Goal: Communication & Community: Answer question/provide support

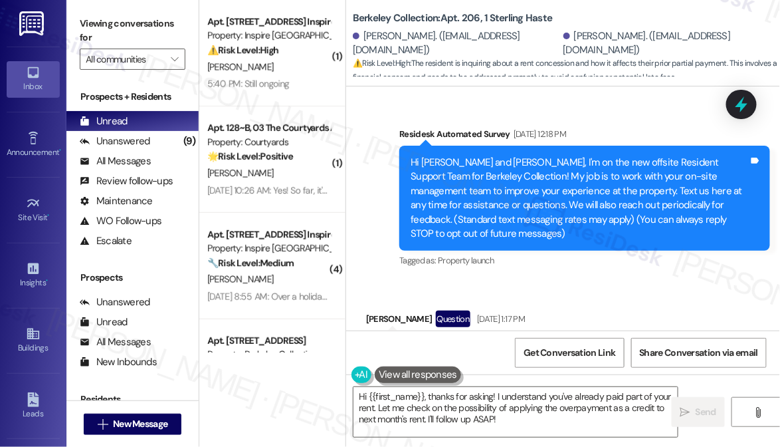
scroll to position [5951, 0]
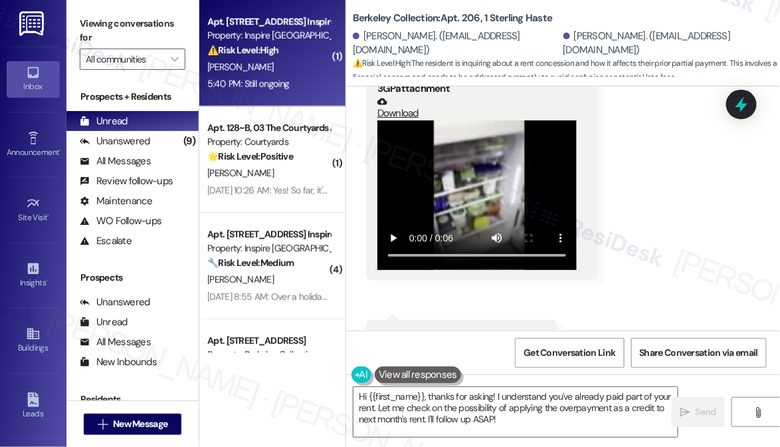
click at [306, 78] on div "5:40 PM: Still ongoing 5:40 PM: Still ongoing" at bounding box center [269, 84] width 126 height 17
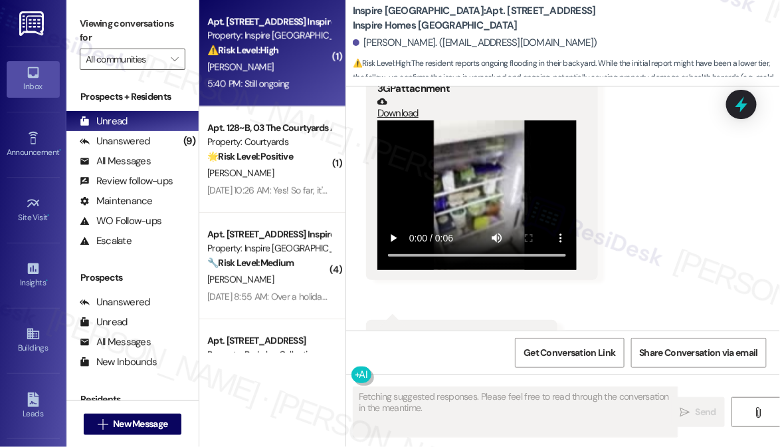
scroll to position [2702, 0]
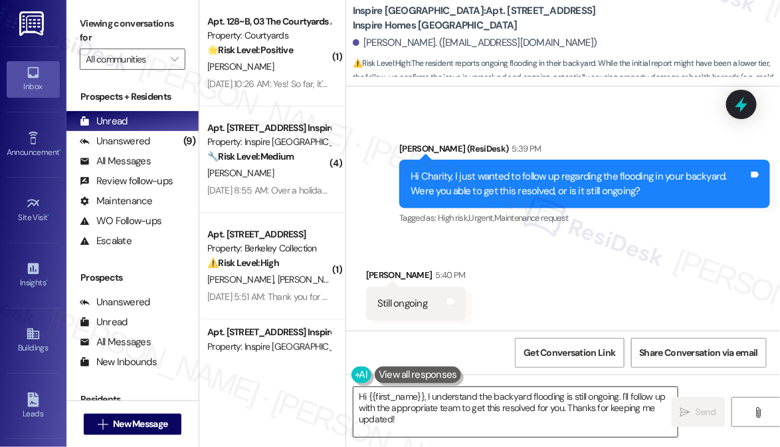
click at [476, 409] on textarea "Hi {{first_name}}, I understand the backyard flooding is still ongoing. I'll fo…" at bounding box center [516, 412] width 324 height 50
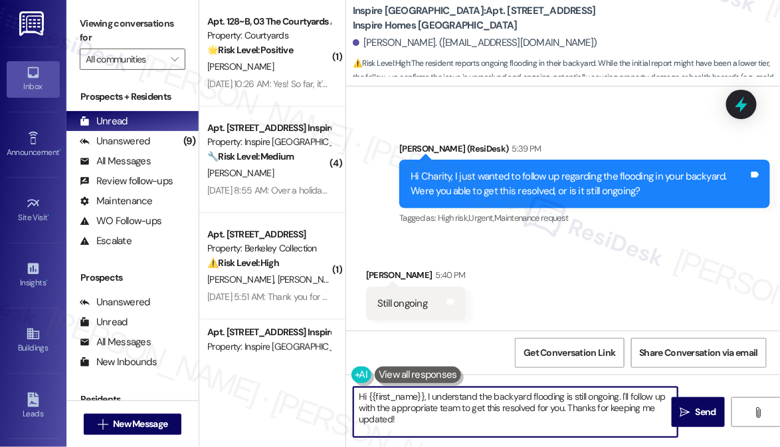
click at [476, 409] on textarea "Hi {{first_name}}, I understand the backyard flooding is still ongoing. I'll fo…" at bounding box center [516, 412] width 324 height 50
click at [452, 395] on textarea "I'm sorry to hear about that. Allow me to file a work order for this. May I ple…" at bounding box center [516, 412] width 324 height 50
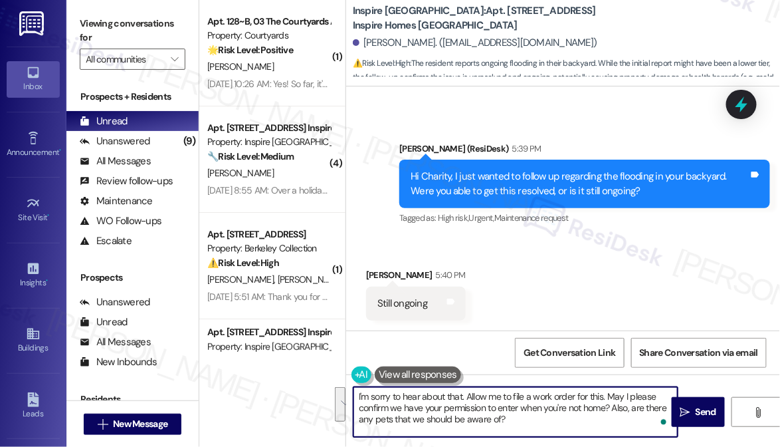
click at [520, 397] on textarea "I'm sorry to hear about that. Allow me to file a work order for this. May I ple…" at bounding box center [516, 412] width 324 height 50
drag, startPoint x: 520, startPoint y: 397, endPoint x: 522, endPoint y: 389, distance: 7.6
click at [520, 397] on textarea "I'm sorry to hear about that. Allow me to file a work order for this. May I ple…" at bounding box center [516, 412] width 324 height 50
type textarea "I'm sorry to hear about that. Allow me to file a work order for this. May I ple…"
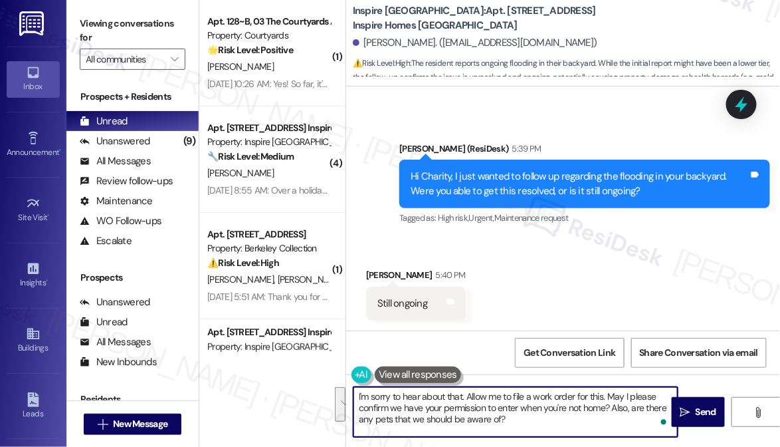
click at [579, 320] on div "Received via SMS [PERSON_NAME] 5:40 PM Still ongoing Tags and notes" at bounding box center [563, 284] width 434 height 92
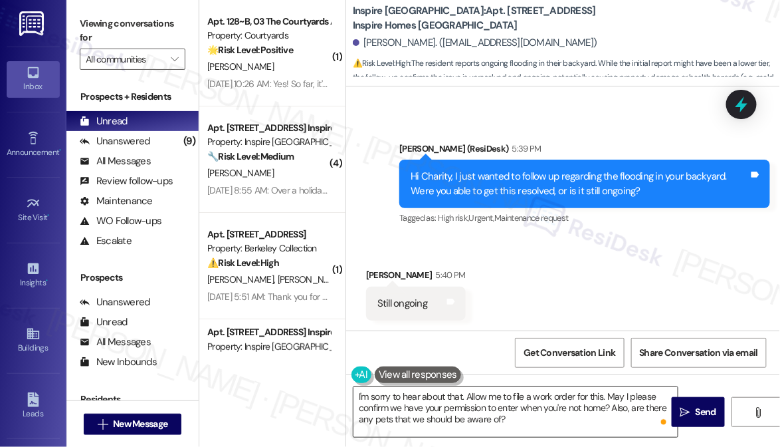
click at [480, 421] on textarea "I'm sorry to hear about that. Allow me to file a work order for this. May I ple…" at bounding box center [516, 412] width 324 height 50
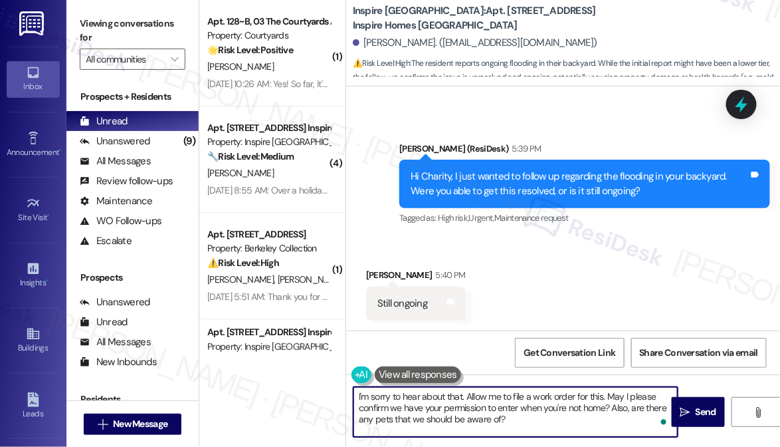
click at [480, 421] on textarea "I'm sorry to hear about that. Allow me to file a work order for this. May I ple…" at bounding box center [516, 412] width 324 height 50
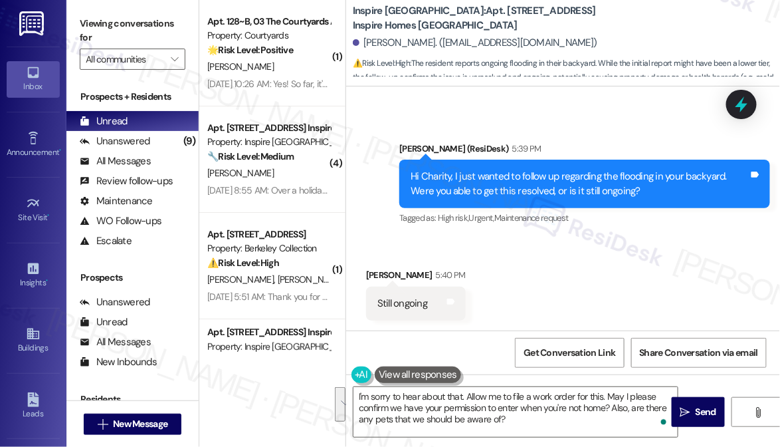
click at [575, 297] on div "Received via SMS [PERSON_NAME] 5:40 PM Still ongoing Tags and notes" at bounding box center [563, 284] width 434 height 92
click at [679, 405] on span " Send" at bounding box center [699, 412] width 42 height 14
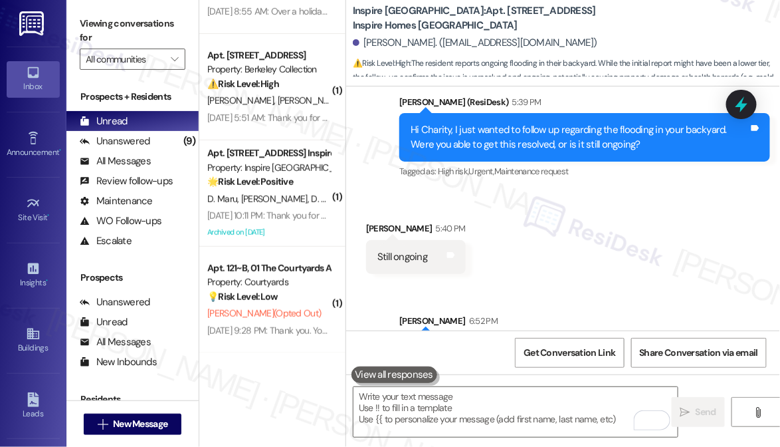
scroll to position [2823, 0]
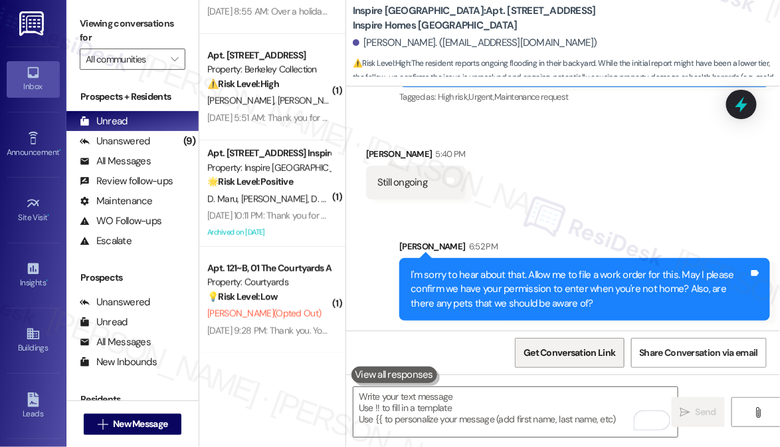
click at [566, 349] on span "Get Conversation Link" at bounding box center [570, 353] width 92 height 14
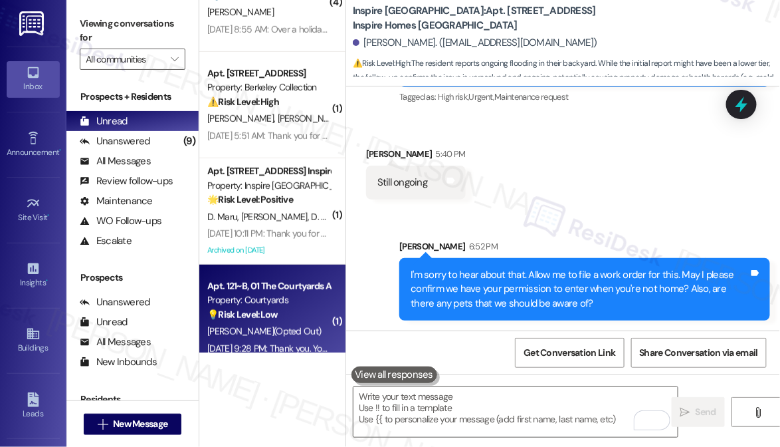
scroll to position [179, 0]
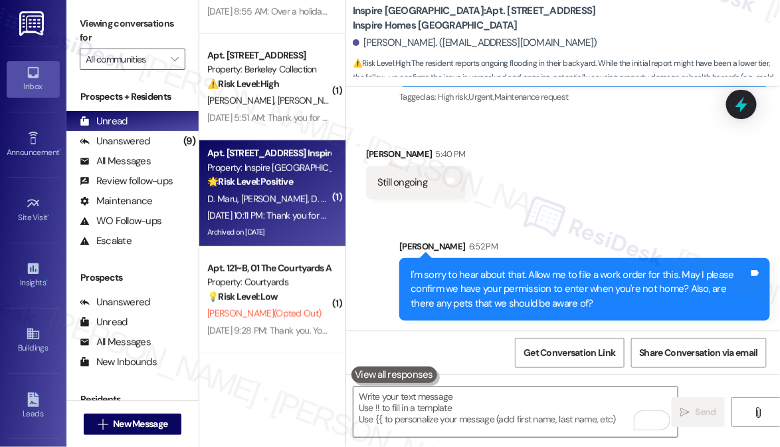
click at [271, 210] on div "[DATE] 10:11 PM: Thank you for your message. Our offices are currently closed, …" at bounding box center [608, 215] width 803 height 12
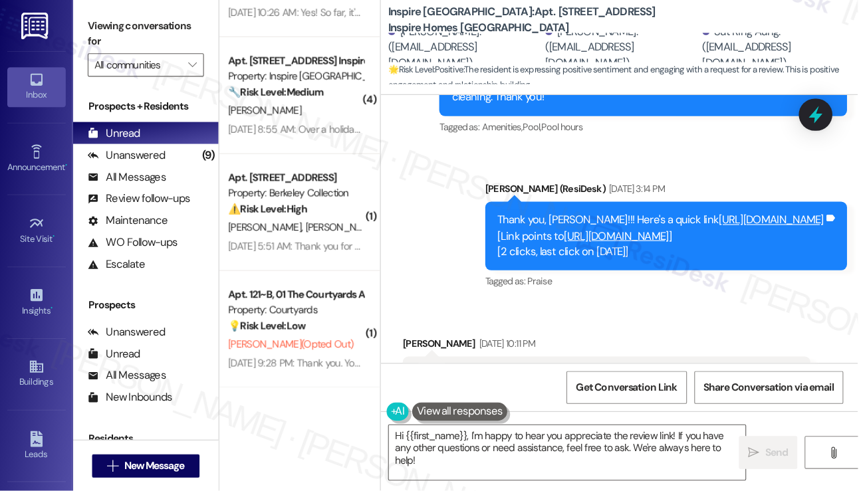
scroll to position [3565, 0]
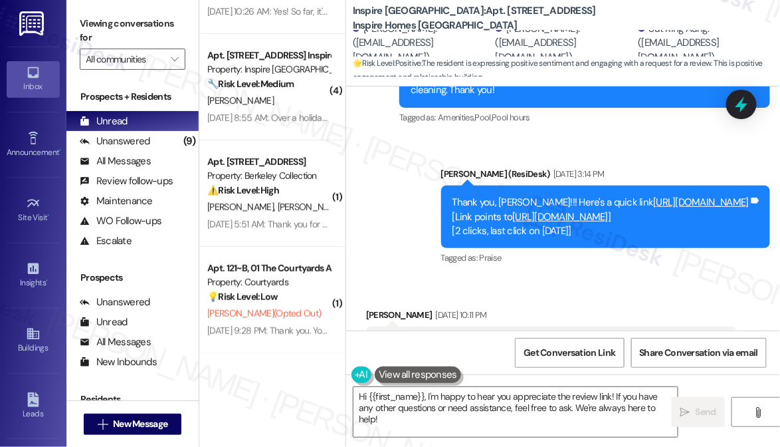
click at [654, 201] on link "[URL][DOMAIN_NAME]" at bounding box center [702, 201] width 96 height 13
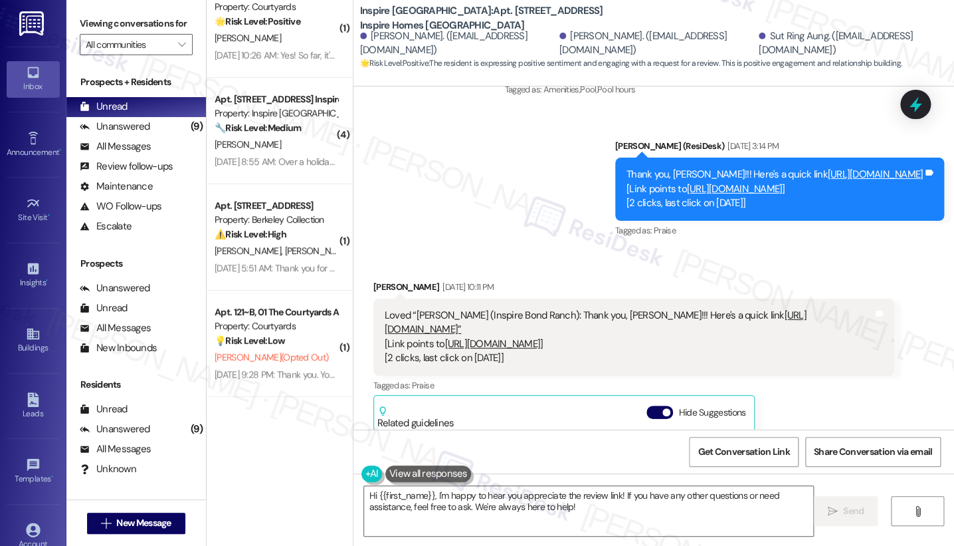
scroll to position [3365, 0]
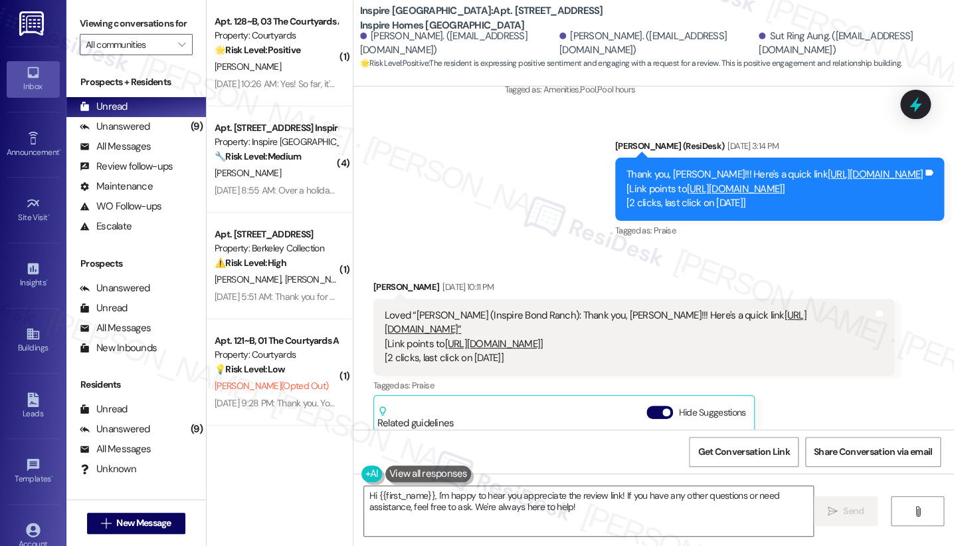
click at [500, 4] on b "Inspire [GEOGRAPHIC_DATA]: Apt. [STREET_ADDRESS] Inspire Homes [GEOGRAPHIC_DATA]" at bounding box center [493, 18] width 266 height 29
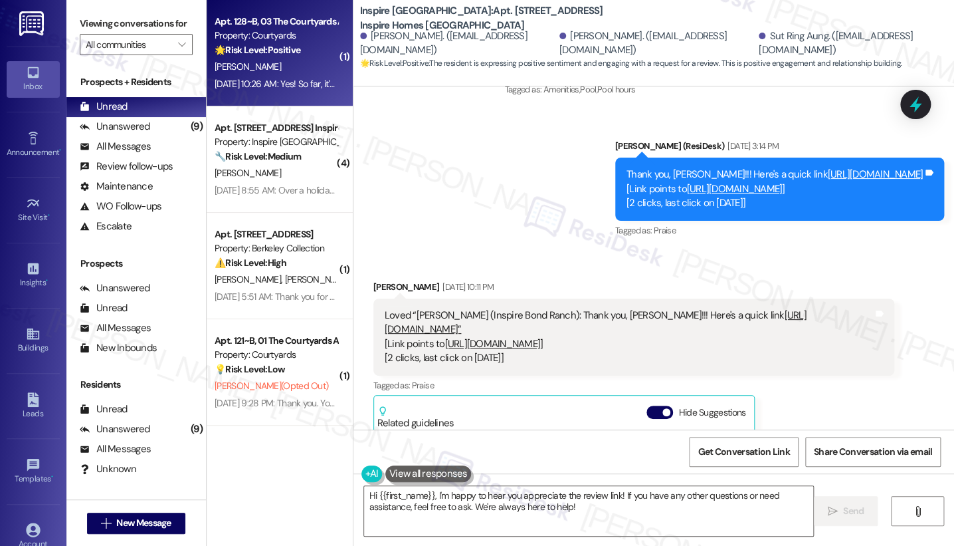
drag, startPoint x: 447, startPoint y: 20, endPoint x: 331, endPoint y: 11, distance: 116.7
click at [331, 11] on div "( 1 ) Apt. 128~B, 03 The Courtyards Apartments Property: Courtyards 🌟 Risk Leve…" at bounding box center [581, 273] width 748 height 546
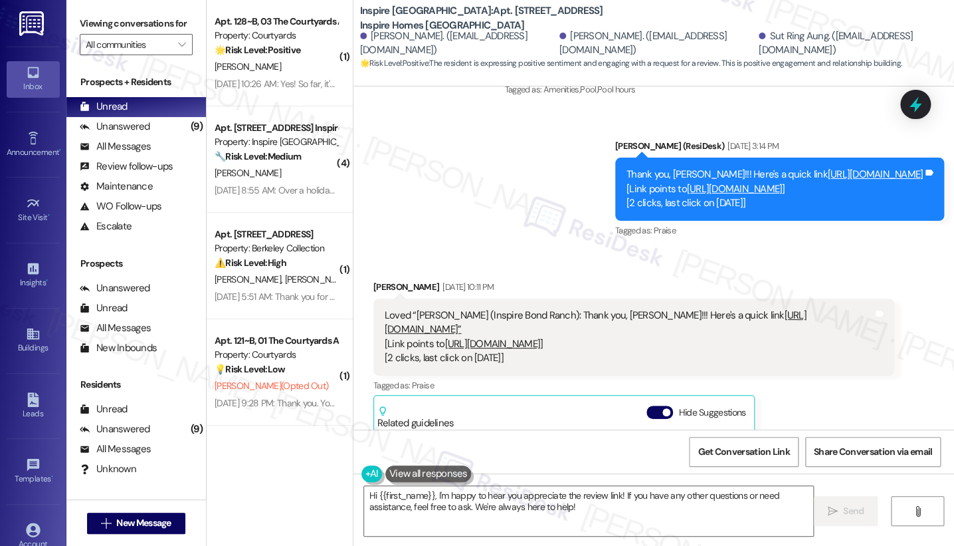
click at [354, 8] on div "Inspire [GEOGRAPHIC_DATA]: Apt. [STREET_ADDRESS] Inspire Homes [GEOGRAPHIC_DATA…" at bounding box center [654, 36] width 601 height 67
click at [354, 13] on div "Inspire [GEOGRAPHIC_DATA]: Apt. [STREET_ADDRESS] Inspire Homes [GEOGRAPHIC_DATA…" at bounding box center [654, 36] width 601 height 67
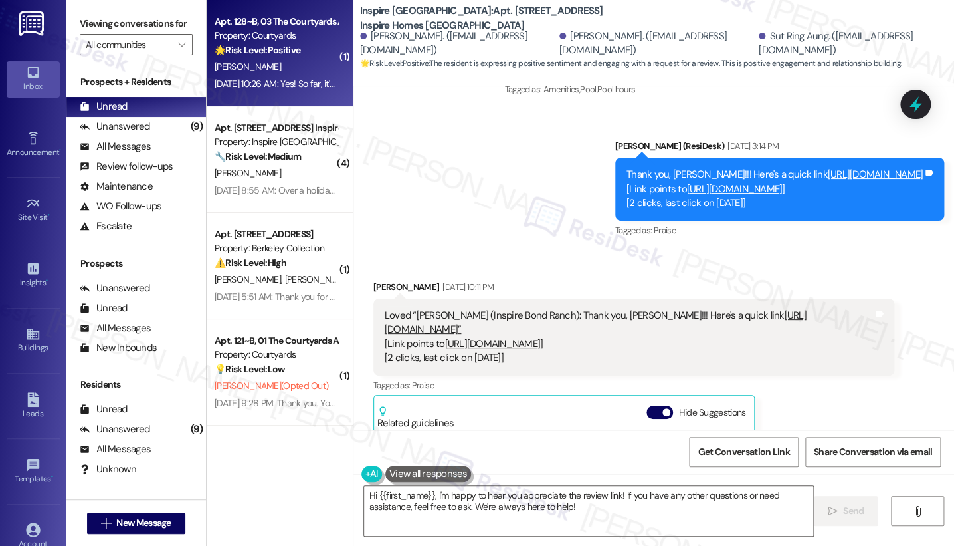
drag, startPoint x: 354, startPoint y: 8, endPoint x: 340, endPoint y: 10, distance: 14.8
click at [360, 8] on b "Inspire [GEOGRAPHIC_DATA]: Apt. [STREET_ADDRESS] Inspire Homes [GEOGRAPHIC_DATA]" at bounding box center [493, 18] width 266 height 29
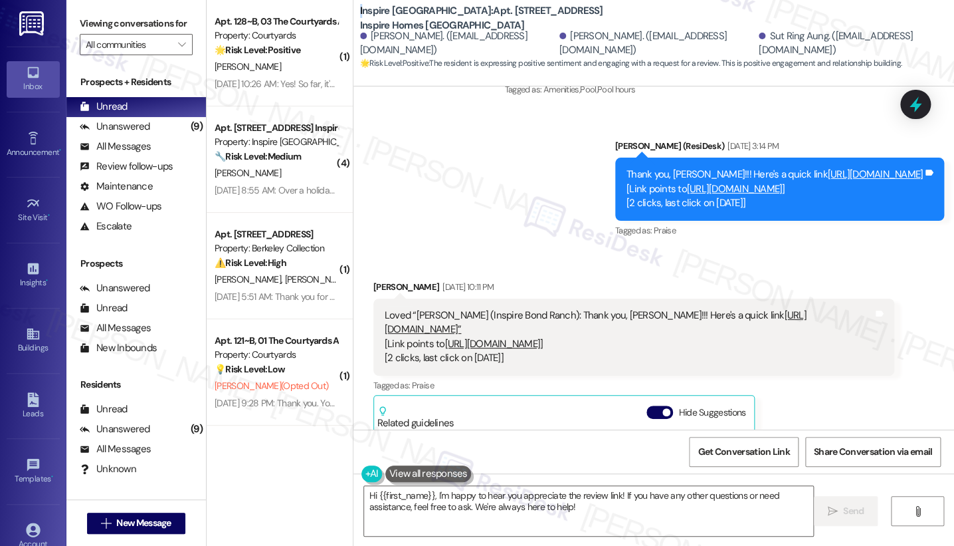
click at [360, 9] on b "Inspire [GEOGRAPHIC_DATA]: Apt. [STREET_ADDRESS] Inspire Homes [GEOGRAPHIC_DATA]" at bounding box center [493, 18] width 266 height 29
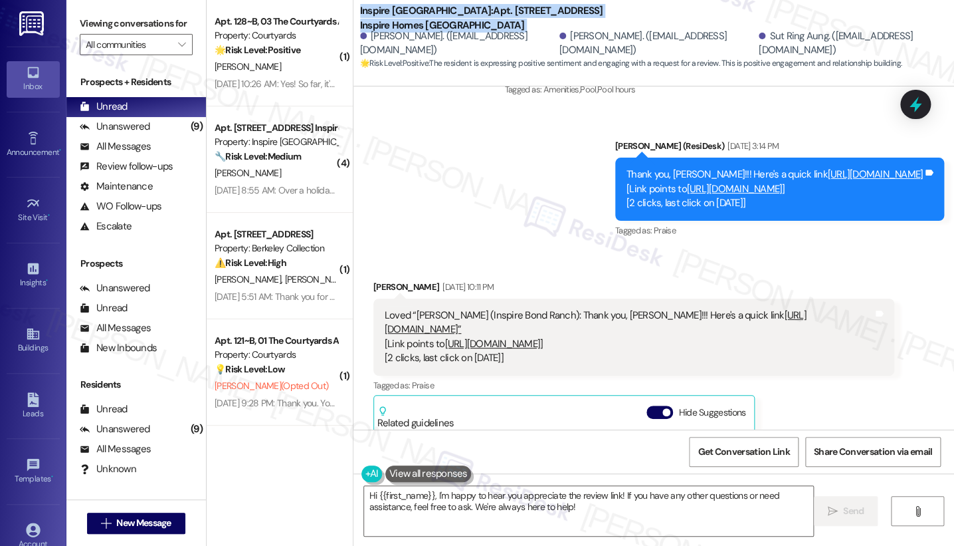
drag, startPoint x: 352, startPoint y: 9, endPoint x: 518, endPoint y: 27, distance: 167.1
click at [518, 27] on b "Inspire [GEOGRAPHIC_DATA]: Apt. [STREET_ADDRESS] Inspire Homes [GEOGRAPHIC_DATA]" at bounding box center [493, 18] width 266 height 29
click at [740, 446] on span "Get Conversation Link" at bounding box center [743, 451] width 97 height 29
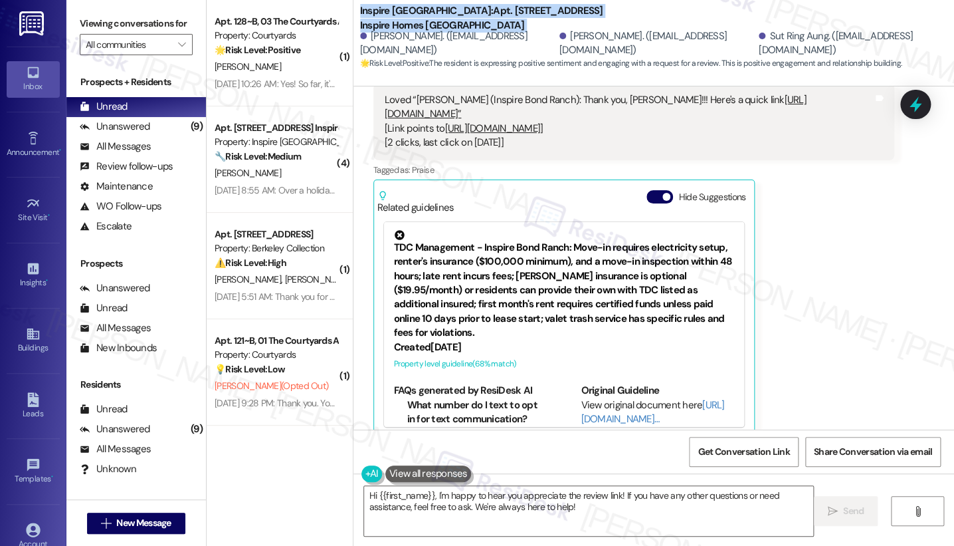
scroll to position [3833, 0]
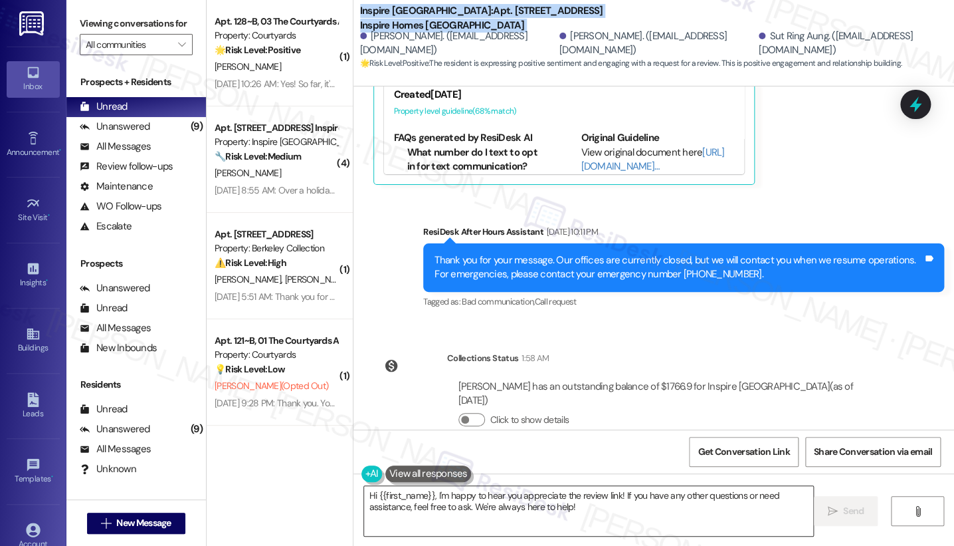
click at [498, 446] on textarea "Hi {{first_name}}, I'm happy to hear you appreciate the review link! If you hav…" at bounding box center [588, 511] width 449 height 50
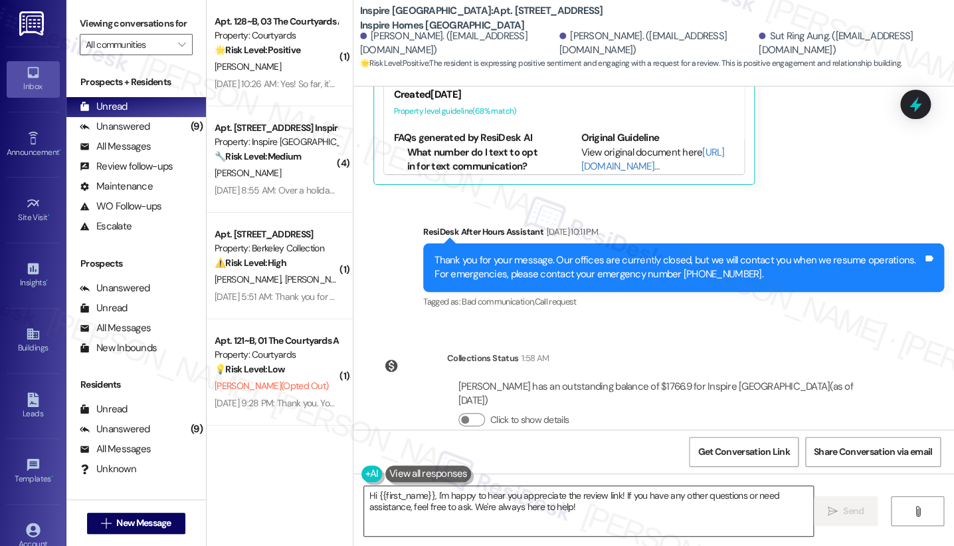
click at [498, 446] on textarea "Hi {{first_name}}, I'm happy to hear you appreciate the review link! If you hav…" at bounding box center [588, 511] width 449 height 50
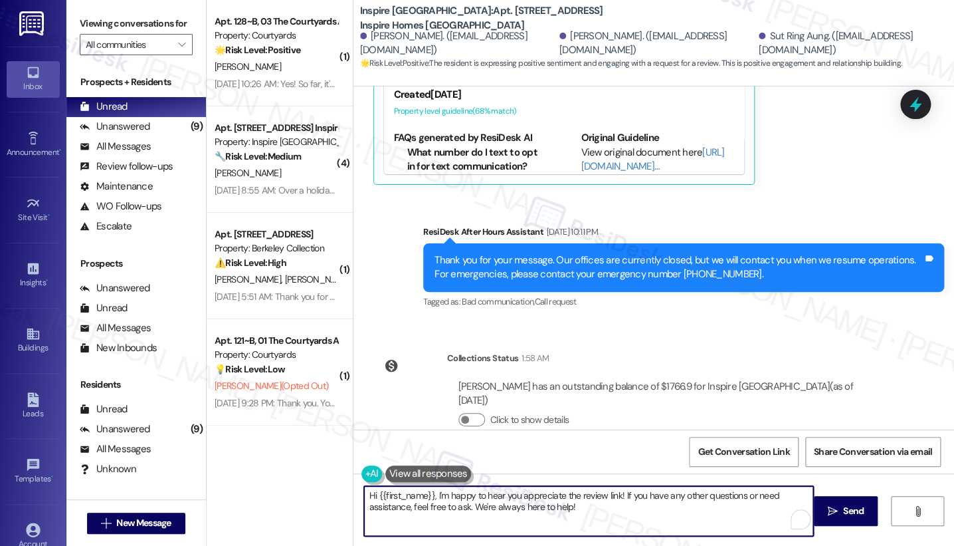
click at [498, 446] on textarea "Hi {{first_name}}, I'm happy to hear you appreciate the review link! If you hav…" at bounding box center [588, 511] width 449 height 50
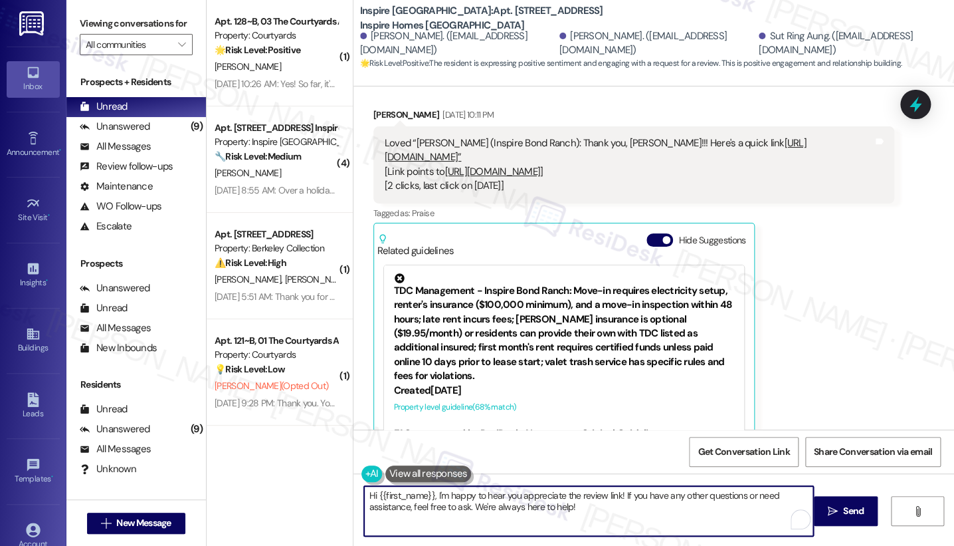
scroll to position [3390, 0]
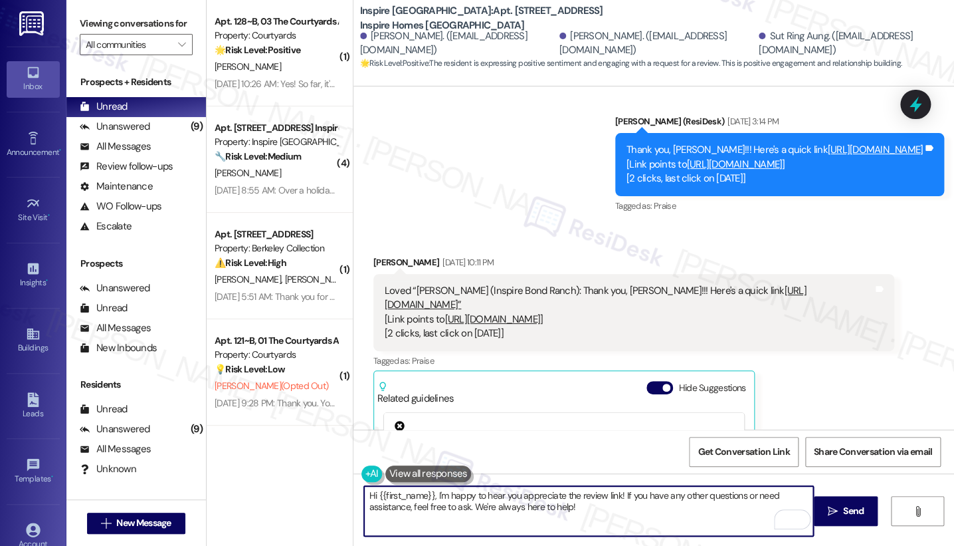
click at [388, 255] on div "[PERSON_NAME] [DATE] 10:11 PM" at bounding box center [633, 264] width 521 height 19
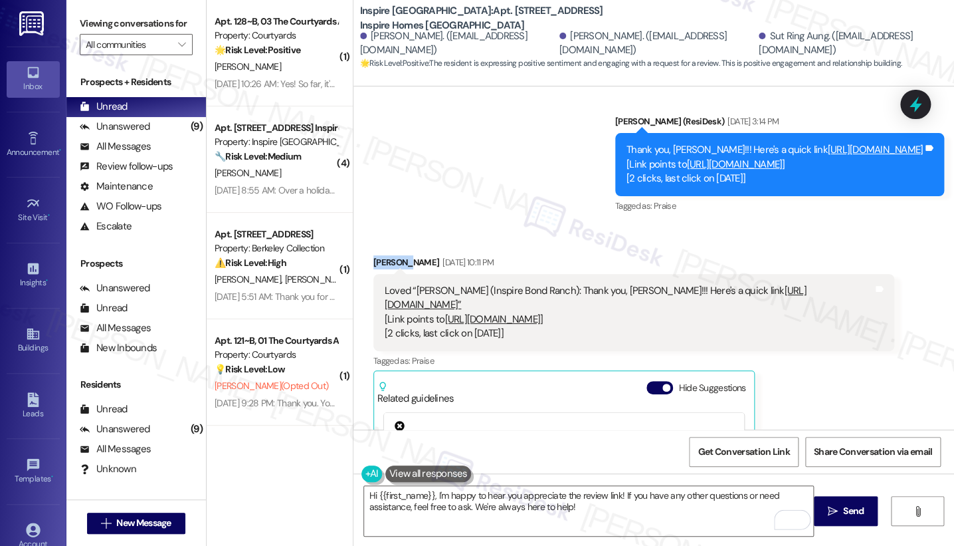
click at [388, 255] on div "[PERSON_NAME] [DATE] 10:11 PM" at bounding box center [633, 264] width 521 height 19
copy div "[PERSON_NAME]"
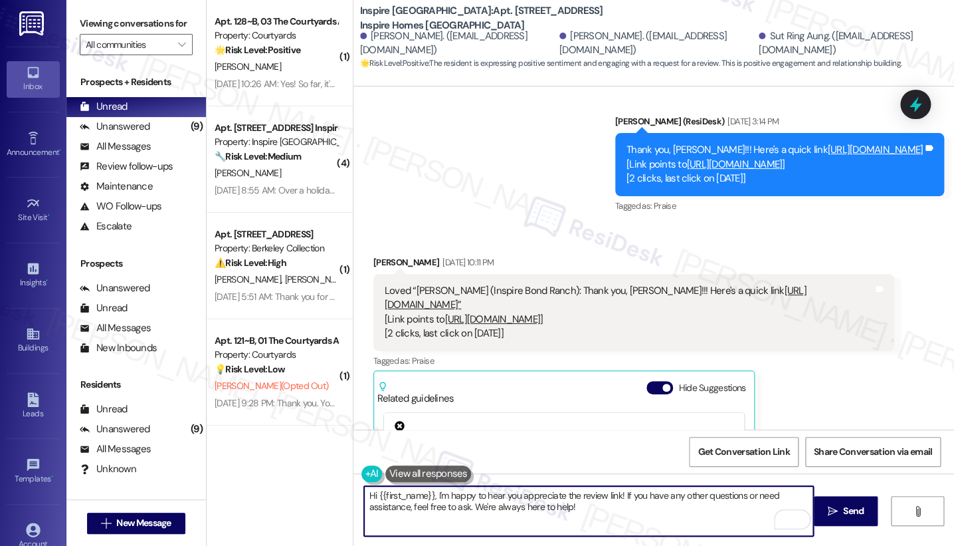
drag, startPoint x: 369, startPoint y: 497, endPoint x: 427, endPoint y: 482, distance: 59.2
click at [427, 446] on div "Hi {{first_name}}, I'm happy to hear you appreciate the review link! If you hav…" at bounding box center [582, 510] width 451 height 51
paste textarea "[PERSON_NAME]"
click at [538, 446] on textarea "Hi [PERSON_NAME], I'm happy to hear you appreciate the review link! If you have…" at bounding box center [588, 511] width 449 height 50
drag, startPoint x: 410, startPoint y: 496, endPoint x: 591, endPoint y: 484, distance: 181.9
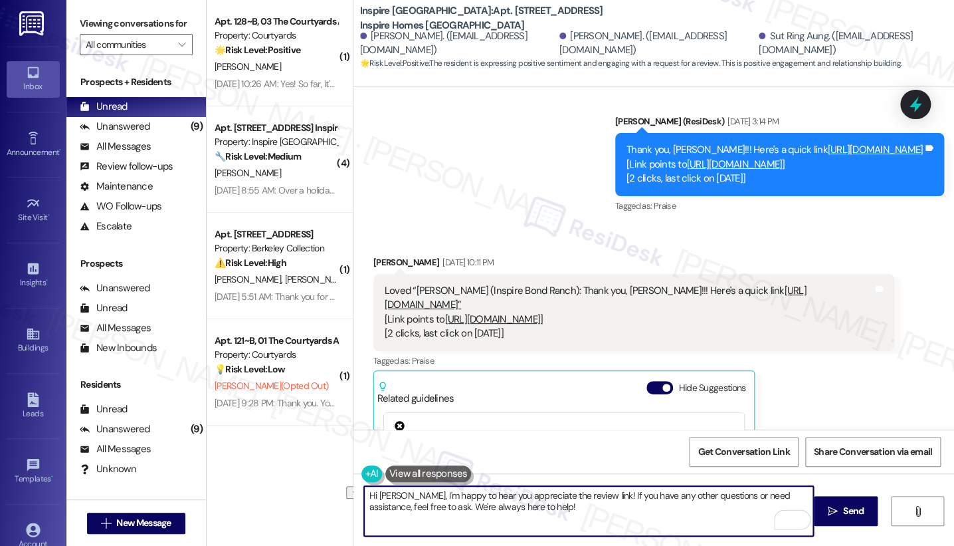
click at [591, 446] on div "Hi [PERSON_NAME], I'm happy to hear you appreciate the review link! If you have…" at bounding box center [654, 523] width 601 height 100
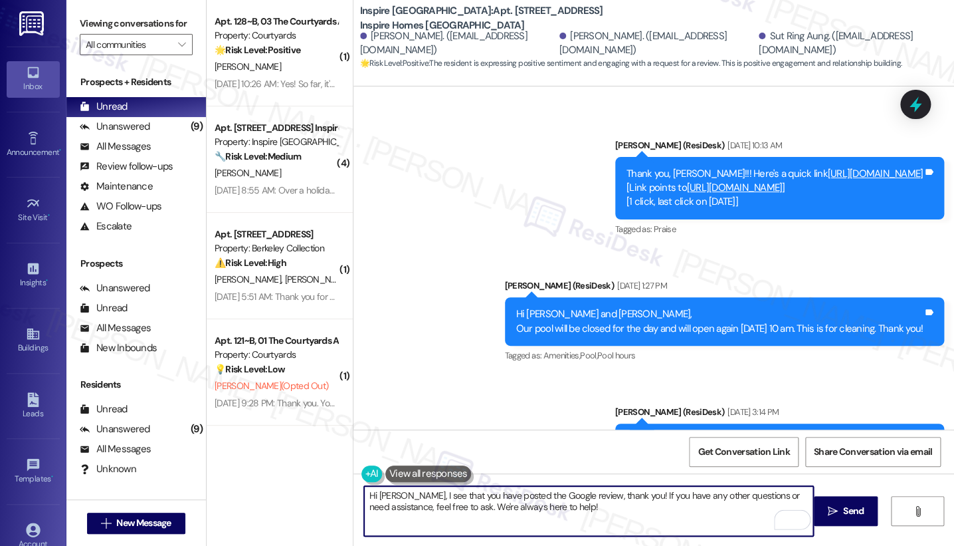
scroll to position [3094, 0]
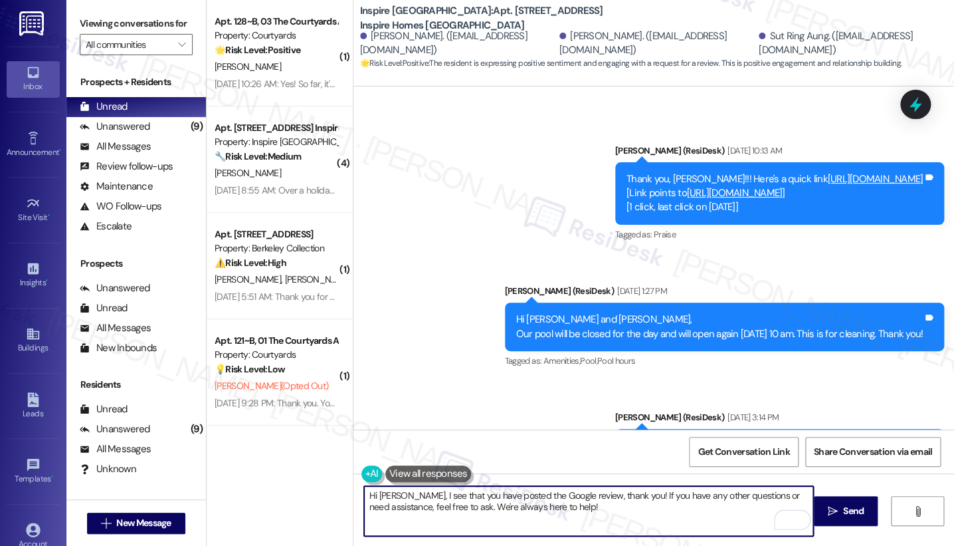
type textarea "Hi [PERSON_NAME], I see that you have posted the Google review, thank you! If y…"
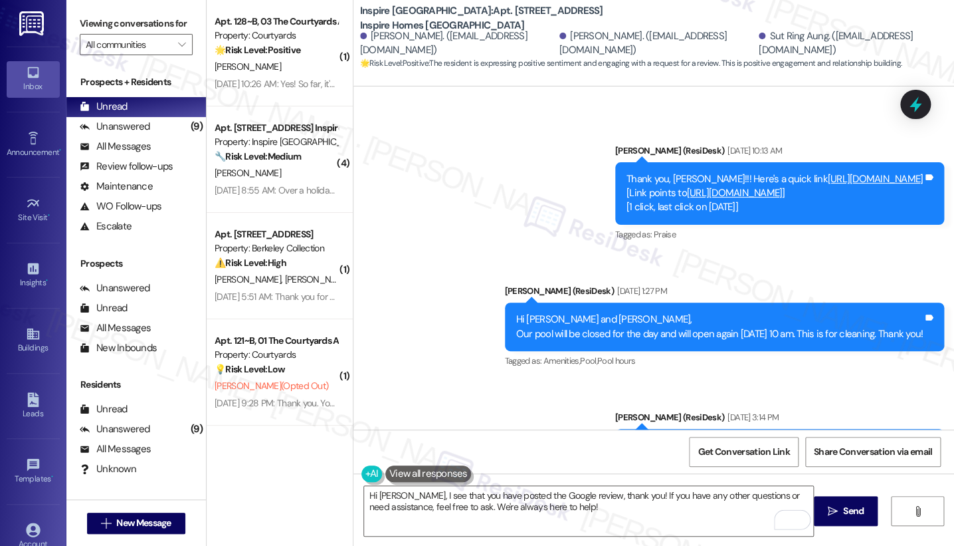
click at [597, 316] on div "Hi [PERSON_NAME] and Sut Ring, Our pool will be closed for the day and will ope…" at bounding box center [719, 326] width 407 height 29
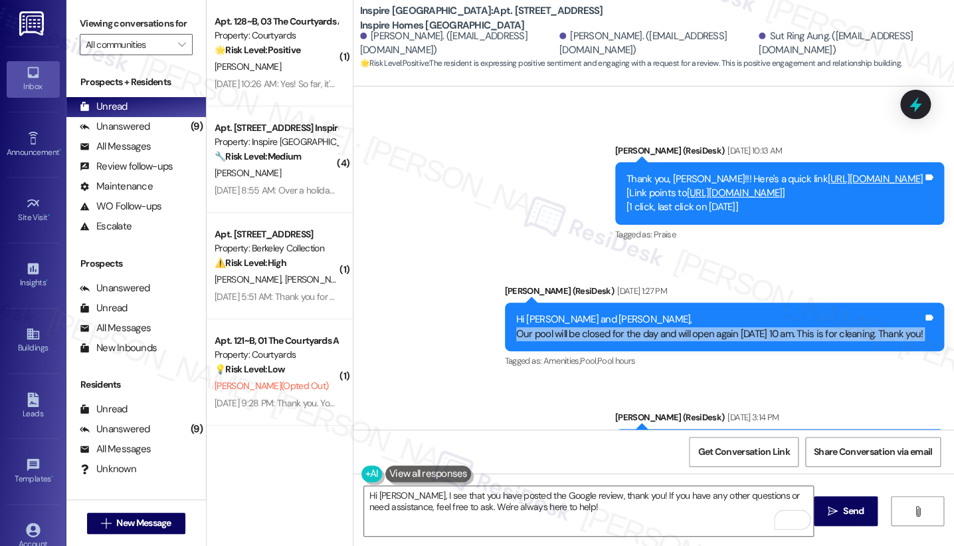
click at [597, 316] on div "Hi [PERSON_NAME] and Sut Ring, Our pool will be closed for the day and will ope…" at bounding box center [719, 326] width 407 height 29
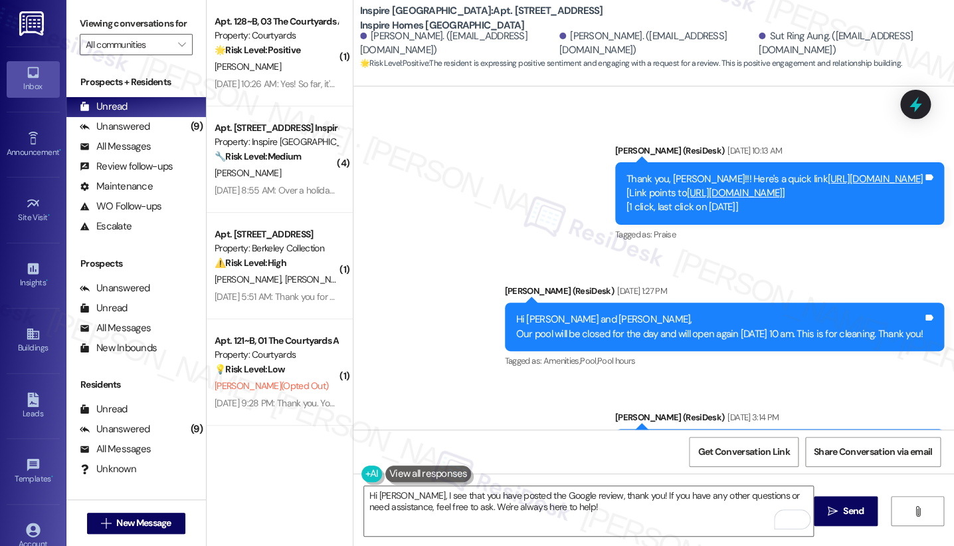
click at [599, 312] on div "Hi [PERSON_NAME] and Sut Ring, Our pool will be closed for the day and will ope…" at bounding box center [719, 326] width 407 height 29
click at [598, 312] on div "Hi [PERSON_NAME] and Sut Ring, Our pool will be closed for the day and will ope…" at bounding box center [719, 326] width 407 height 29
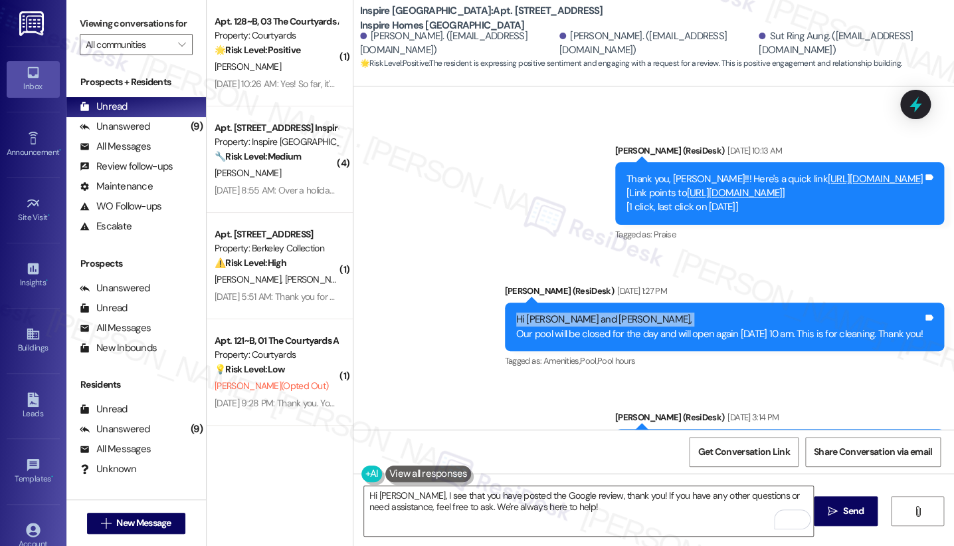
drag, startPoint x: 598, startPoint y: 309, endPoint x: 586, endPoint y: 316, distance: 14.0
click at [598, 312] on div "Hi [PERSON_NAME] and Sut Ring, Our pool will be closed for the day and will ope…" at bounding box center [719, 326] width 407 height 29
click at [719, 446] on span "Get Conversation Link" at bounding box center [744, 452] width 92 height 14
click at [118, 34] on label "Viewing conversations for" at bounding box center [136, 23] width 113 height 21
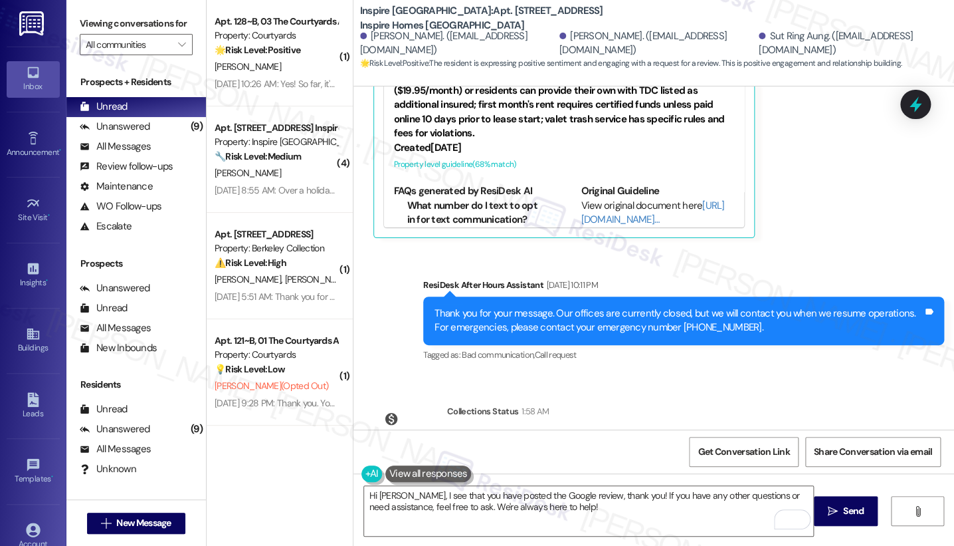
scroll to position [3833, 0]
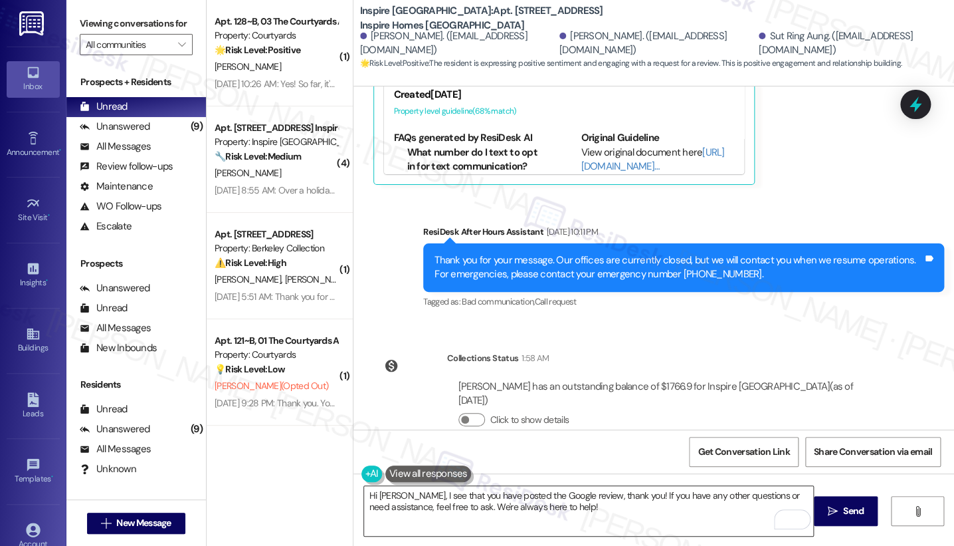
click at [494, 446] on textarea "Hi [PERSON_NAME], I see that you have posted the Google review, thank you! If y…" at bounding box center [588, 511] width 449 height 50
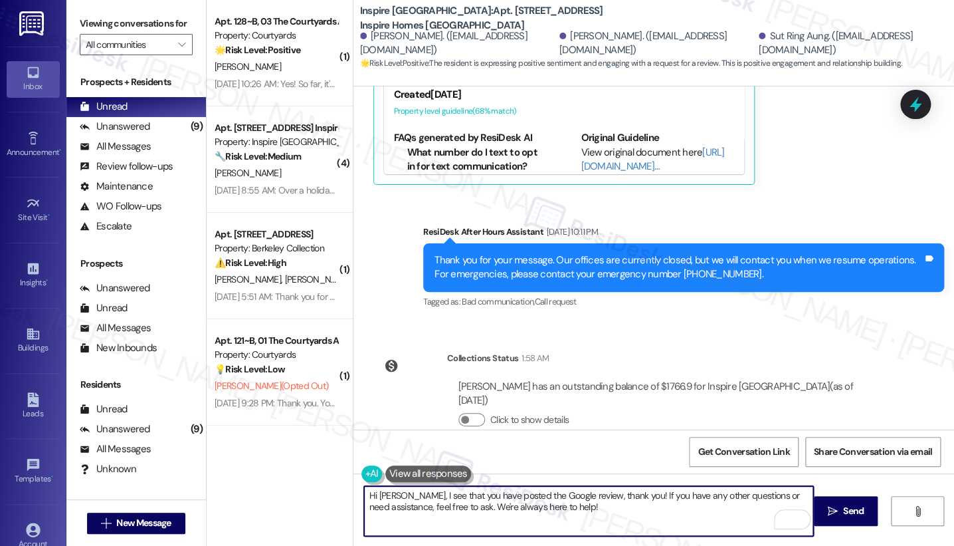
click at [494, 446] on textarea "Hi [PERSON_NAME], I see that you have posted the Google review, thank you! If y…" at bounding box center [588, 511] width 449 height 50
click at [607, 446] on textarea "Hi [PERSON_NAME], I see that you have posted the Google review, thank you! If y…" at bounding box center [588, 511] width 449 height 50
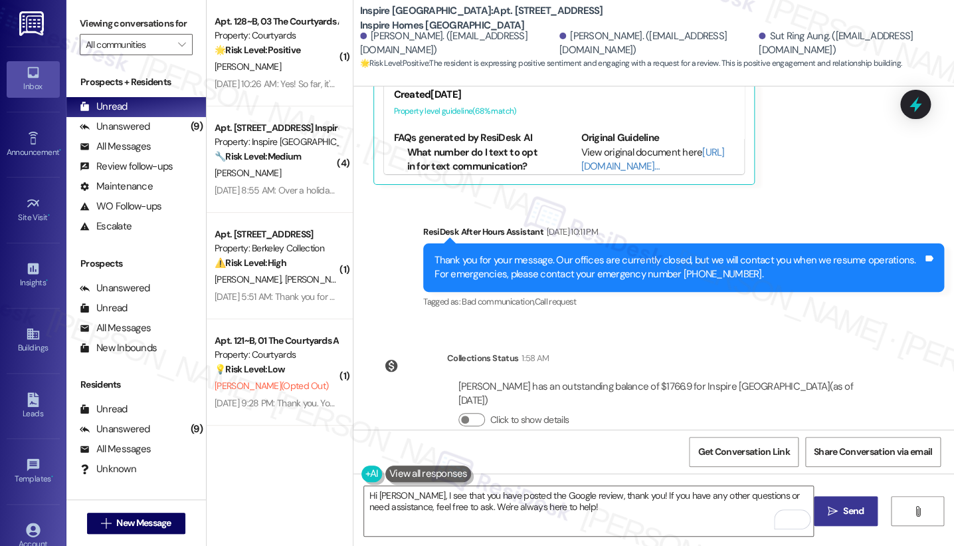
click at [779, 446] on span " Send" at bounding box center [846, 511] width 42 height 14
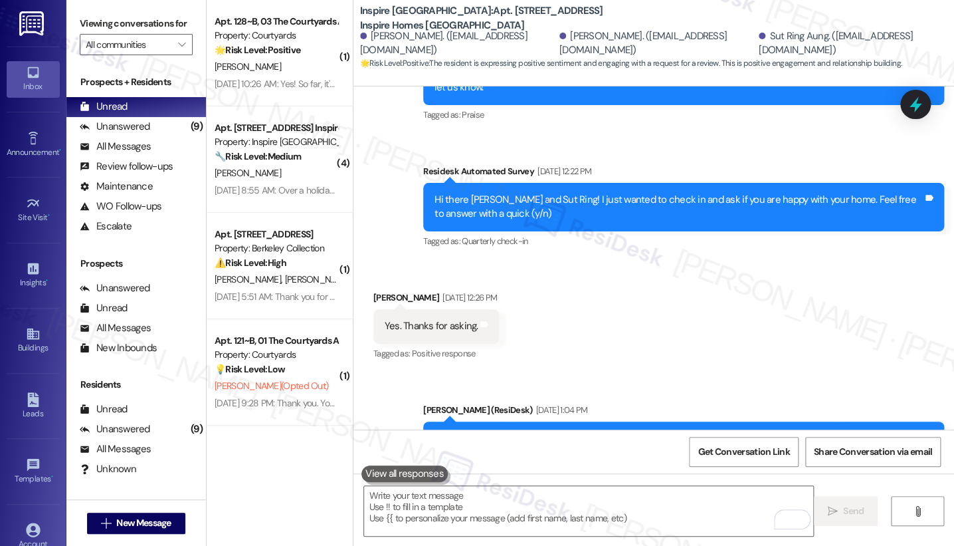
scroll to position [2468, 0]
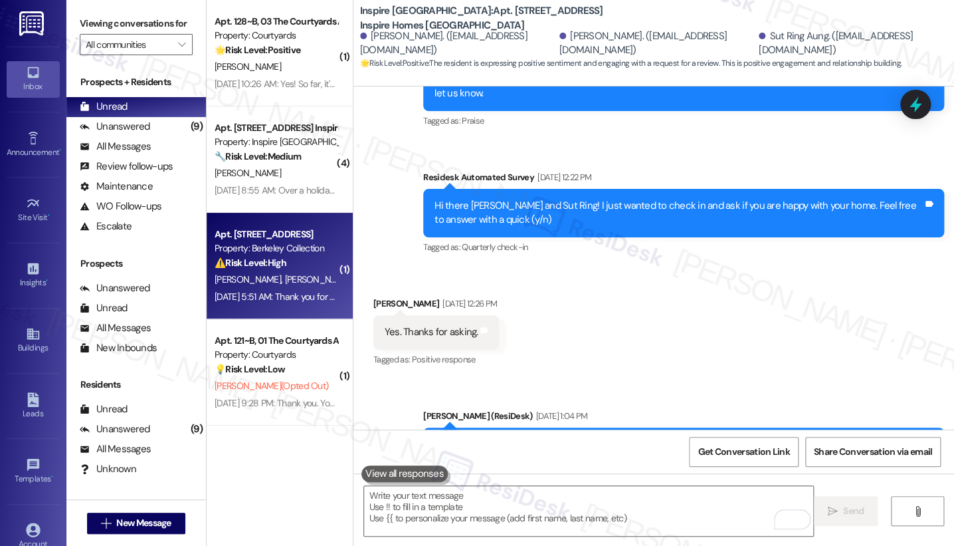
click at [291, 303] on div "[DATE] 5:51 AM: Thank you for your message. Our offices are currently closed, b…" at bounding box center [276, 296] width 126 height 17
type textarea "Fetching suggested responses. Please feel free to read through the conversation…"
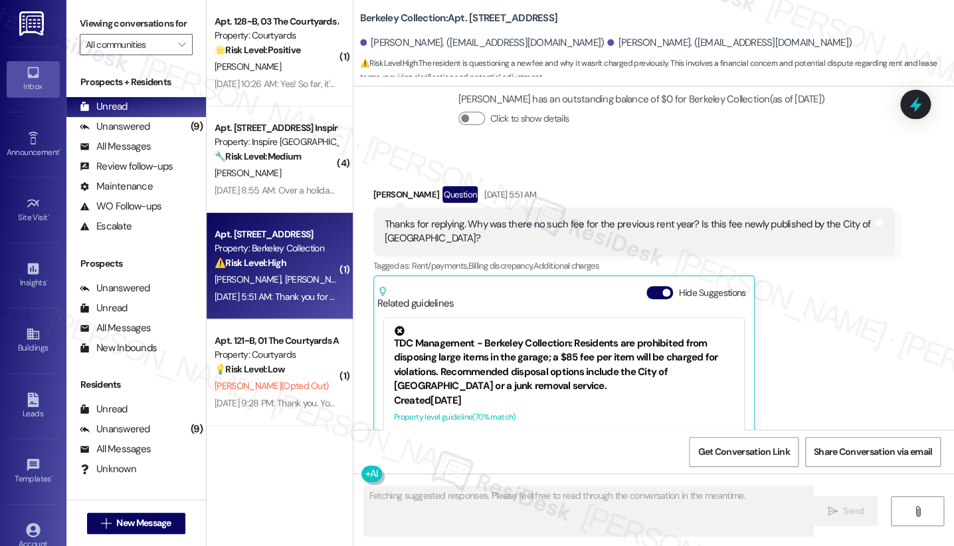
scroll to position [1749, 0]
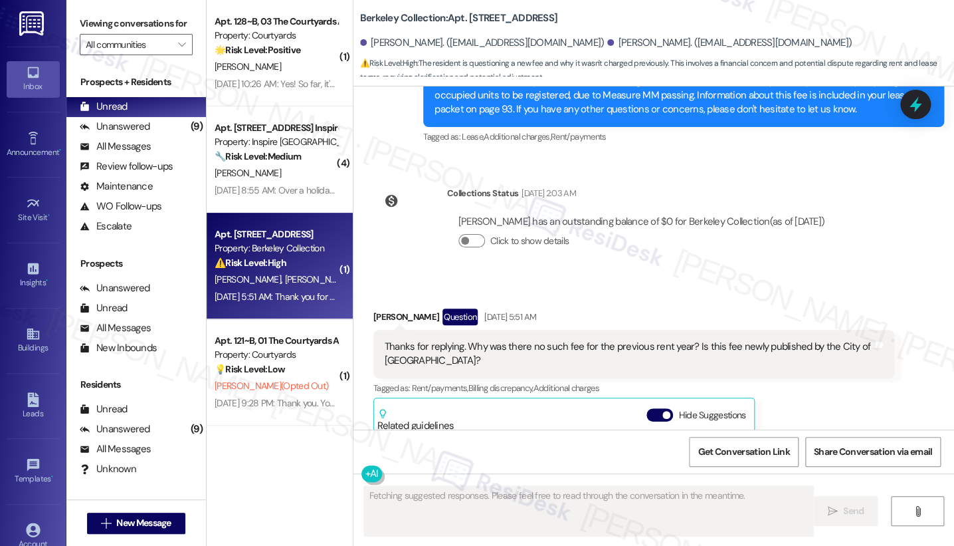
click at [562, 344] on div "Thanks for replying. Why was there no such fee for the previous rent year? Is t…" at bounding box center [629, 354] width 488 height 29
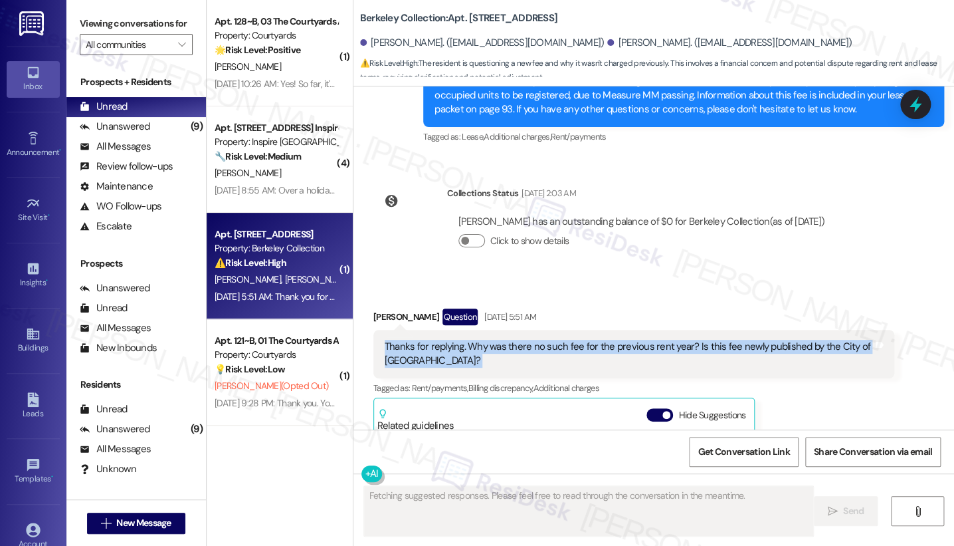
click at [562, 344] on div "Thanks for replying. Why was there no such fee for the previous rent year? Is t…" at bounding box center [629, 354] width 488 height 29
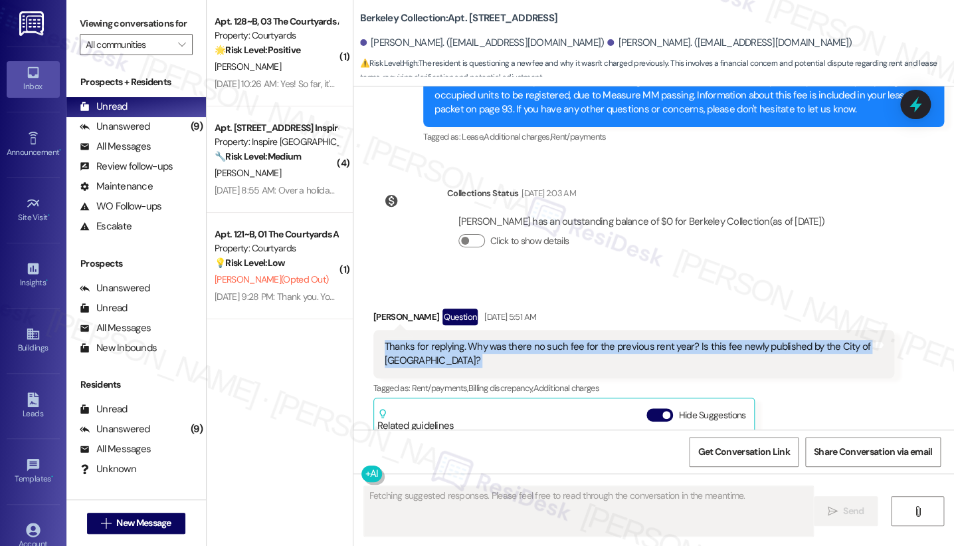
click at [615, 340] on div "Thanks for replying. Why was there no such fee for the previous rent year? Is t…" at bounding box center [629, 354] width 488 height 29
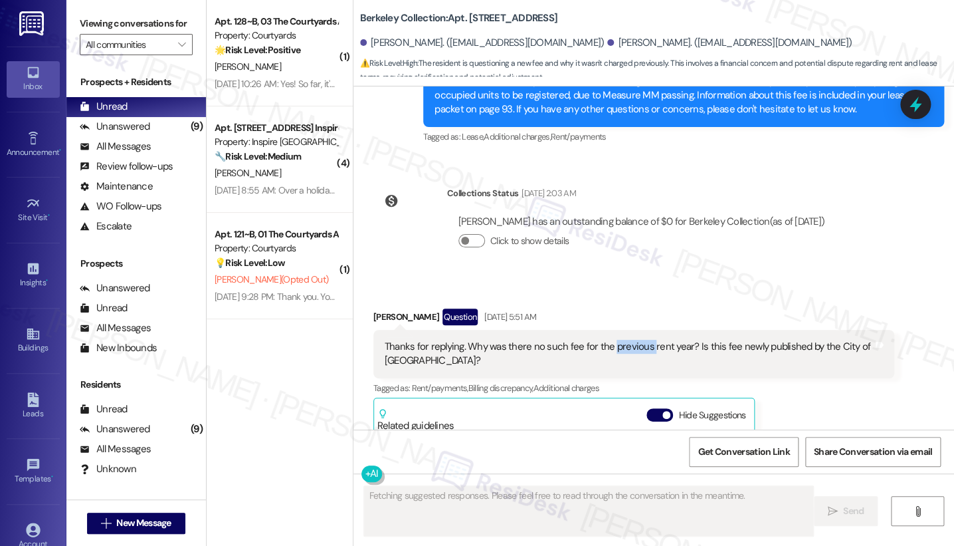
click at [615, 340] on div "Thanks for replying. Why was there no such fee for the previous rent year? Is t…" at bounding box center [629, 354] width 488 height 29
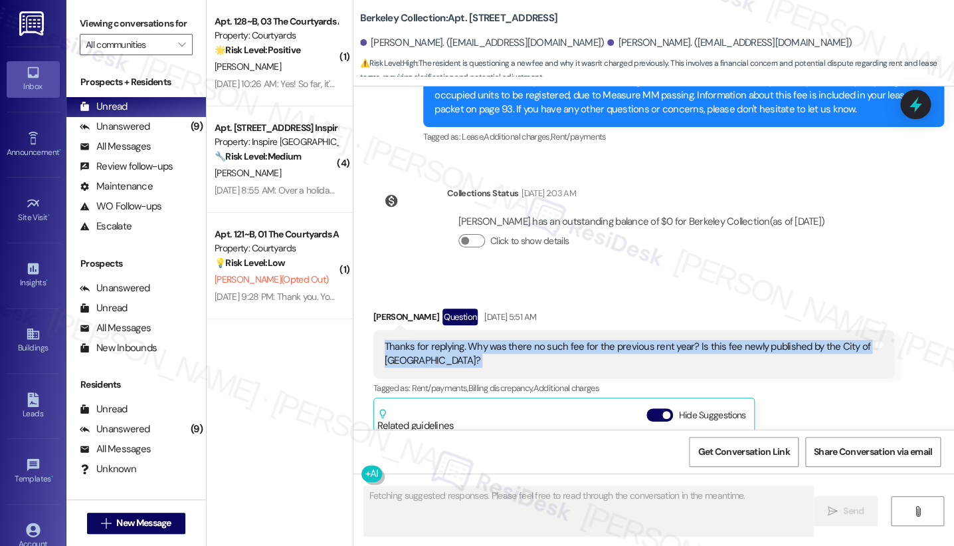
click at [615, 340] on div "Thanks for replying. Why was there no such fee for the previous rent year? Is t…" at bounding box center [629, 354] width 488 height 29
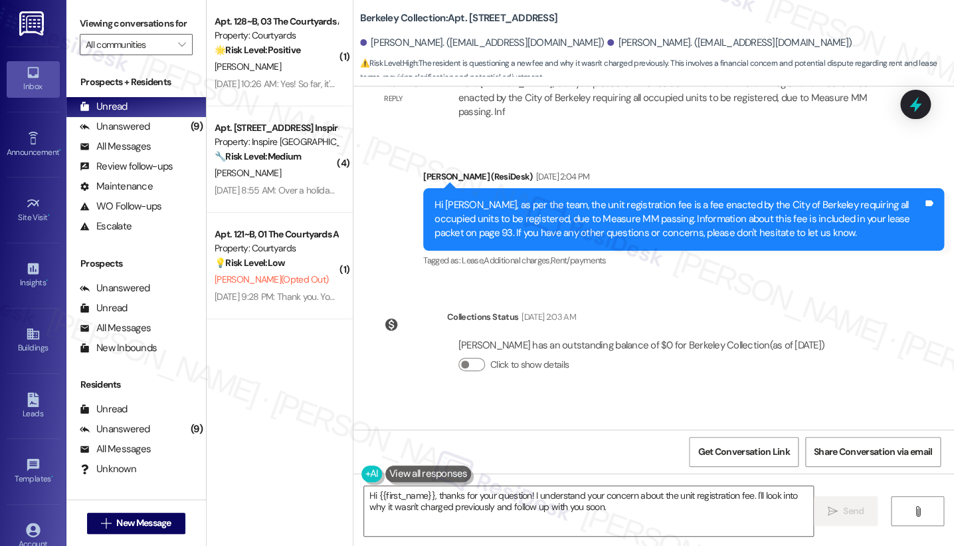
scroll to position [1601, 0]
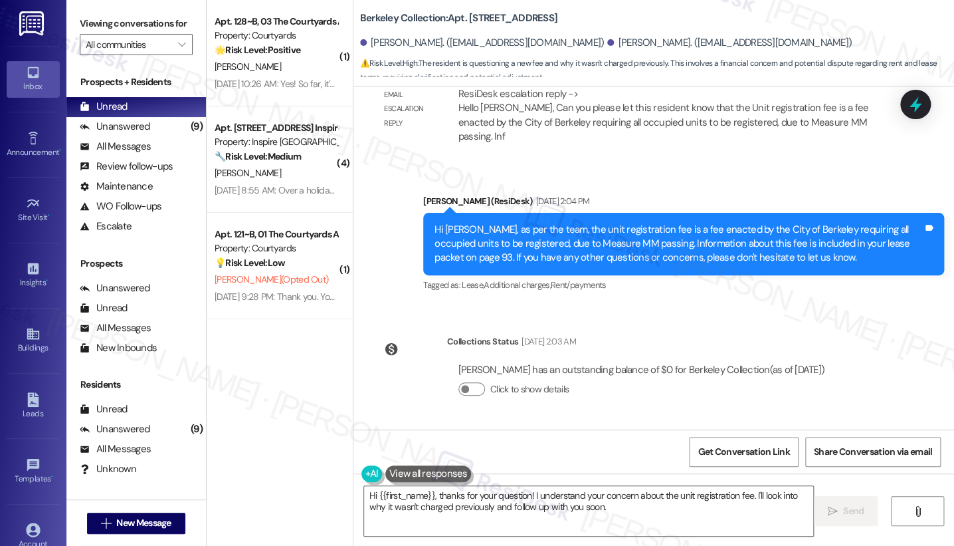
click at [573, 224] on div "Hi [PERSON_NAME], as per the team, the unit registration fee is a fee enacted b…" at bounding box center [679, 244] width 488 height 43
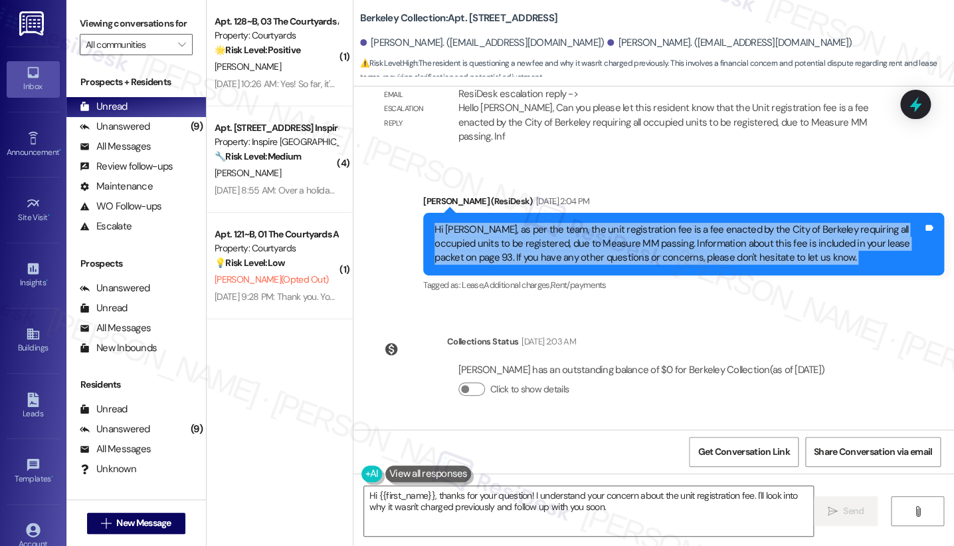
click at [573, 224] on div "Hi [PERSON_NAME], as per the team, the unit registration fee is a fee enacted b…" at bounding box center [679, 244] width 488 height 43
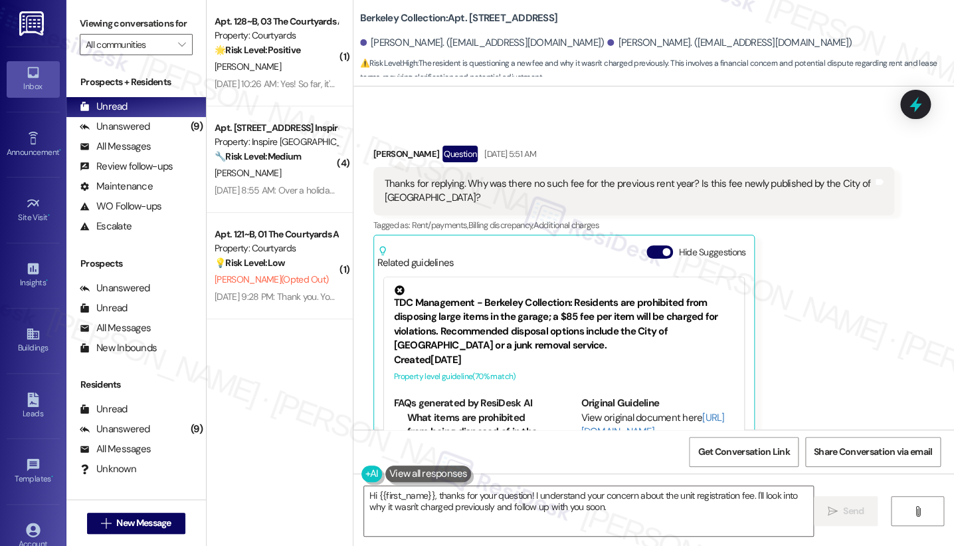
scroll to position [1850, 0]
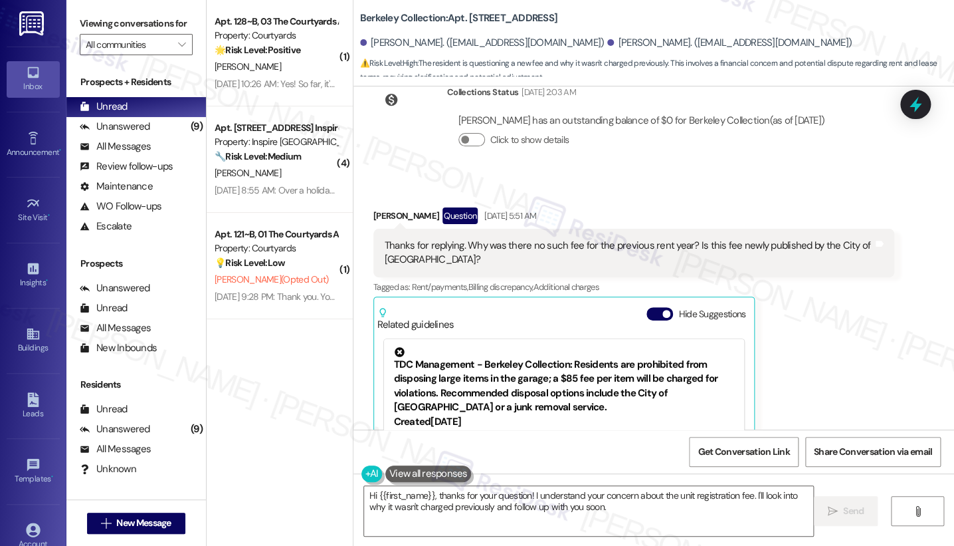
click at [477, 242] on div "Thanks for replying. Why was there no such fee for the previous rent year? Is t…" at bounding box center [629, 253] width 488 height 29
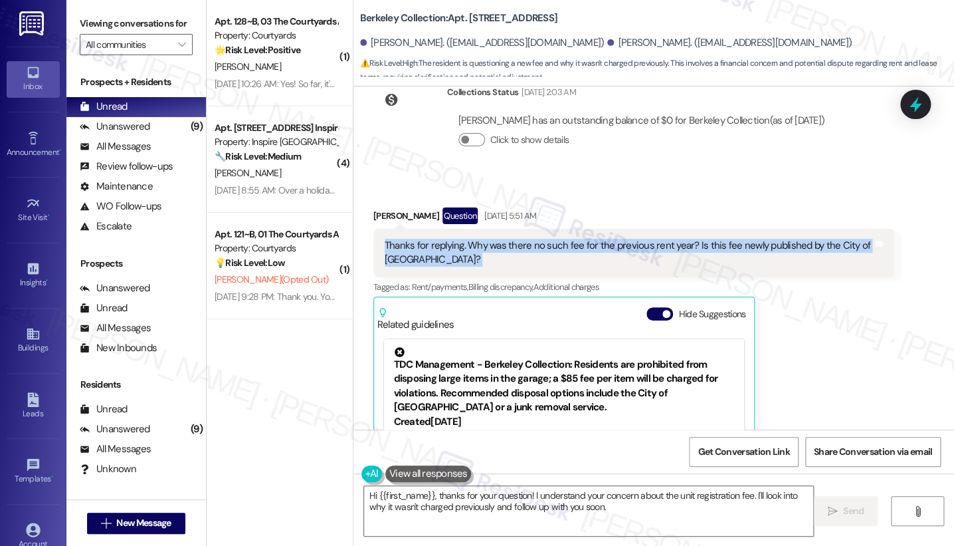
click at [477, 242] on div "Thanks for replying. Why was there no such fee for the previous rent year? Is t…" at bounding box center [629, 253] width 488 height 29
click at [498, 239] on div "Thanks for replying. Why was there no such fee for the previous rent year? Is t…" at bounding box center [629, 253] width 488 height 29
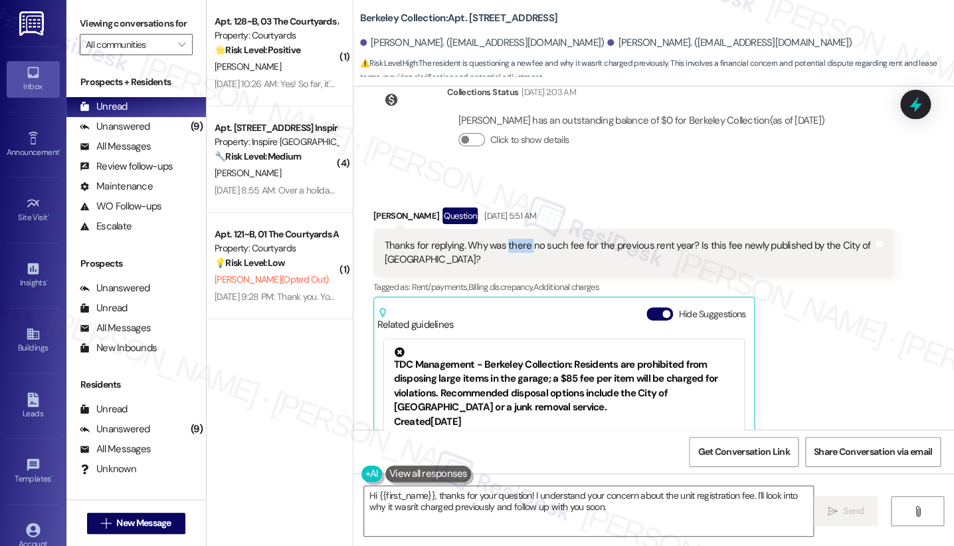
click at [498, 239] on div "Thanks for replying. Why was there no such fee for the previous rent year? Is t…" at bounding box center [629, 253] width 488 height 29
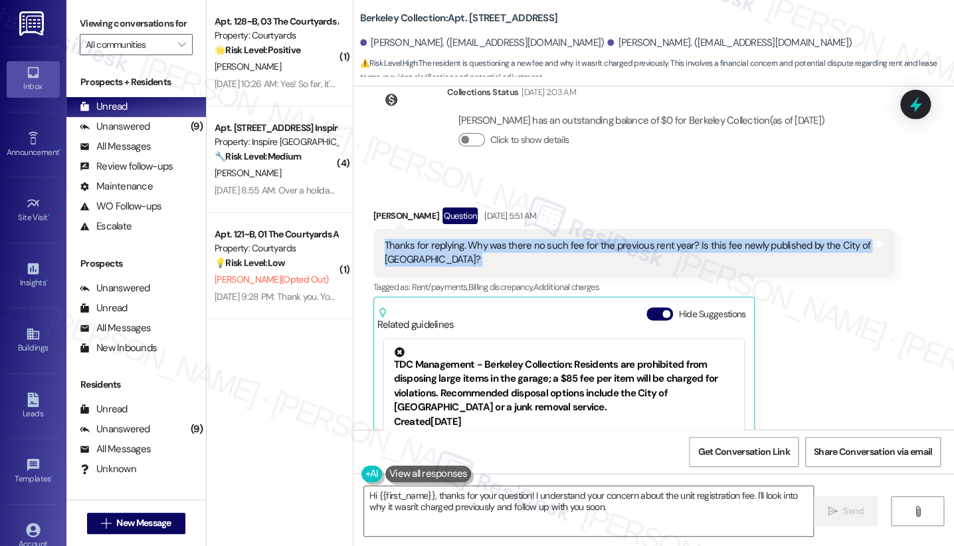
click at [498, 239] on div "Thanks for replying. Why was there no such fee for the previous rent year? Is t…" at bounding box center [629, 253] width 488 height 29
click at [666, 239] on div "Thanks for replying. Why was there no such fee for the previous rent year? Is t…" at bounding box center [629, 253] width 488 height 29
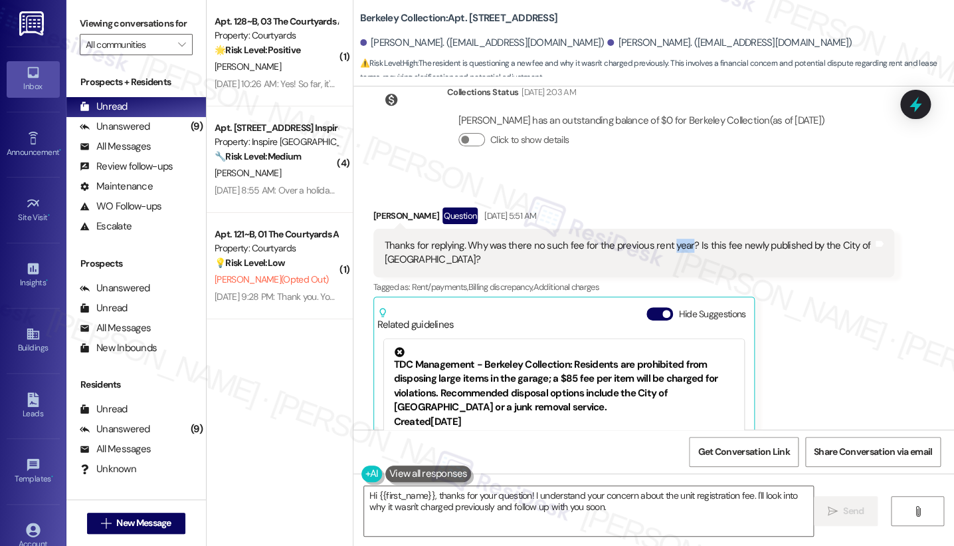
click at [666, 239] on div "Thanks for replying. Why was there no such fee for the previous rent year? Is t…" at bounding box center [629, 253] width 488 height 29
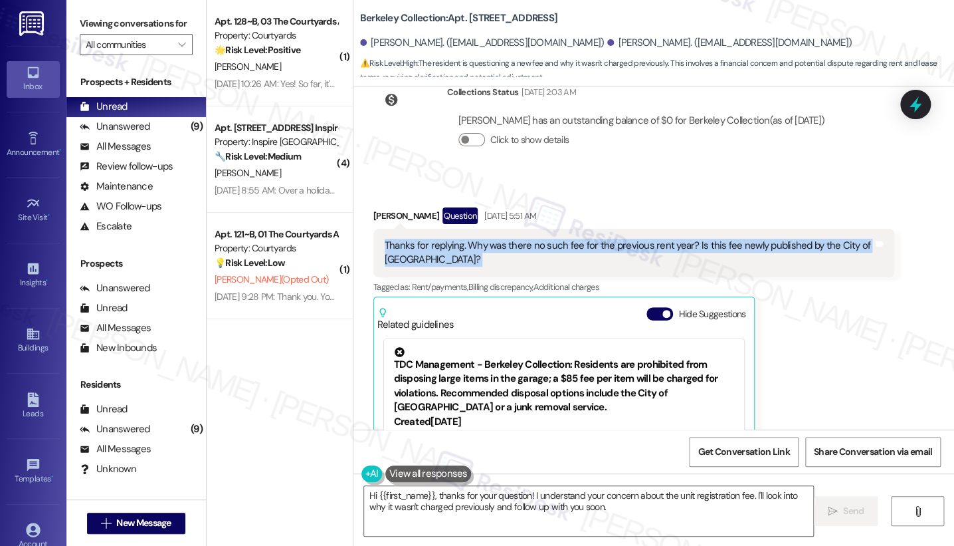
click at [666, 239] on div "Thanks for replying. Why was there no such fee for the previous rent year? Is t…" at bounding box center [629, 253] width 488 height 29
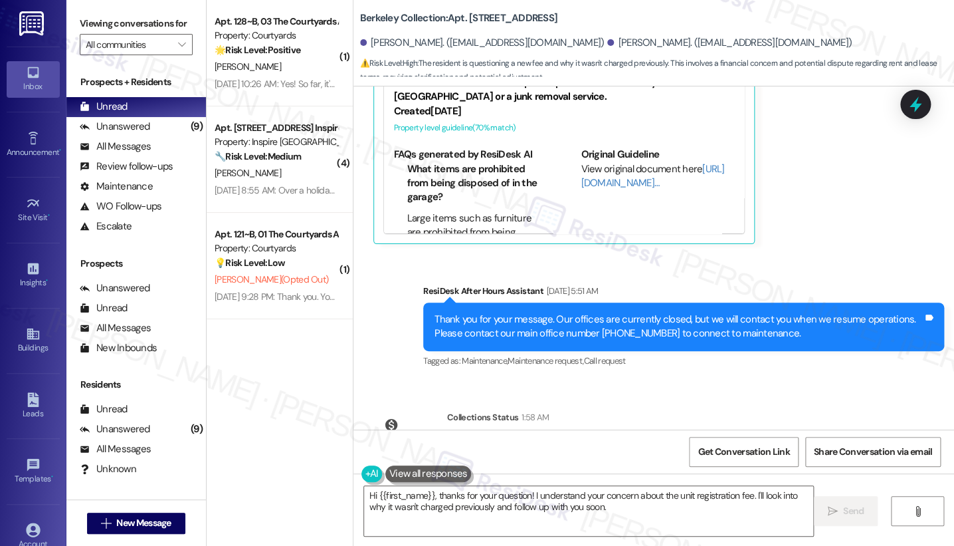
scroll to position [2219, 0]
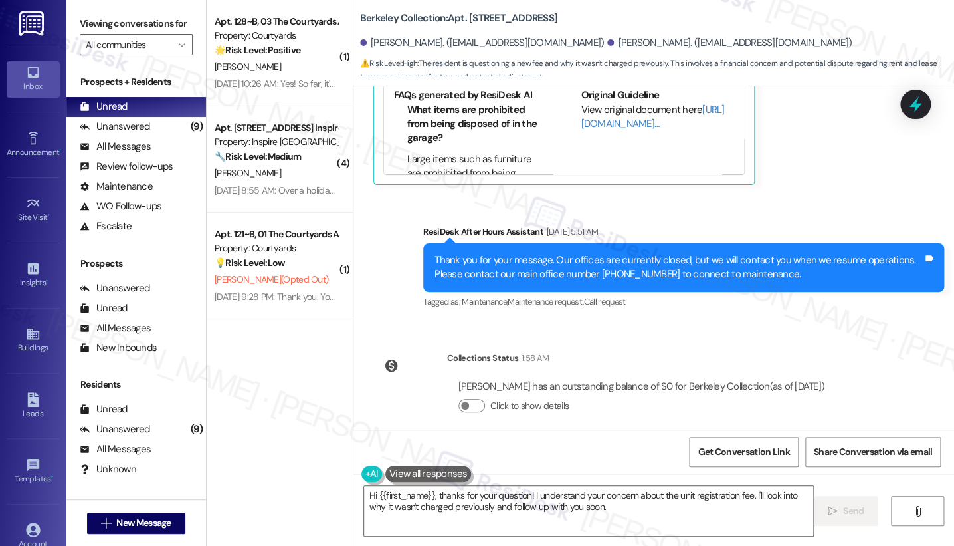
click at [665, 253] on div "Thank you for your message. Our offices are currently closed, but we will conta…" at bounding box center [679, 267] width 488 height 29
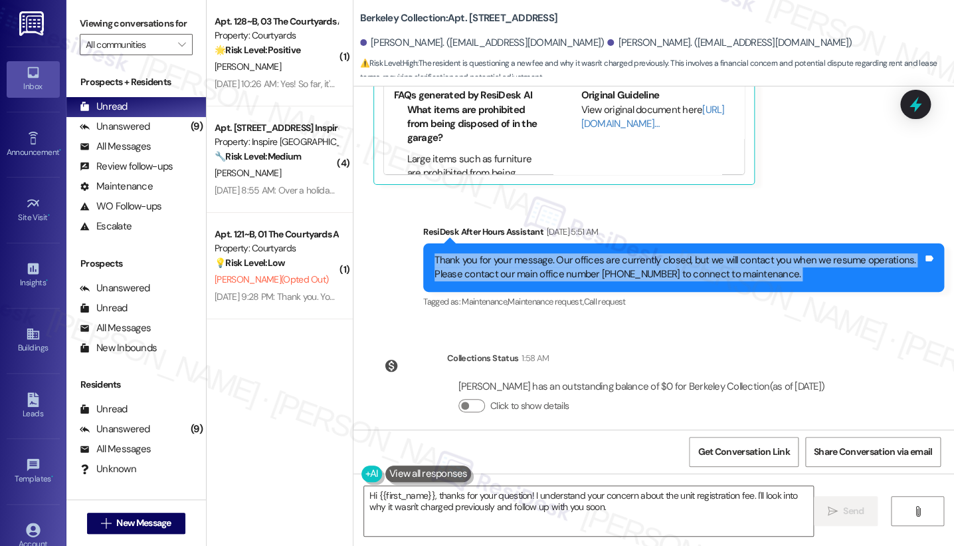
click at [665, 253] on div "Thank you for your message. Our offices are currently closed, but we will conta…" at bounding box center [679, 267] width 488 height 29
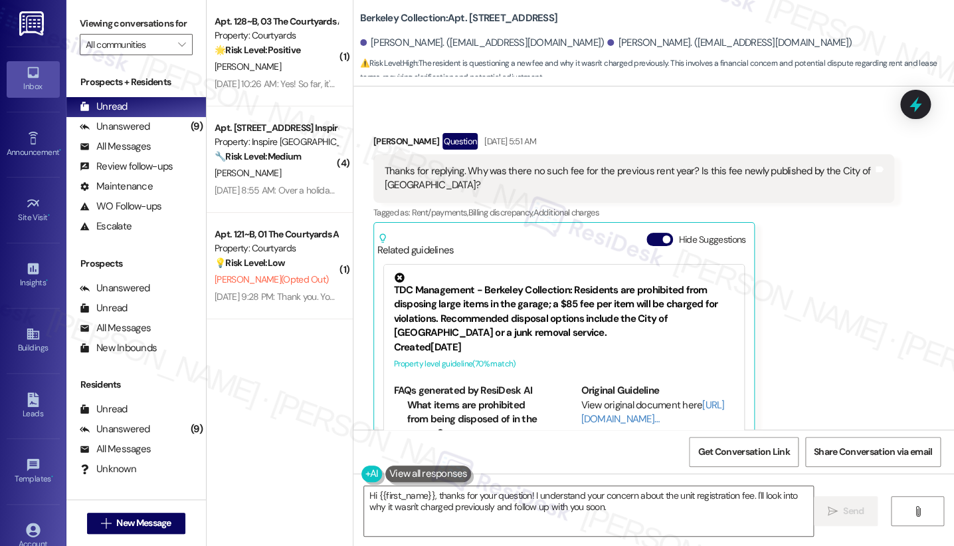
click at [669, 164] on div "Thanks for replying. Why was there no such fee for the previous rent year? Is t…" at bounding box center [629, 178] width 488 height 29
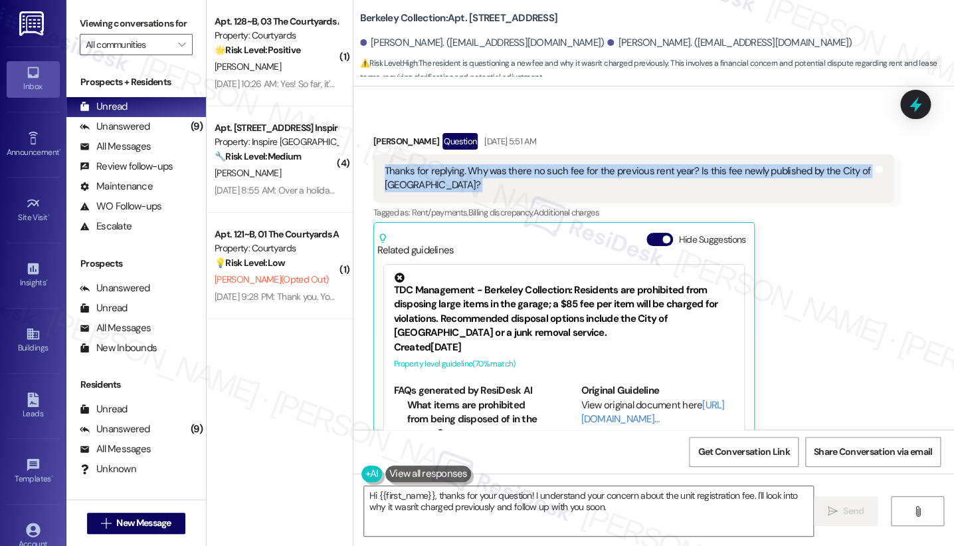
click at [669, 164] on div "Thanks for replying. Why was there no such fee for the previous rent year? Is t…" at bounding box center [629, 178] width 488 height 29
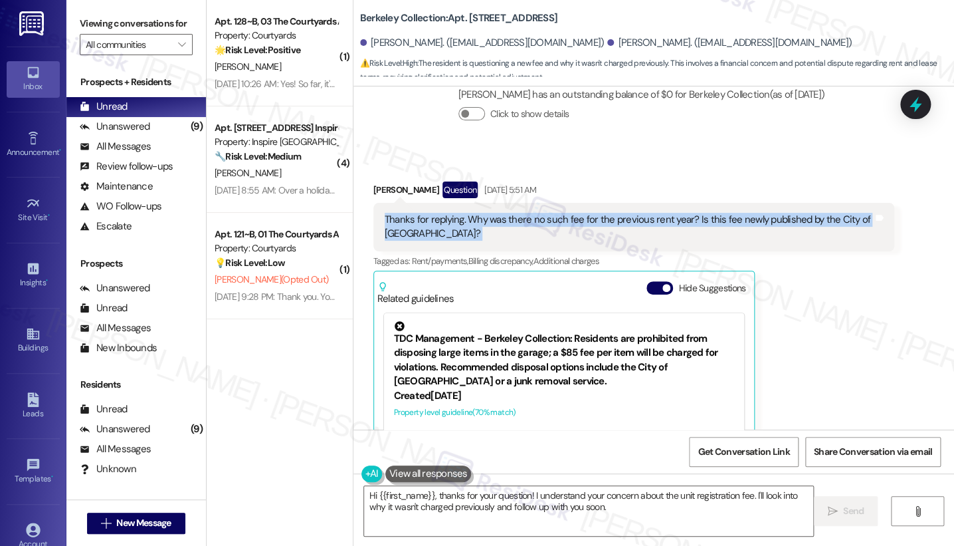
scroll to position [1850, 0]
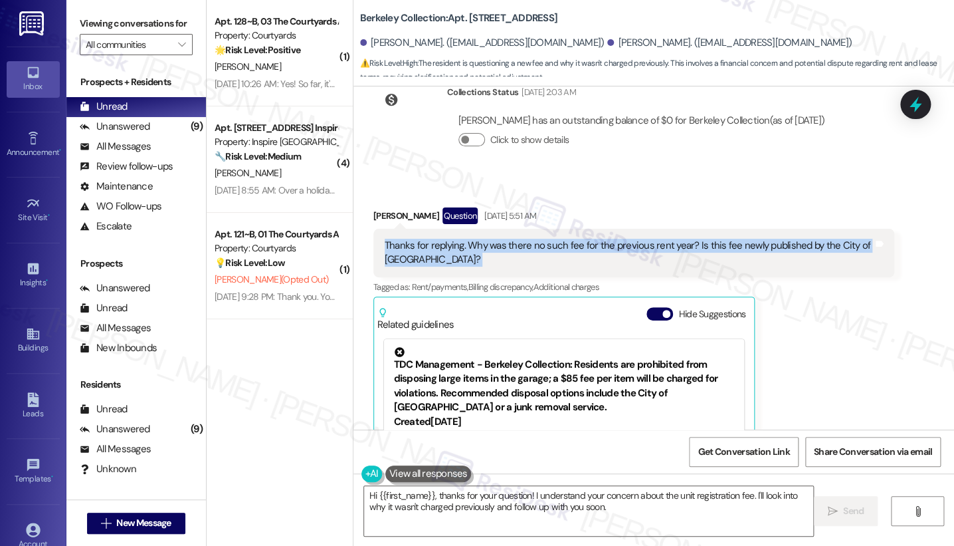
click at [670, 239] on div "Thanks for replying. Why was there no such fee for the previous rent year? Is t…" at bounding box center [629, 253] width 488 height 29
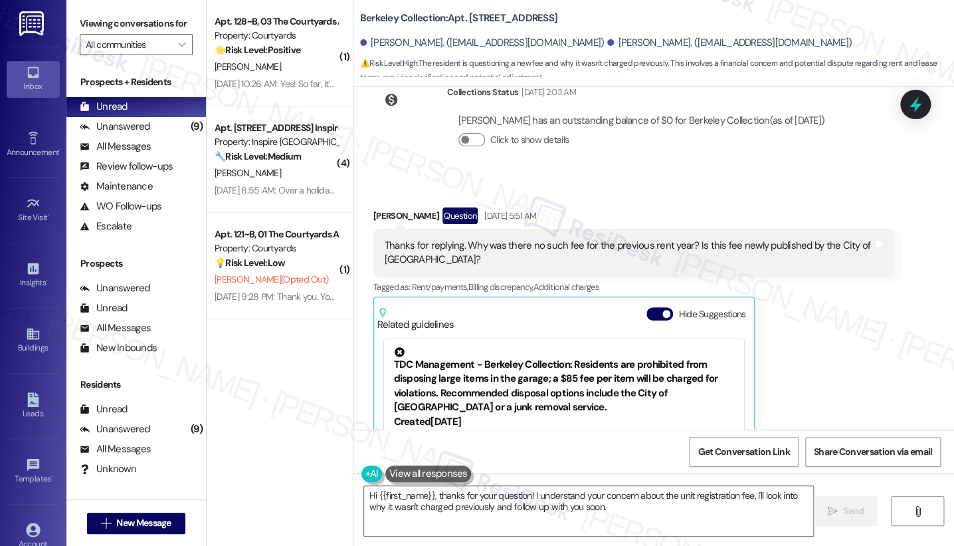
click at [478, 239] on div "Thanks for replying. Why was there no such fee for the previous rent year? Is t…" at bounding box center [629, 253] width 488 height 29
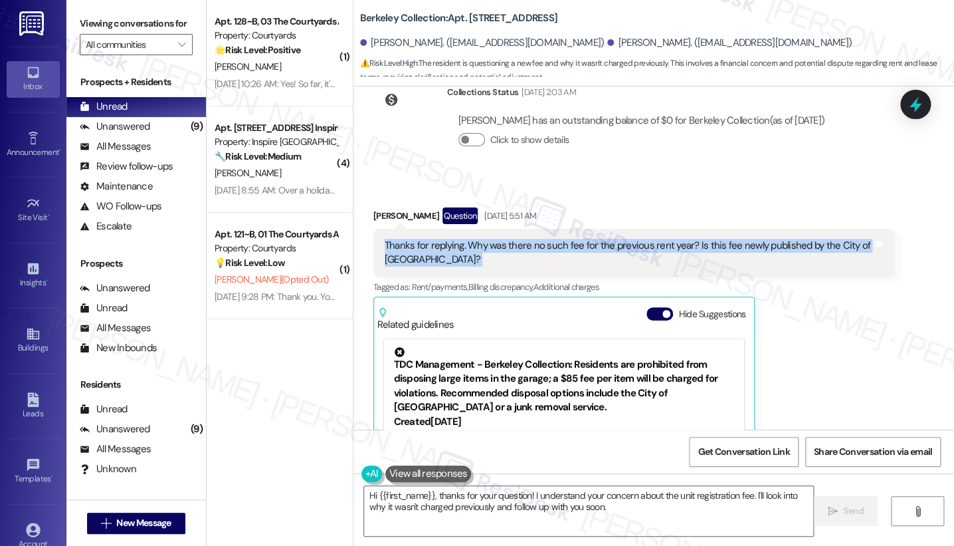
click at [478, 239] on div "Thanks for replying. Why was there no such fee for the previous rent year? Is t…" at bounding box center [629, 253] width 488 height 29
click at [484, 239] on div "Thanks for replying. Why was there no such fee for the previous rent year? Is t…" at bounding box center [629, 253] width 488 height 29
click at [463, 239] on div "Thanks for replying. Why was there no such fee for the previous rent year? Is t…" at bounding box center [629, 253] width 488 height 29
drag, startPoint x: 459, startPoint y: 233, endPoint x: 505, endPoint y: 241, distance: 46.5
click at [505, 241] on div "Thanks for replying. Why was there no such fee for the previous rent year? Is t…" at bounding box center [629, 253] width 488 height 29
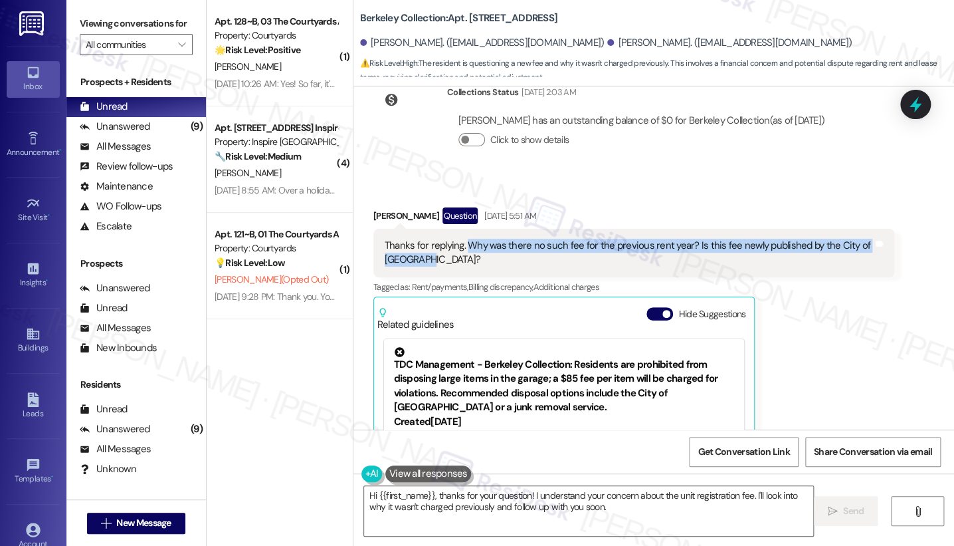
copy div "Why was there no such fee for the previous rent year? Is this fee newly publish…"
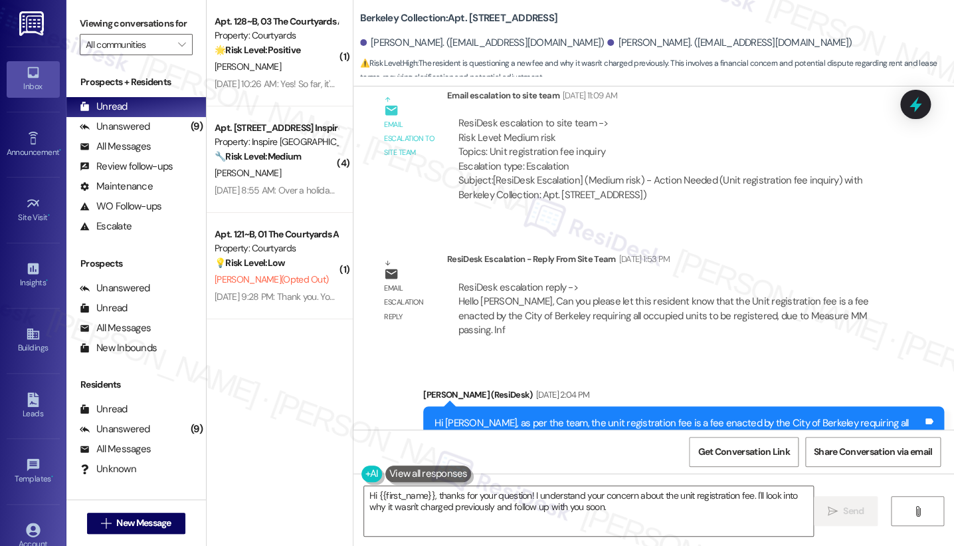
scroll to position [1334, 0]
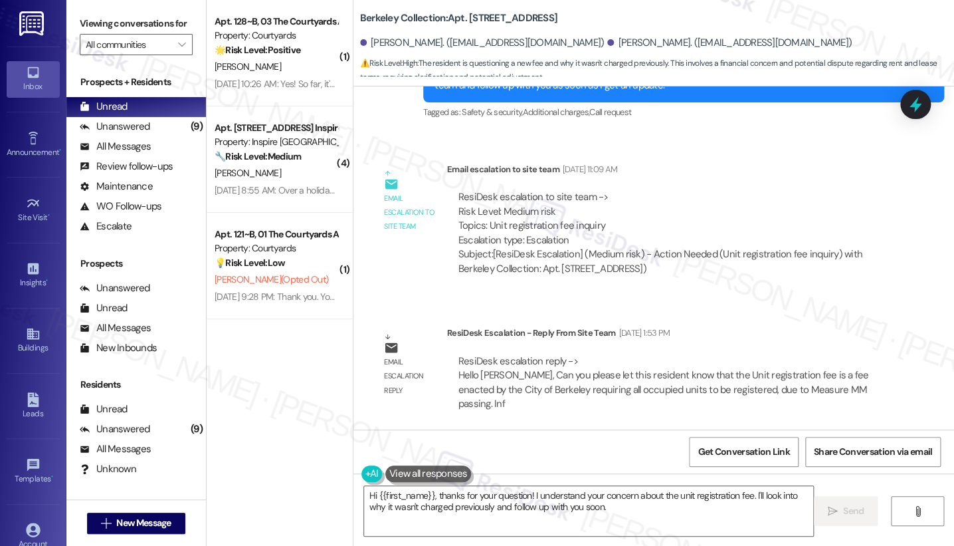
click at [525, 223] on div "ResiDesk escalation to site team -> Risk Level: Medium risk Topics: Unit regist…" at bounding box center [671, 218] width 425 height 57
drag, startPoint x: 480, startPoint y: 227, endPoint x: 615, endPoint y: 237, distance: 135.9
click at [615, 237] on div "ResiDesk escalation to site team -> Risk Level: Medium risk Topics: Unit regist…" at bounding box center [671, 218] width 425 height 57
click at [611, 231] on div "ResiDesk escalation to site team -> Risk Level: Medium risk Topics: Unit regist…" at bounding box center [671, 218] width 425 height 57
drag, startPoint x: 597, startPoint y: 227, endPoint x: 482, endPoint y: 227, distance: 115.0
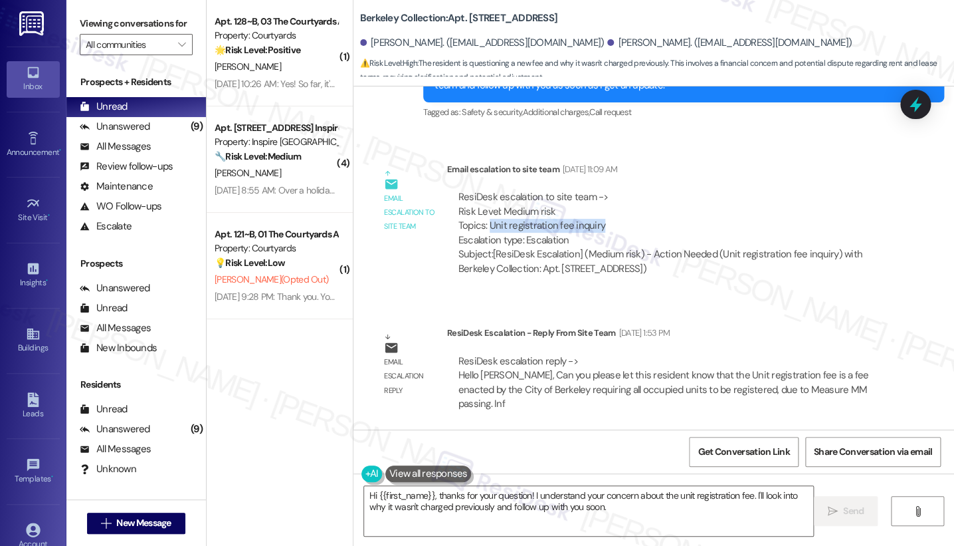
click at [482, 227] on div "ResiDesk escalation to site team -> Risk Level: Medium risk Topics: Unit regist…" at bounding box center [671, 218] width 425 height 57
copy div "Unit registration fee inquiry"
click at [592, 227] on div "ResiDesk escalation to site team -> Risk Level: Medium risk Topics: Unit regist…" at bounding box center [671, 218] width 425 height 57
drag, startPoint x: 607, startPoint y: 223, endPoint x: 484, endPoint y: 227, distance: 123.0
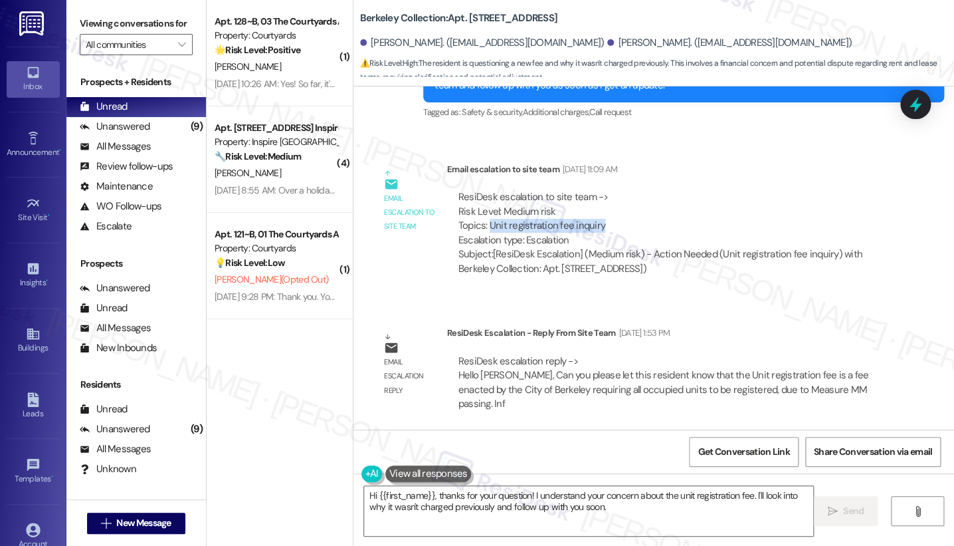
click at [484, 227] on div "ResiDesk escalation to site team -> Risk Level: Medium risk Topics: Unit regist…" at bounding box center [671, 218] width 425 height 57
copy div "Unit registration fee inquiry"
click at [679, 159] on div "Email escalation to site team Email escalation to site team [DATE] 11:09 AM Res…" at bounding box center [633, 224] width 541 height 144
click at [126, 15] on label "Viewing conversations for" at bounding box center [136, 23] width 113 height 21
click at [117, 33] on label "Viewing conversations for" at bounding box center [136, 23] width 113 height 21
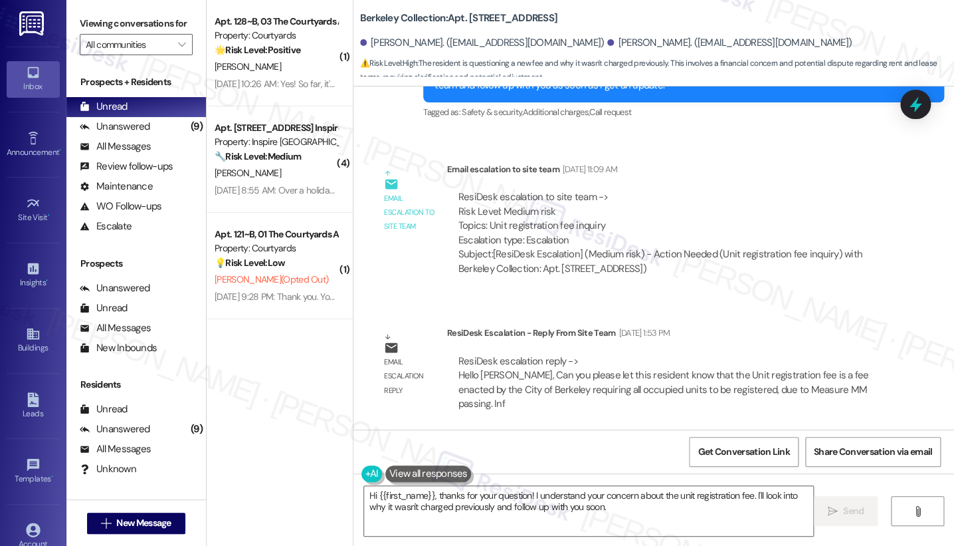
click at [99, 21] on label "Viewing conversations for" at bounding box center [136, 23] width 113 height 21
click at [107, 31] on label "Viewing conversations for" at bounding box center [136, 23] width 113 height 21
click at [120, 21] on label "Viewing conversations for" at bounding box center [136, 23] width 113 height 21
click at [518, 373] on div "ResiDesk escalation reply -> Hello [PERSON_NAME], Can you please let this resid…" at bounding box center [664, 382] width 411 height 56
click at [394, 16] on b "Berkeley Collection: Apt. [STREET_ADDRESS]" at bounding box center [458, 18] width 197 height 14
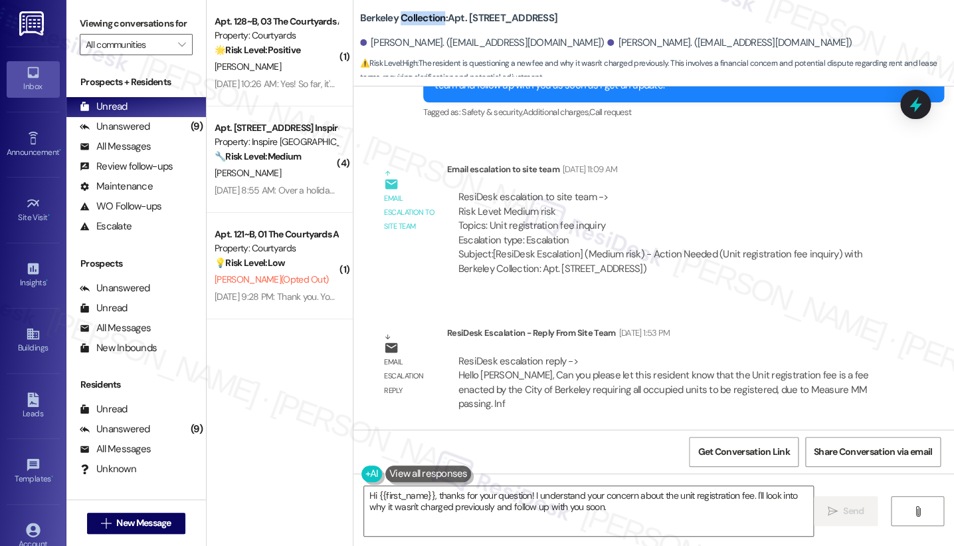
click at [394, 15] on b "Berkeley Collection: Apt. [STREET_ADDRESS]" at bounding box center [458, 18] width 197 height 14
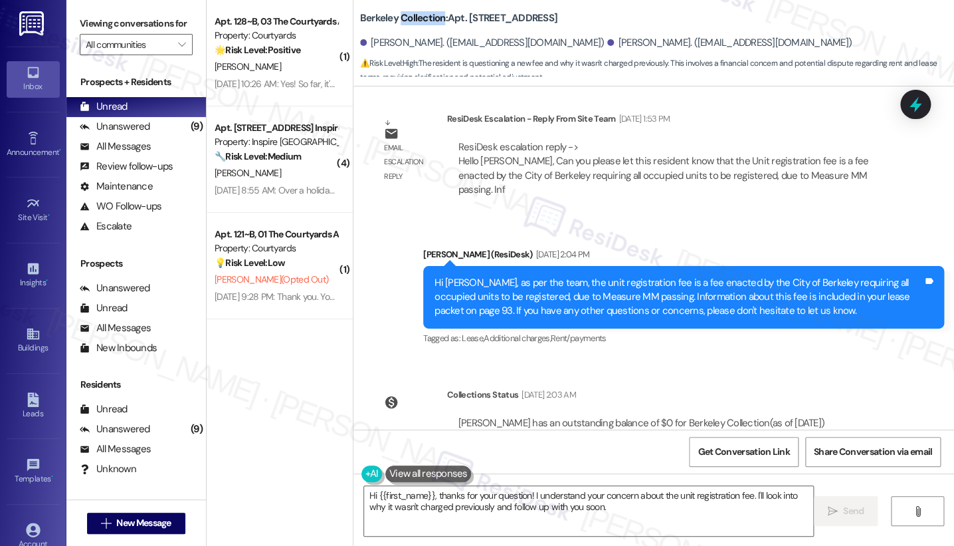
scroll to position [1776, 0]
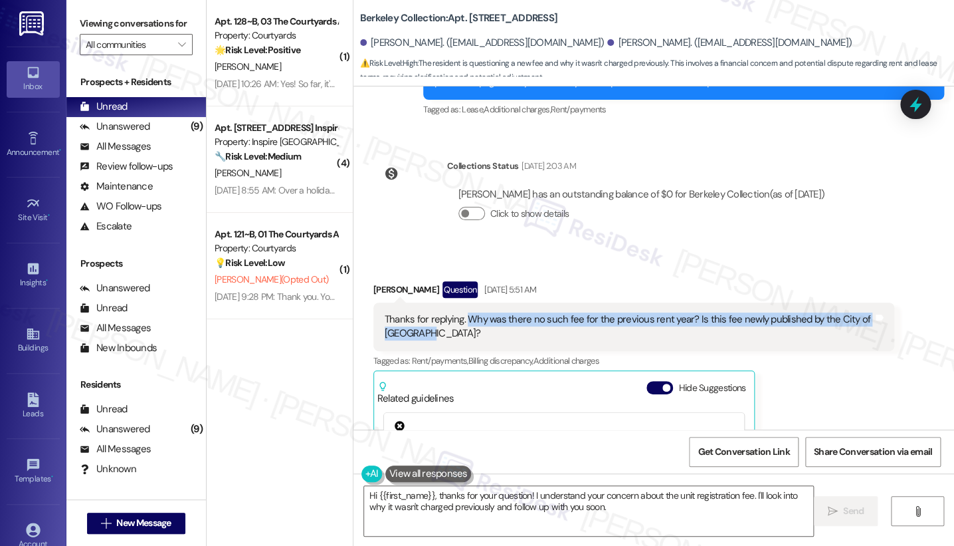
drag, startPoint x: 458, startPoint y: 306, endPoint x: 572, endPoint y: 326, distance: 116.0
click at [572, 326] on div "Thanks for replying. Why was there no such fee for the previous rent year? Is t…" at bounding box center [629, 326] width 488 height 29
copy div "Why was there no such fee for the previous rent year? Is this fee newly publish…"
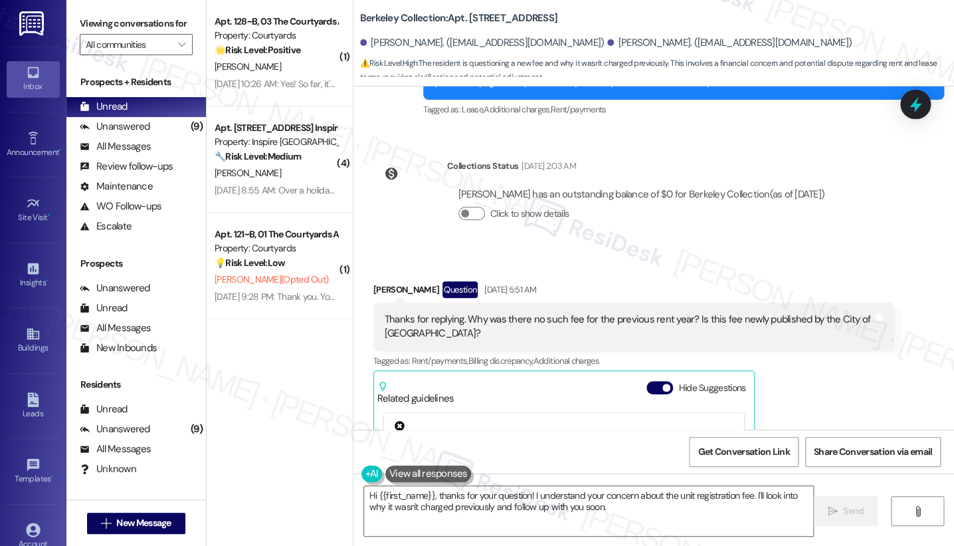
click at [98, 10] on div "Viewing conversations for All communities " at bounding box center [136, 34] width 140 height 68
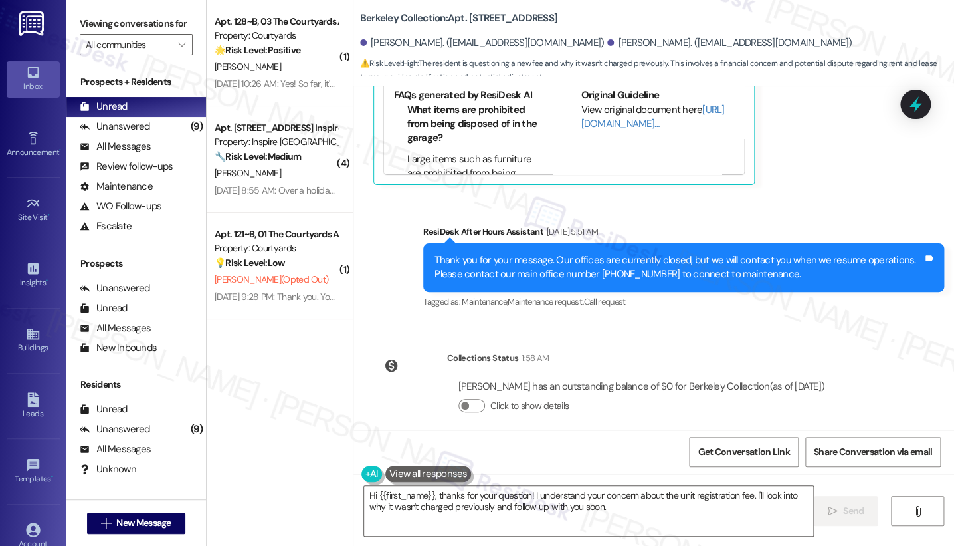
click at [546, 243] on div "Thank you for your message. Our offices are currently closed, but we will conta…" at bounding box center [683, 267] width 521 height 49
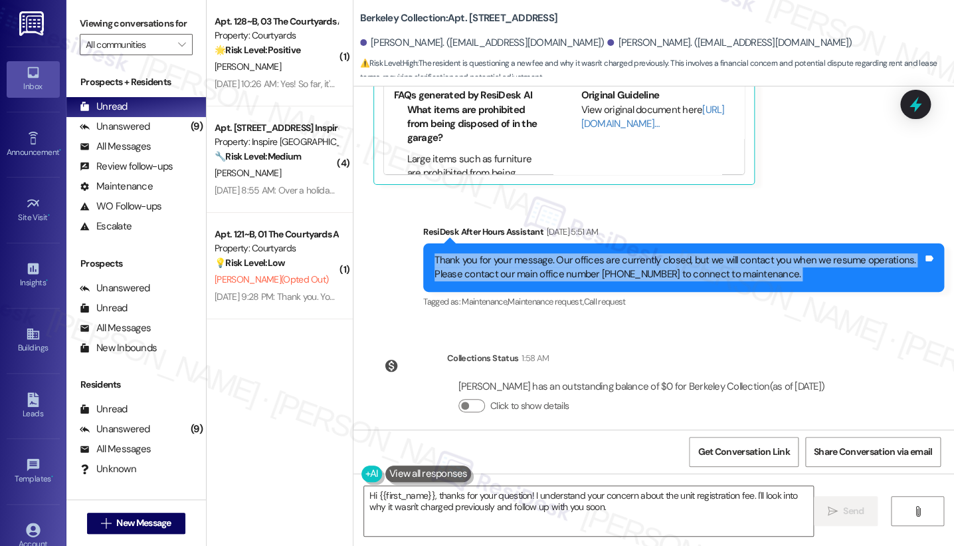
click at [546, 243] on div "Thank you for your message. Our offices are currently closed, but we will conta…" at bounding box center [683, 267] width 521 height 49
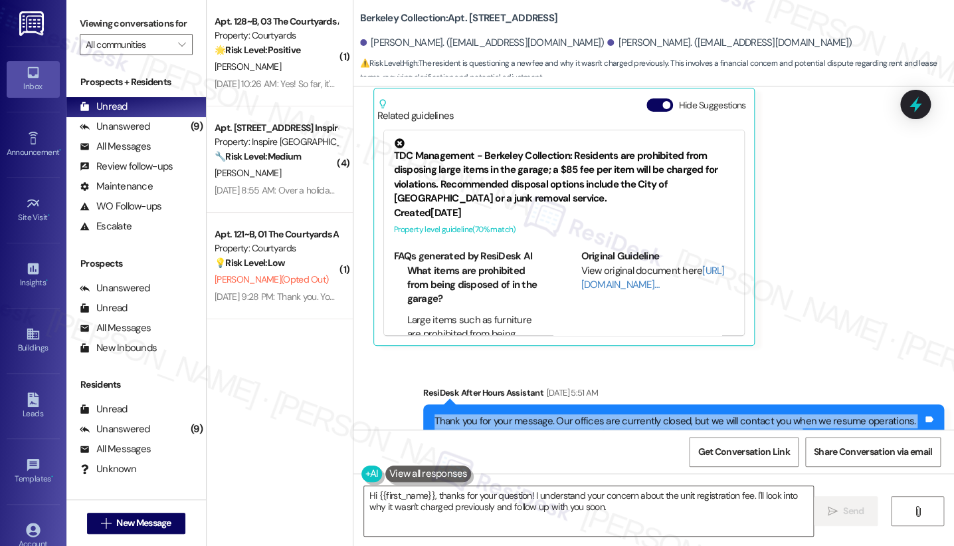
scroll to position [1924, 0]
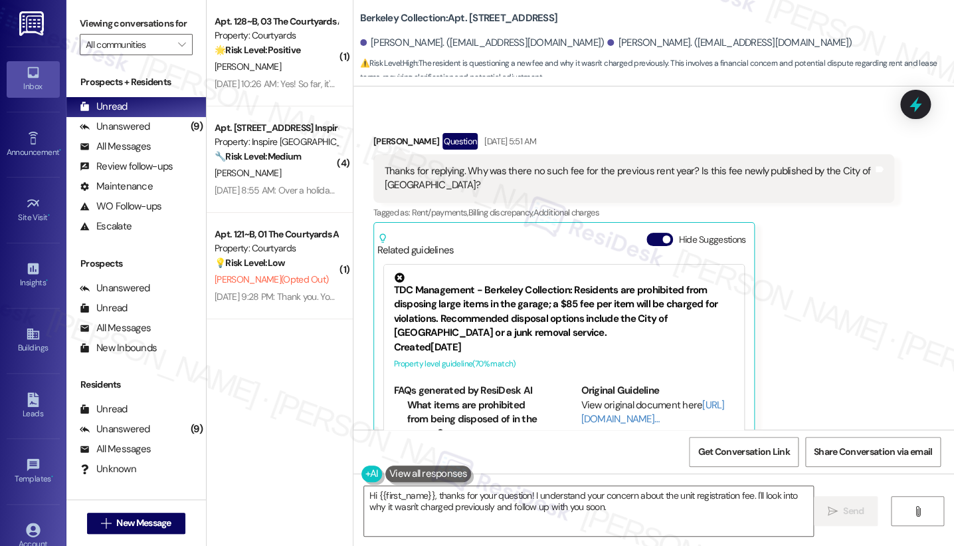
click at [549, 172] on div "Thanks for replying. Why was there no such fee for the previous rent year? Is t…" at bounding box center [629, 178] width 488 height 29
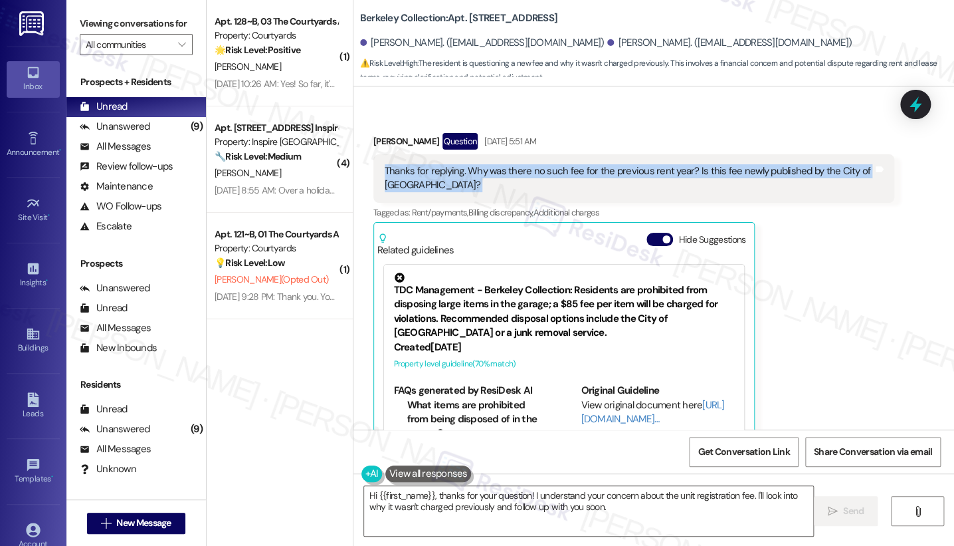
click at [549, 172] on div "Thanks for replying. Why was there no such fee for the previous rent year? Is t…" at bounding box center [629, 178] width 488 height 29
click at [551, 446] on textarea "Hi {{first_name}}, thanks for your question! I understand your concern about th…" at bounding box center [588, 511] width 449 height 50
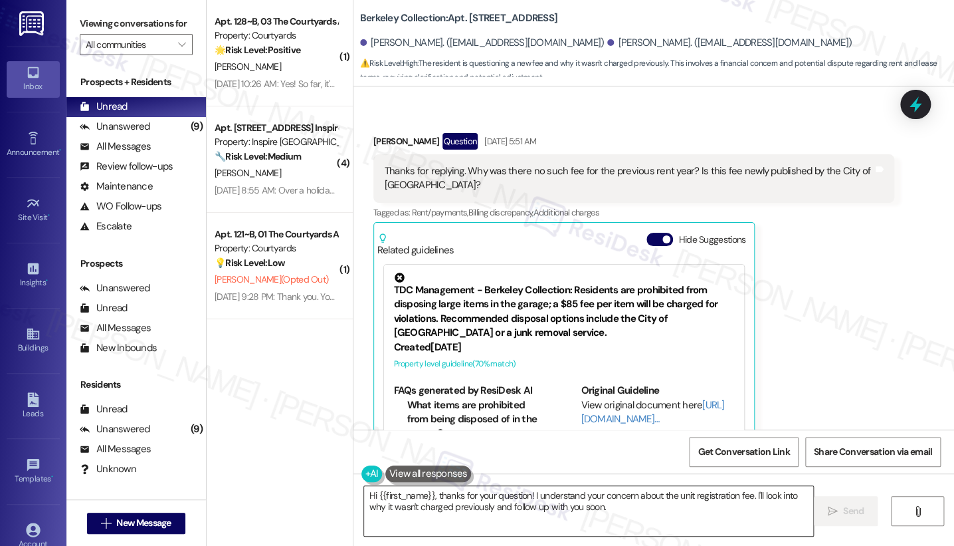
click at [551, 446] on textarea "Hi {{first_name}}, thanks for your question! I understand your concern about th…" at bounding box center [588, 511] width 449 height 50
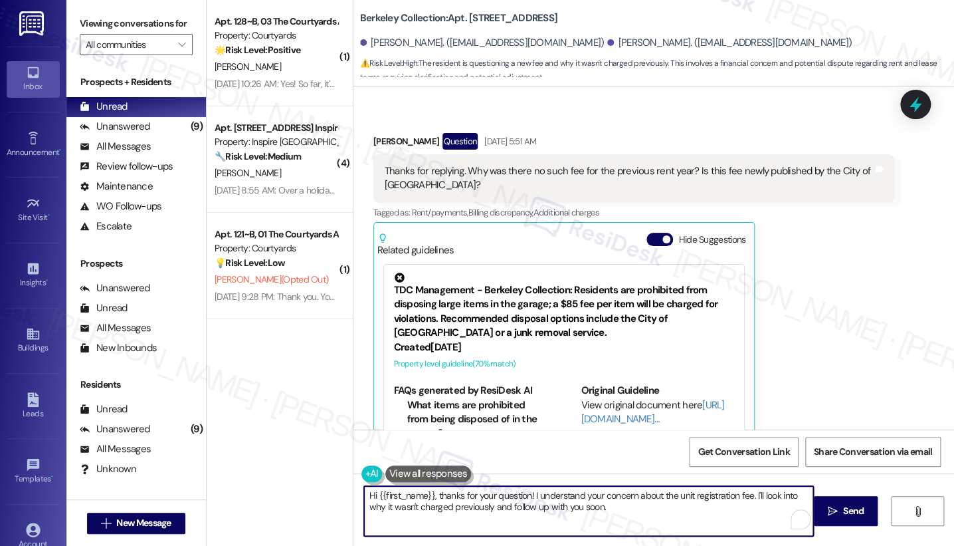
click at [551, 446] on textarea "Hi {{first_name}}, thanks for your question! I understand your concern about th…" at bounding box center [588, 511] width 449 height 50
click at [586, 446] on textarea "Hi {{first_name}}, thanks for your question! I understand your concern about th…" at bounding box center [588, 511] width 449 height 50
drag, startPoint x: 643, startPoint y: 516, endPoint x: 413, endPoint y: 482, distance: 232.4
click at [413, 446] on div "Hi {{first_name}}, thanks for your question! I understand your concern about th…" at bounding box center [582, 510] width 451 height 51
click at [405, 446] on textarea "Hi {{first_name}}, thanks for your question! I understand your concern about th…" at bounding box center [588, 511] width 449 height 50
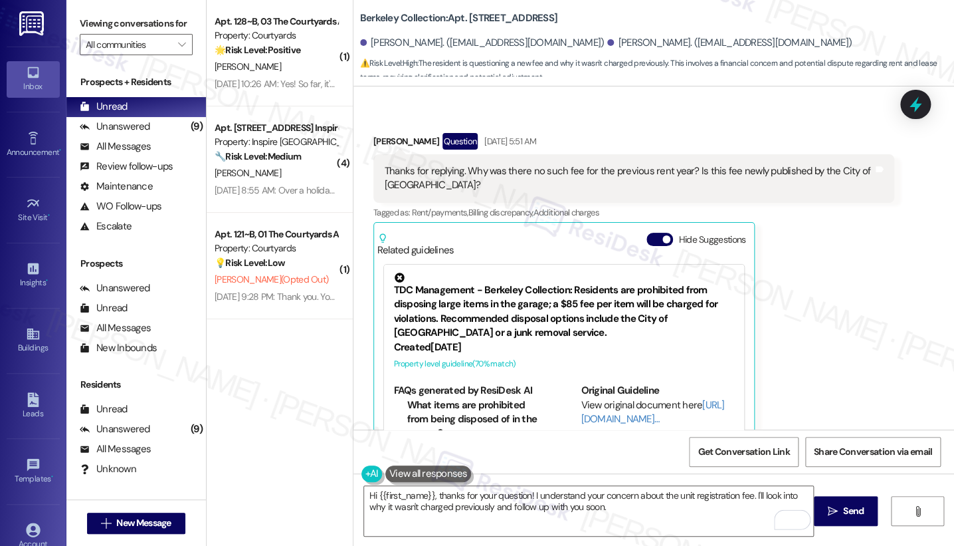
click at [366, 123] on div "Received via SMS [PERSON_NAME] Question [DATE] 5:51 AM Thanks for replying. Why…" at bounding box center [633, 306] width 541 height 367
copy div "Moe"
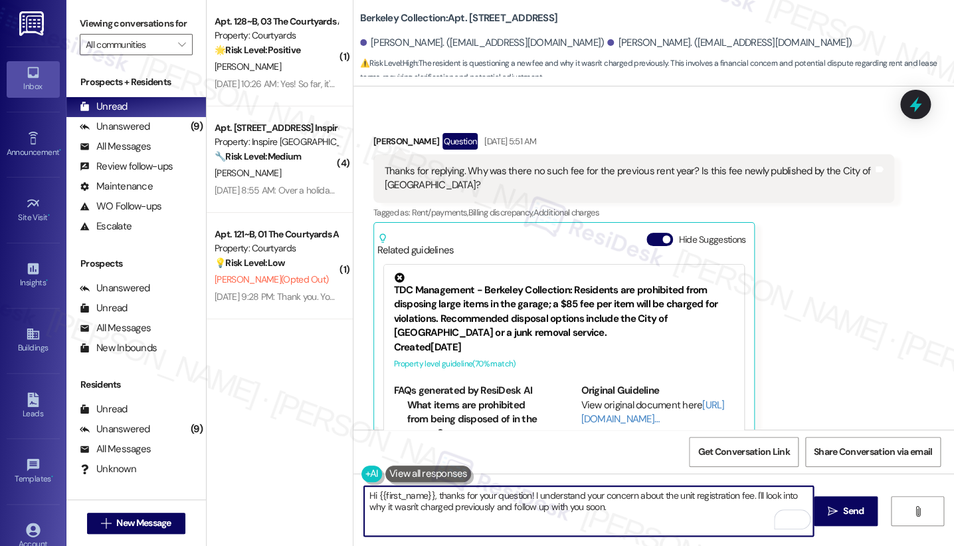
drag, startPoint x: 370, startPoint y: 494, endPoint x: 425, endPoint y: 480, distance: 56.7
click at [425, 446] on div "Hi {{first_name}}, thanks for your question! I understand your concern about th…" at bounding box center [582, 510] width 451 height 51
paste textarea "Moe"
drag, startPoint x: 574, startPoint y: 514, endPoint x: 496, endPoint y: 495, distance: 79.9
click at [496, 446] on textarea "Hi [PERSON_NAME] , thanks for your question! I understand your concern about th…" at bounding box center [588, 511] width 449 height 50
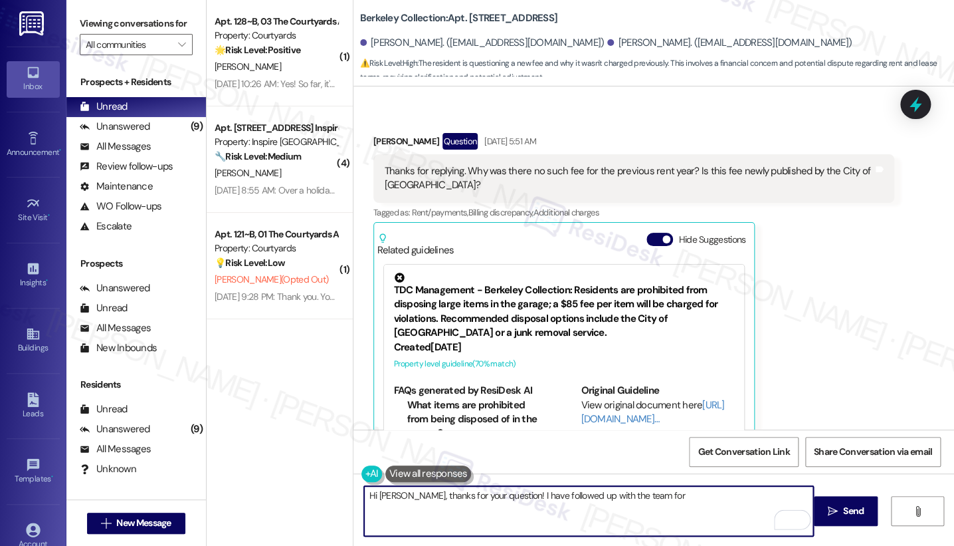
click at [647, 446] on textarea "Hi [PERSON_NAME], thanks for your question! I have followed up with the team for" at bounding box center [588, 511] width 449 height 50
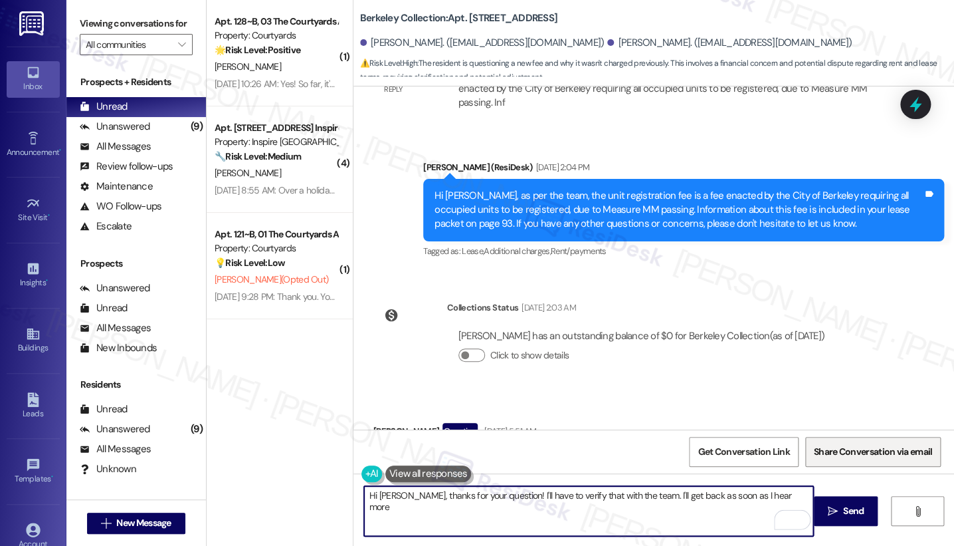
scroll to position [1850, 0]
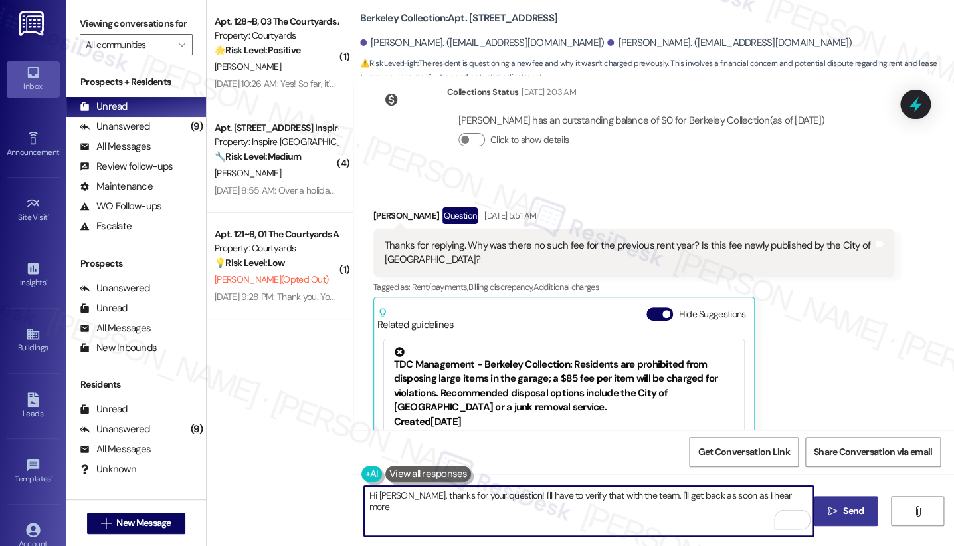
type textarea "Hi [PERSON_NAME], thanks for your question! I'll have to verify that with the t…"
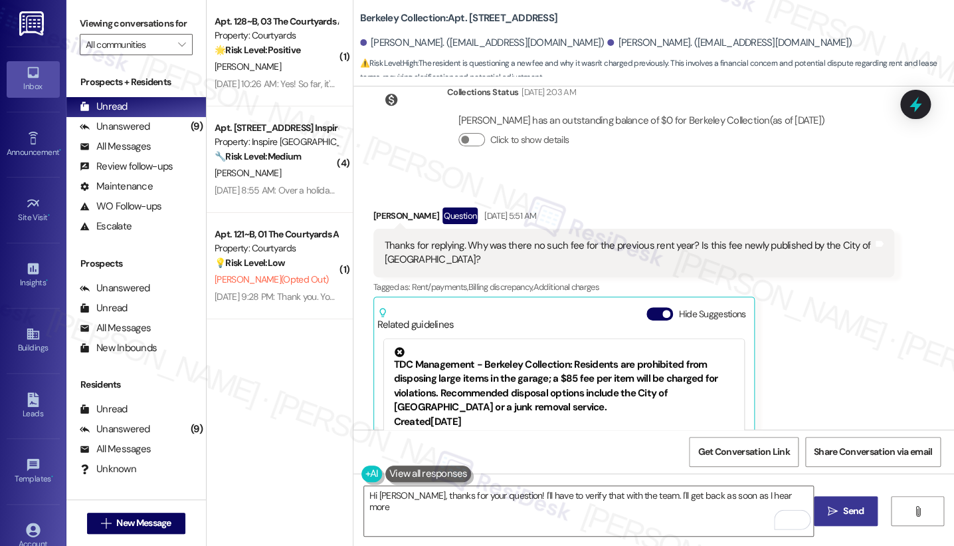
click at [779, 446] on button " Send" at bounding box center [846, 511] width 64 height 30
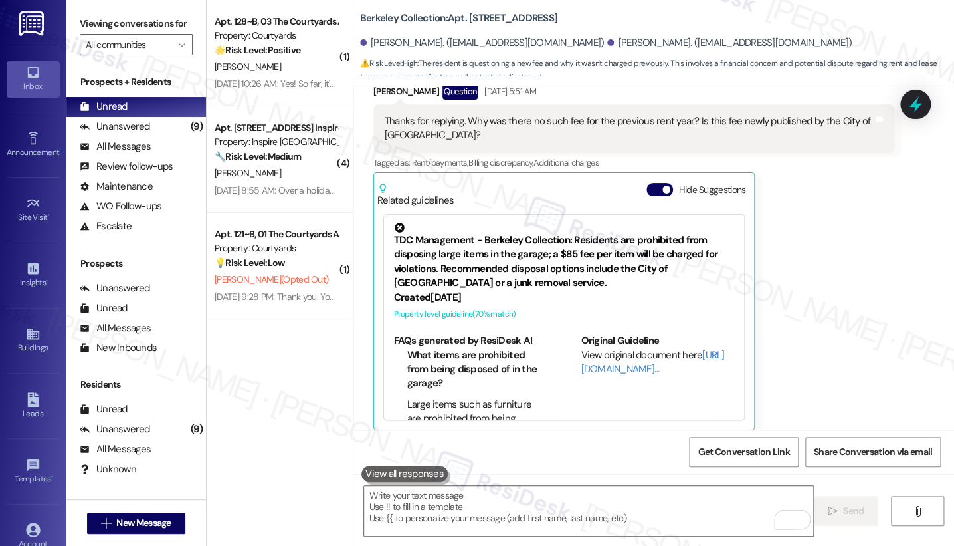
scroll to position [2313, 0]
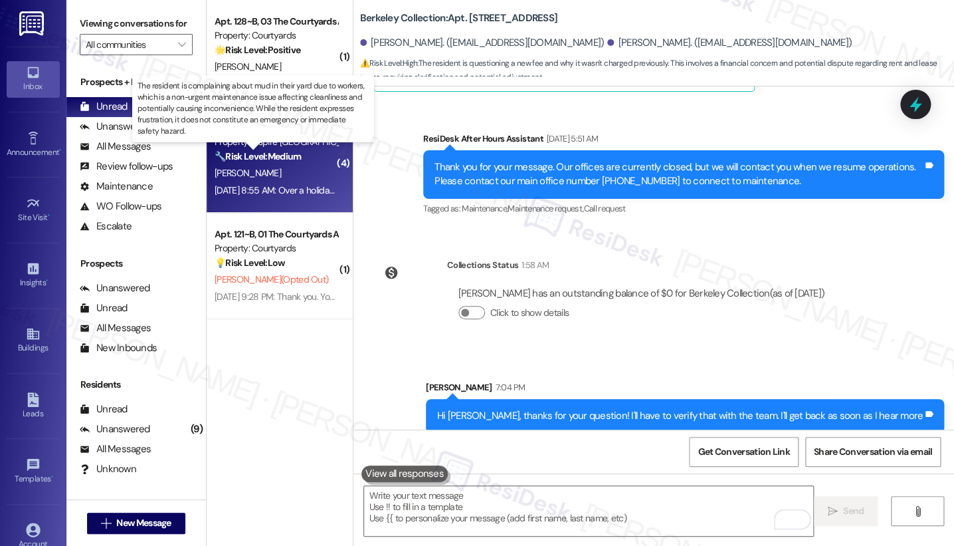
click at [262, 162] on strong "🔧 Risk Level: Medium" at bounding box center [258, 156] width 86 height 12
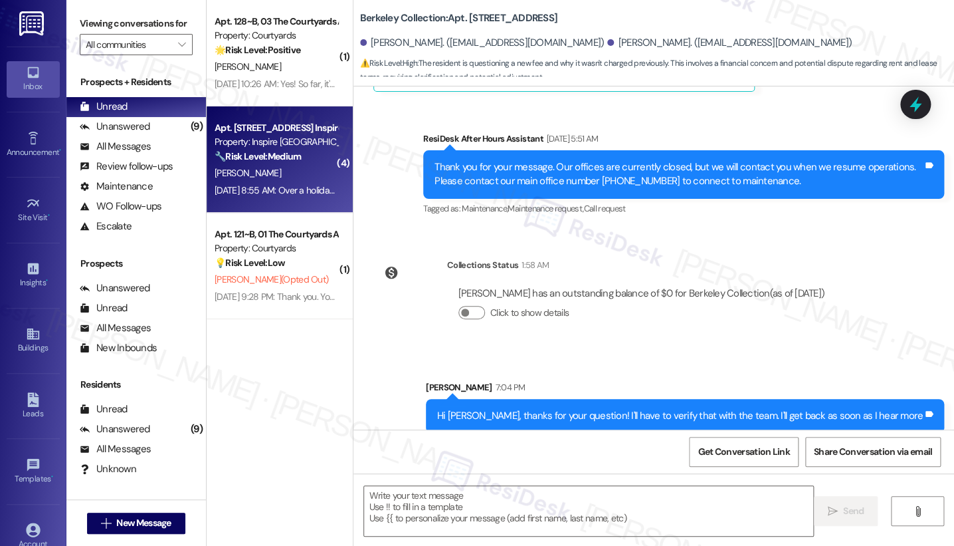
type textarea "Fetching suggested responses. Please feel free to read through the conversation…"
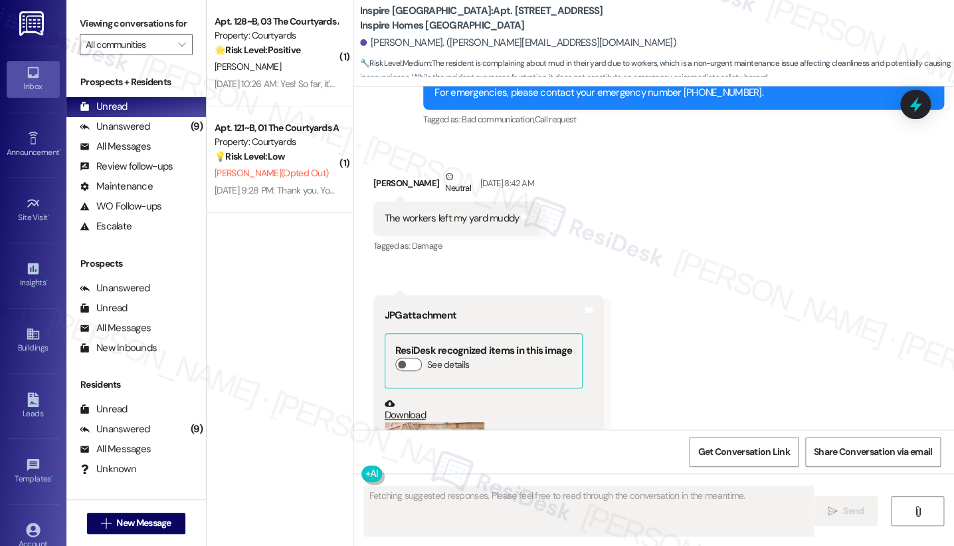
scroll to position [2987, 0]
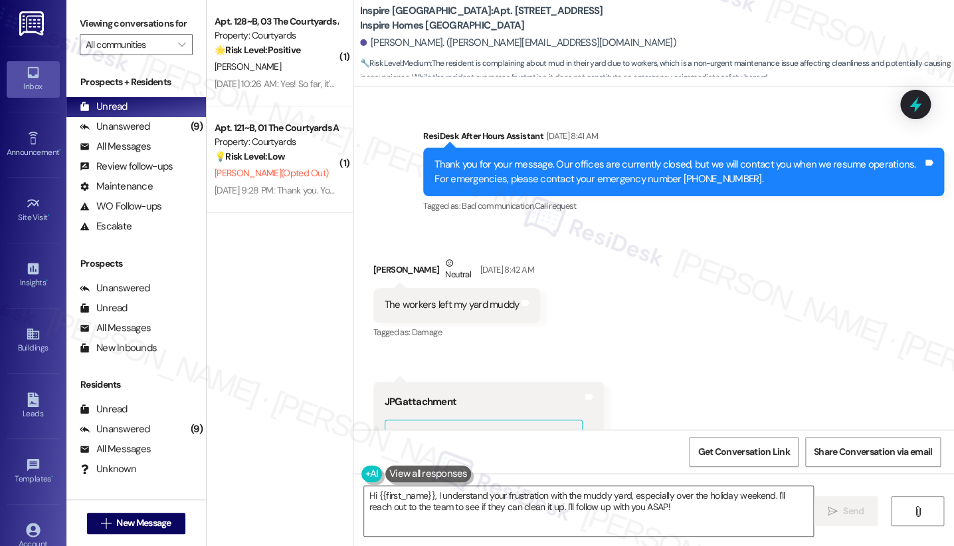
click at [441, 298] on div "The workers left my yard muddy" at bounding box center [452, 305] width 135 height 14
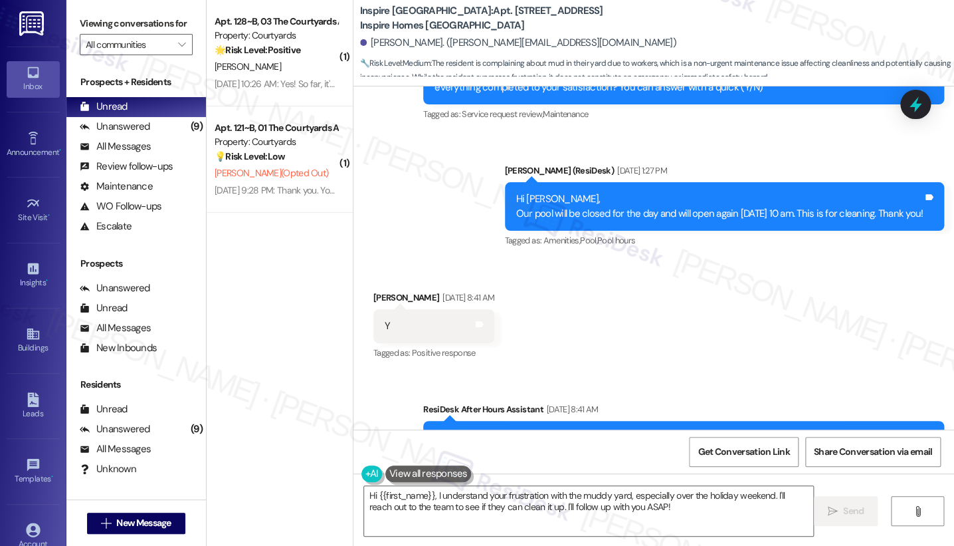
scroll to position [2691, 0]
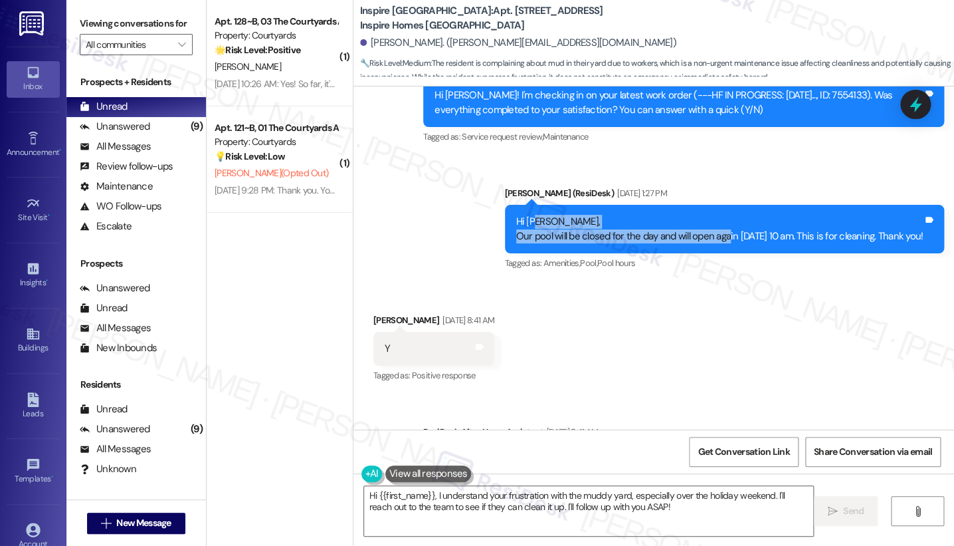
drag, startPoint x: 557, startPoint y: 201, endPoint x: 693, endPoint y: 223, distance: 137.9
click at [693, 223] on div "Hi [PERSON_NAME], Our pool will be closed for the day and will open again [DATE…" at bounding box center [725, 229] width 440 height 49
click at [696, 217] on div "Hi [PERSON_NAME], Our pool will be closed for the day and will open again [DATE…" at bounding box center [725, 229] width 440 height 49
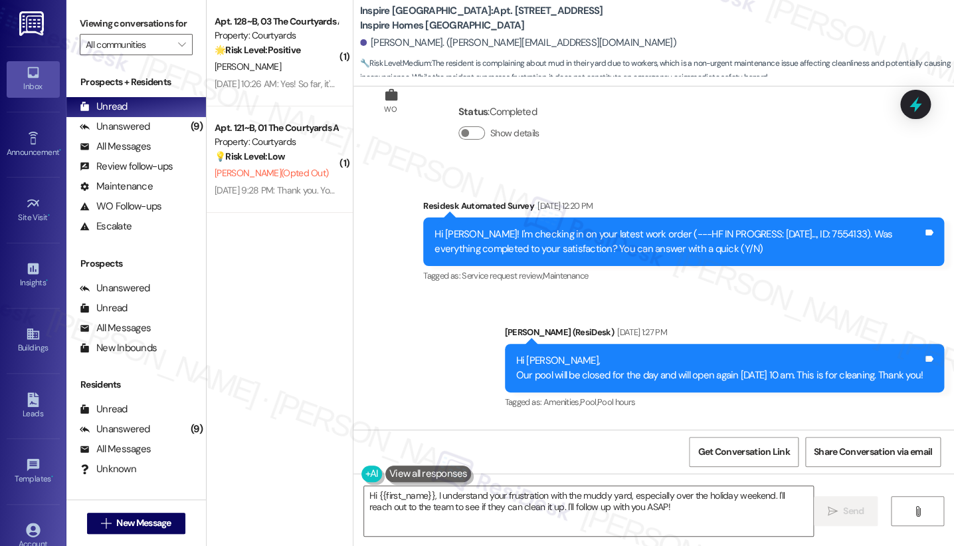
scroll to position [2470, 0]
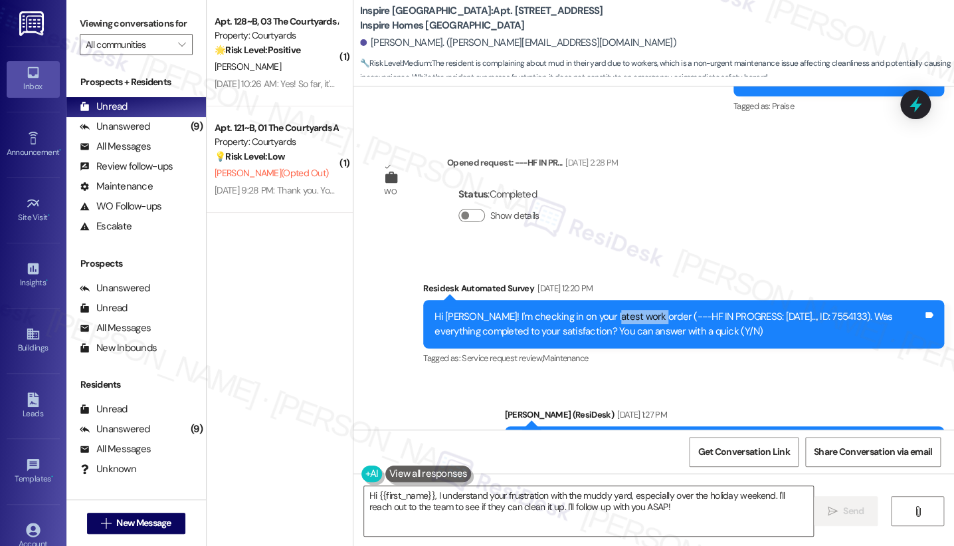
drag, startPoint x: 597, startPoint y: 292, endPoint x: 651, endPoint y: 289, distance: 53.9
click at [650, 310] on div "Hi [PERSON_NAME]! I'm checking in on your latest work order (---HF IN PROGRESS:…" at bounding box center [679, 324] width 488 height 29
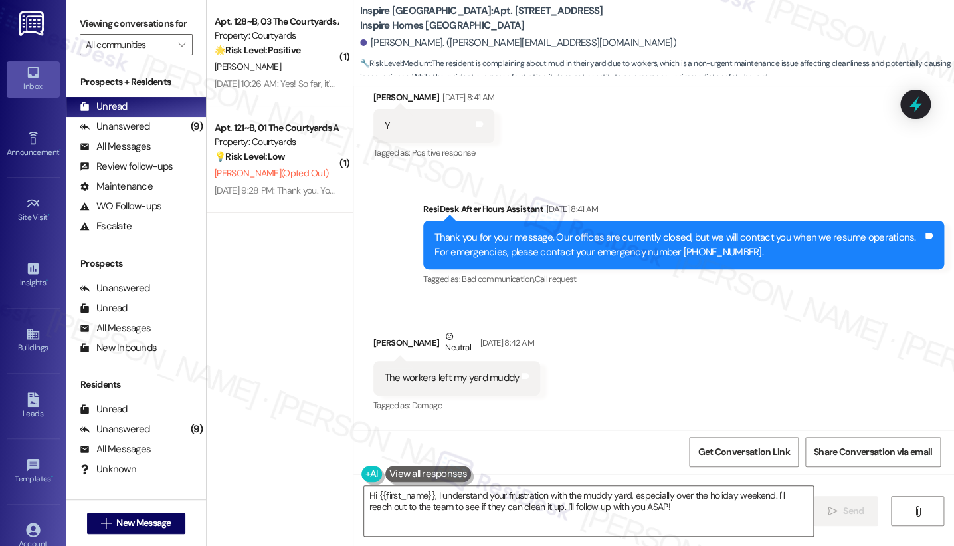
scroll to position [2987, 0]
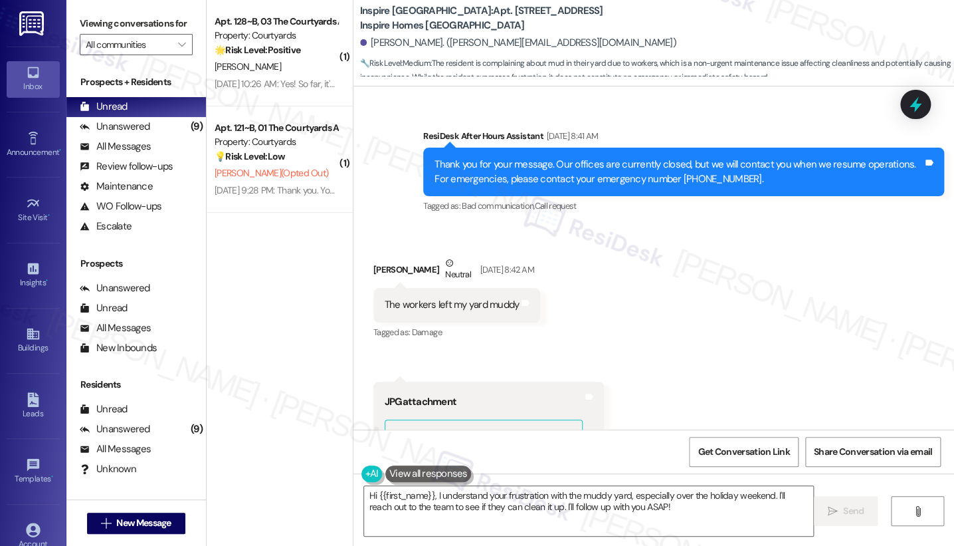
click at [490, 298] on div "The workers left my yard muddy" at bounding box center [452, 305] width 135 height 14
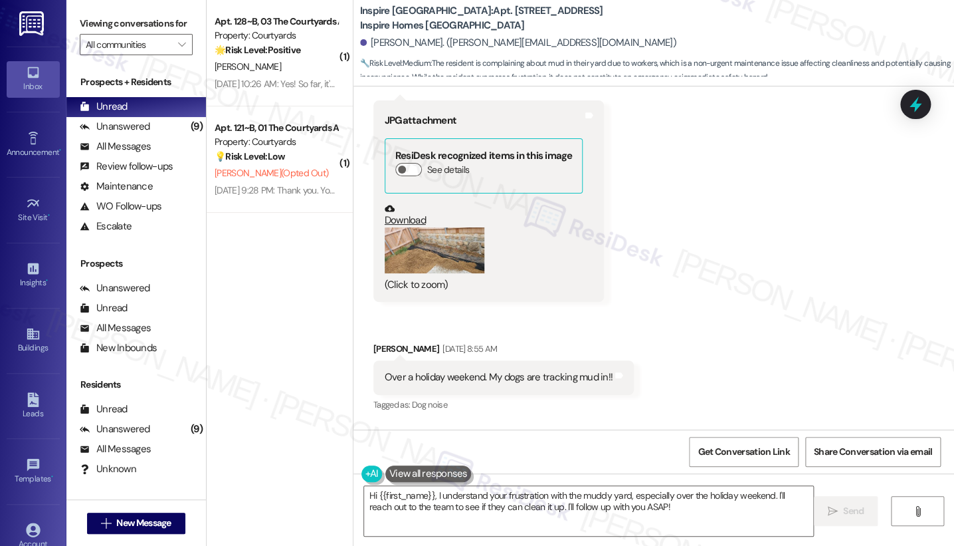
scroll to position [3282, 0]
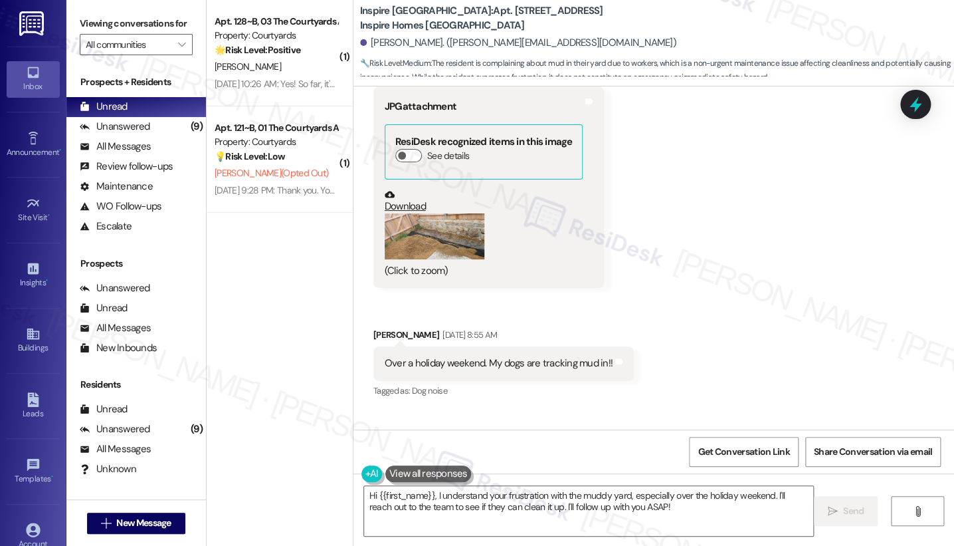
click at [425, 213] on button "Zoom image" at bounding box center [435, 236] width 100 height 46
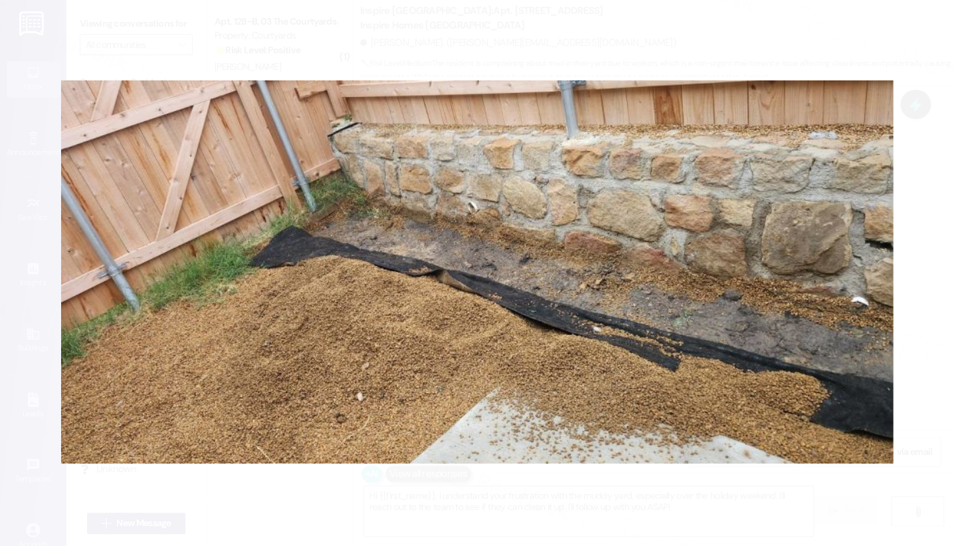
click at [779, 269] on button "Unzoom image" at bounding box center [477, 273] width 954 height 546
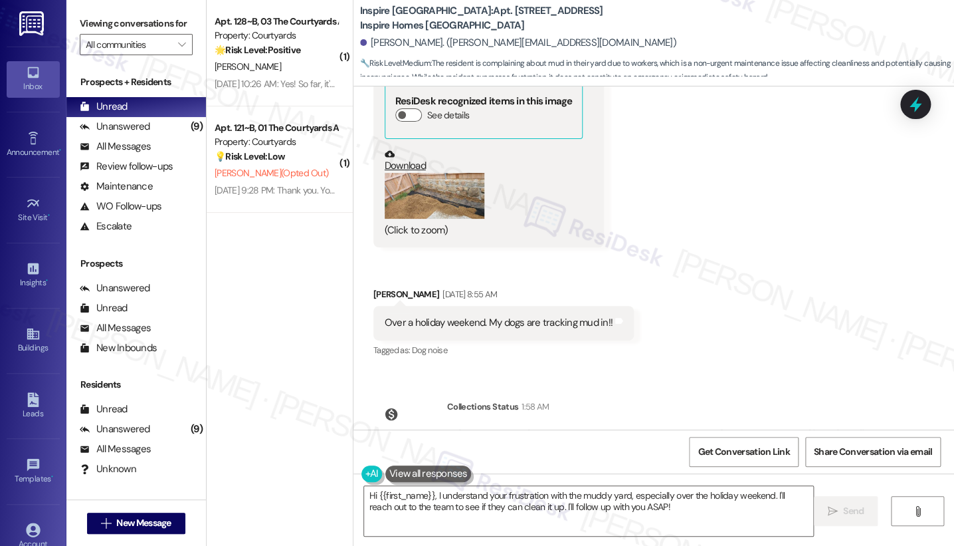
scroll to position [3356, 0]
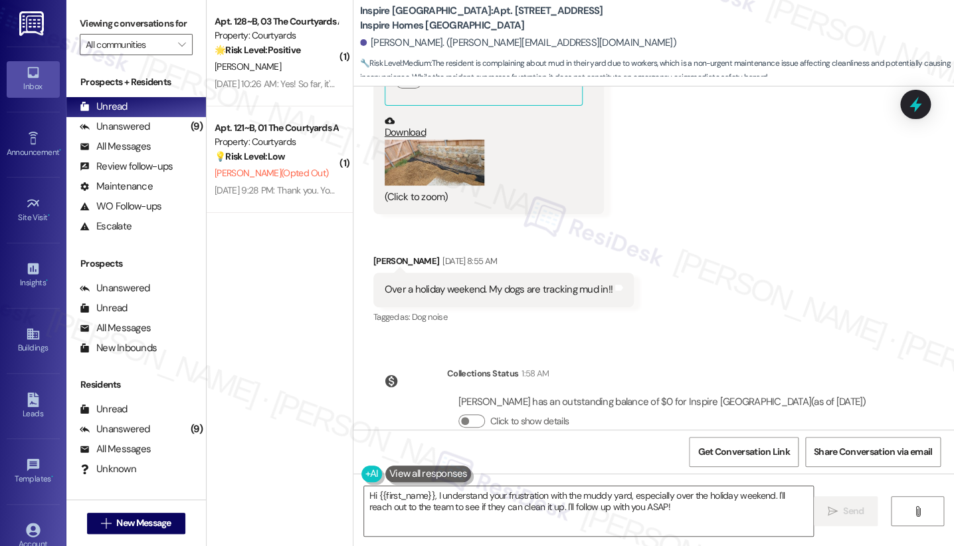
click at [484, 272] on div "Over a holiday weekend. My dogs are tracking mud in!! Tags and notes" at bounding box center [503, 289] width 260 height 34
click at [686, 446] on textarea "Hi {{first_name}}, I understand your frustration with the muddy yard, especiall…" at bounding box center [588, 511] width 449 height 50
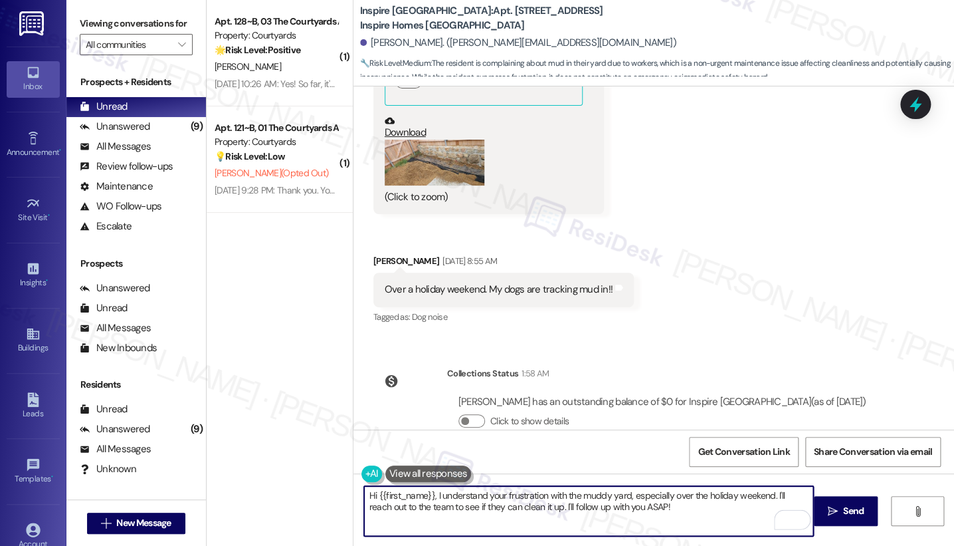
click at [514, 446] on textarea "Hi {{first_name}}, I understand your frustration with the muddy yard, especiall…" at bounding box center [588, 511] width 449 height 50
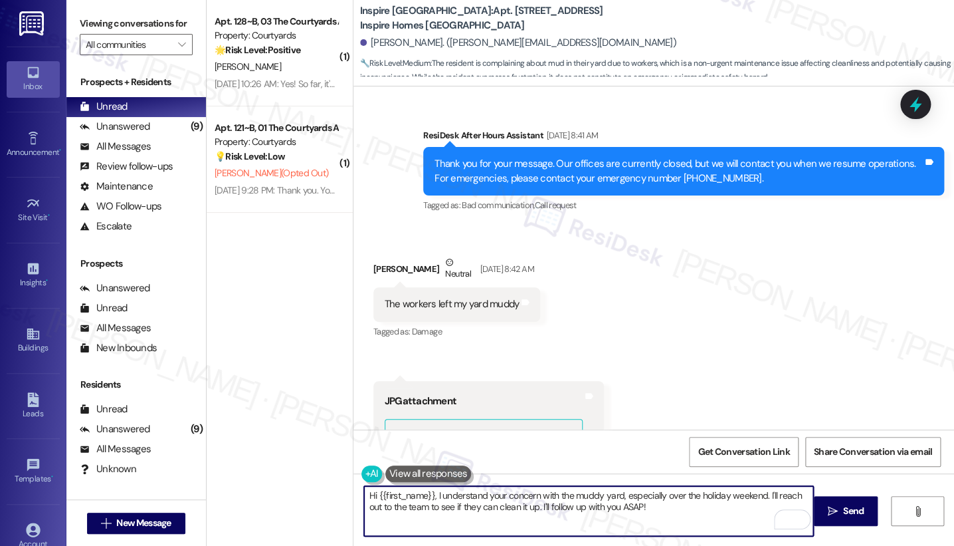
scroll to position [2987, 0]
click at [770, 446] on textarea "Hi {{first_name}}, I understand your concern with the muddy yard, especially ov…" at bounding box center [588, 511] width 449 height 50
click at [772, 446] on textarea "Hi {{first_name}}, I understand your concern with the muddy yard, especially ov…" at bounding box center [588, 511] width 449 height 50
click at [774, 446] on textarea "Hi {{first_name}}, I understand your concern with the muddy yard, especially ov…" at bounding box center [588, 511] width 449 height 50
click at [744, 446] on textarea "Hi {{first_name}}, I understand your concern with the muddy yard, especially ov…" at bounding box center [588, 511] width 449 height 50
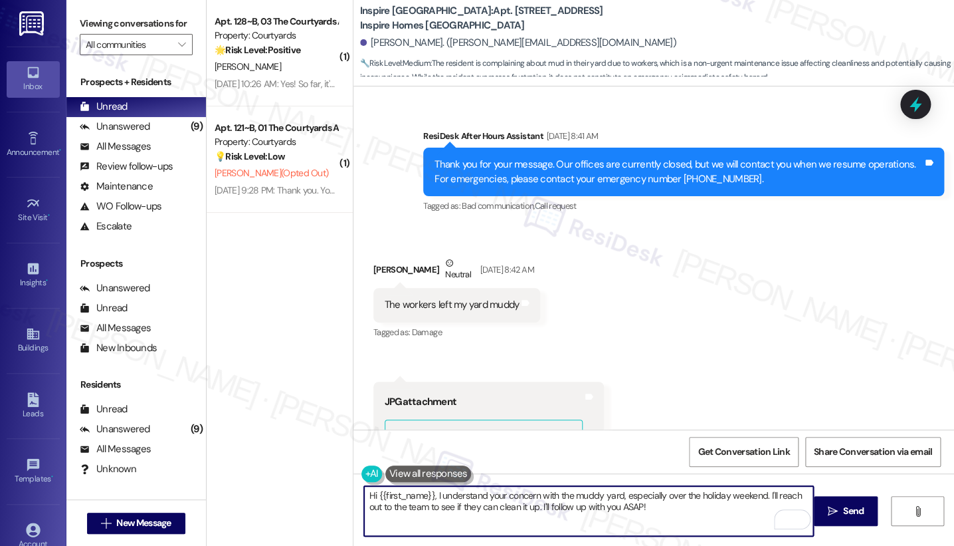
click at [771, 446] on textarea "Hi {{first_name}}, I understand your concern with the muddy yard, especially ov…" at bounding box center [588, 511] width 449 height 50
click at [779, 446] on textarea "Hi {{first_name}}, I understand your concern with the muddy yard, especially ov…" at bounding box center [588, 511] width 449 height 50
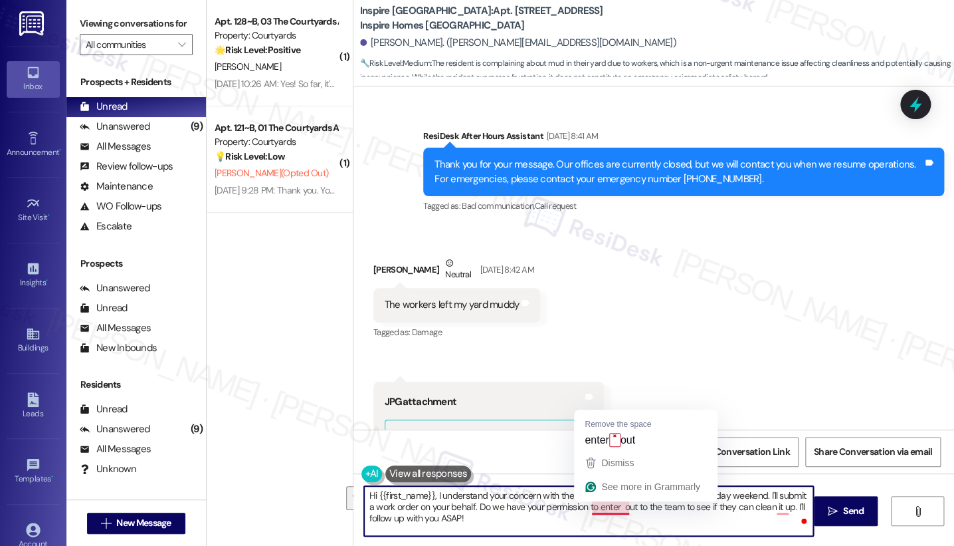
drag, startPoint x: 633, startPoint y: 524, endPoint x: 612, endPoint y: 509, distance: 25.3
click at [612, 446] on textarea "Hi {{first_name}}, I understand your concern with the muddy yard, especially ov…" at bounding box center [588, 511] width 449 height 50
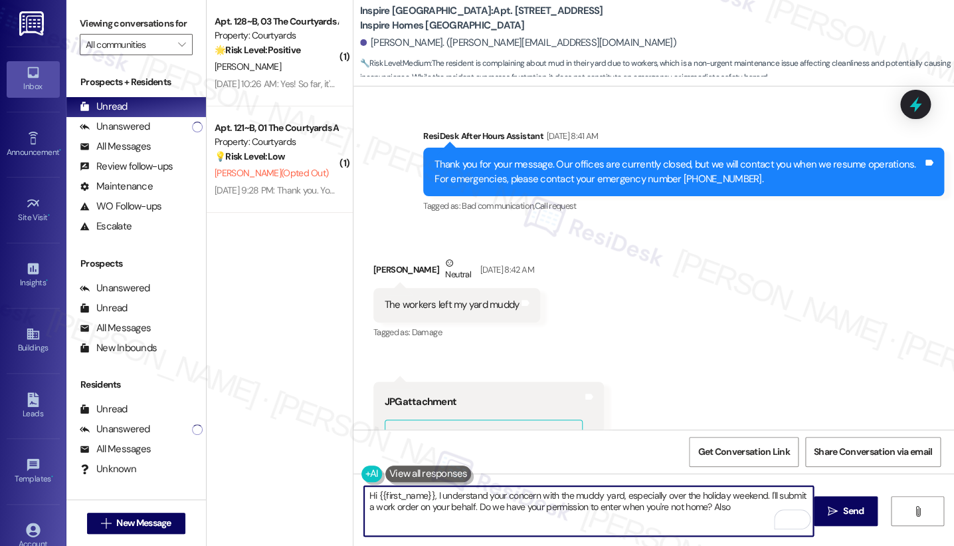
click at [705, 446] on textarea "Hi {{first_name}}, I understand your concern with the muddy yard, especially ov…" at bounding box center [588, 511] width 449 height 50
click at [632, 446] on textarea "Hi {{first_name}}, I understand your concern with the muddy yard, especially ov…" at bounding box center [588, 511] width 449 height 50
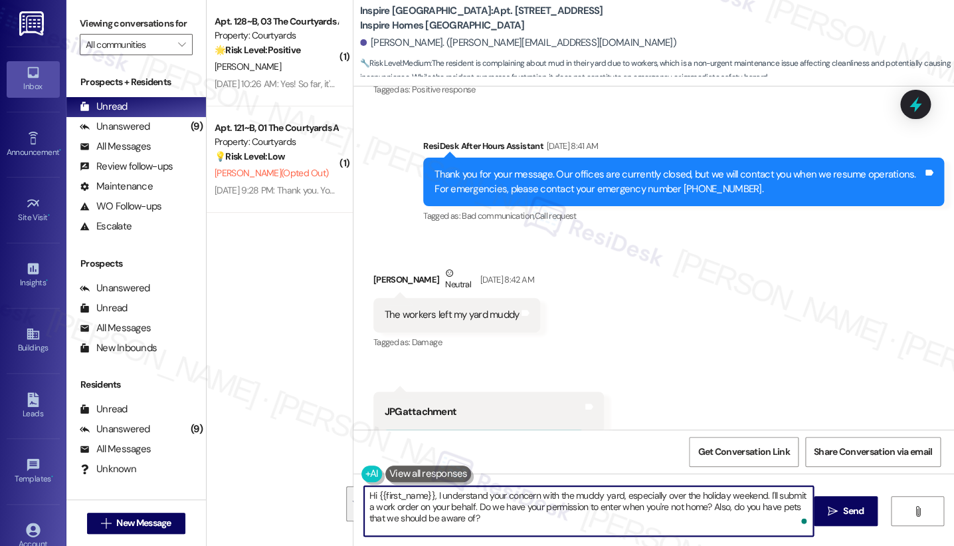
scroll to position [3208, 0]
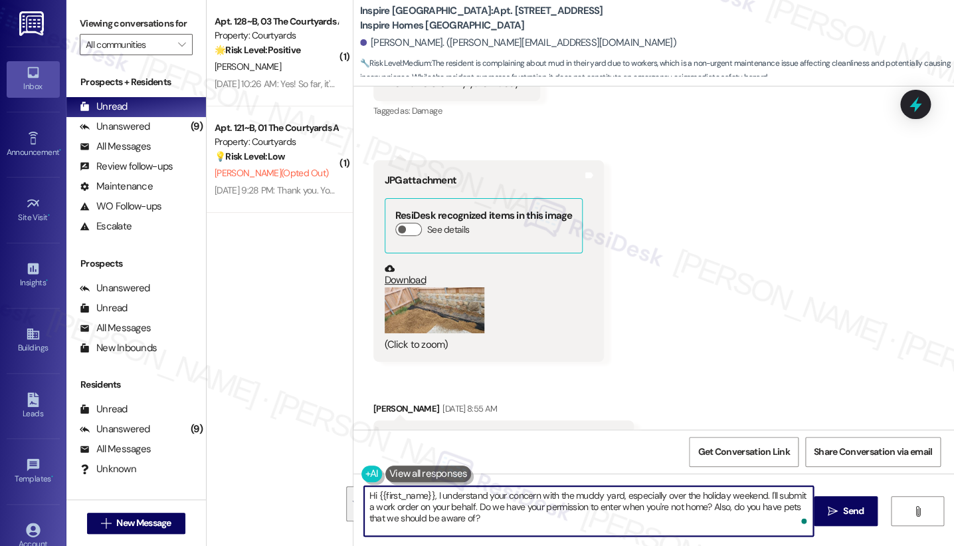
click at [550, 446] on textarea "Hi {{first_name}}, I understand your concern with the muddy yard, especially ov…" at bounding box center [588, 511] width 449 height 50
type textarea "Hi {{first_name}}, I understand your concern with the muddy yard, especially ov…"
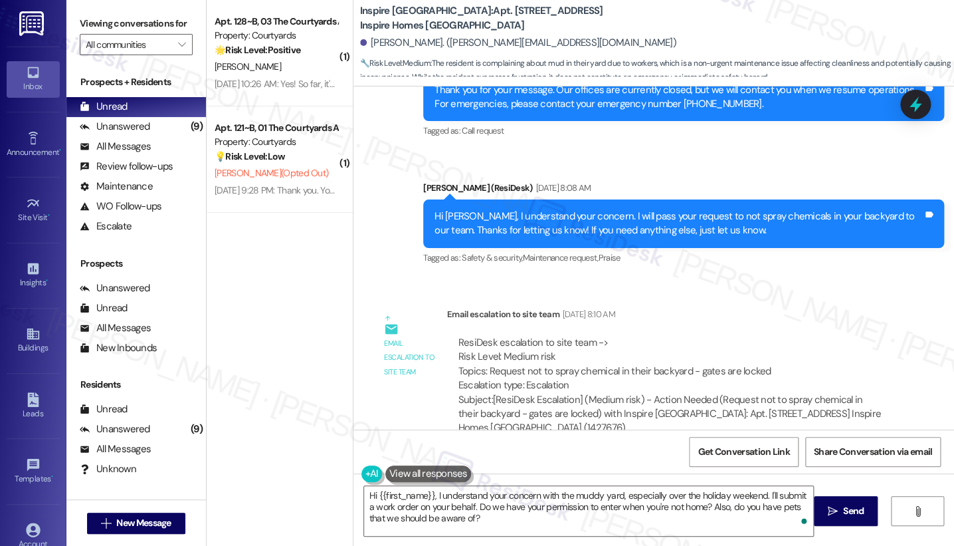
scroll to position [2075, 0]
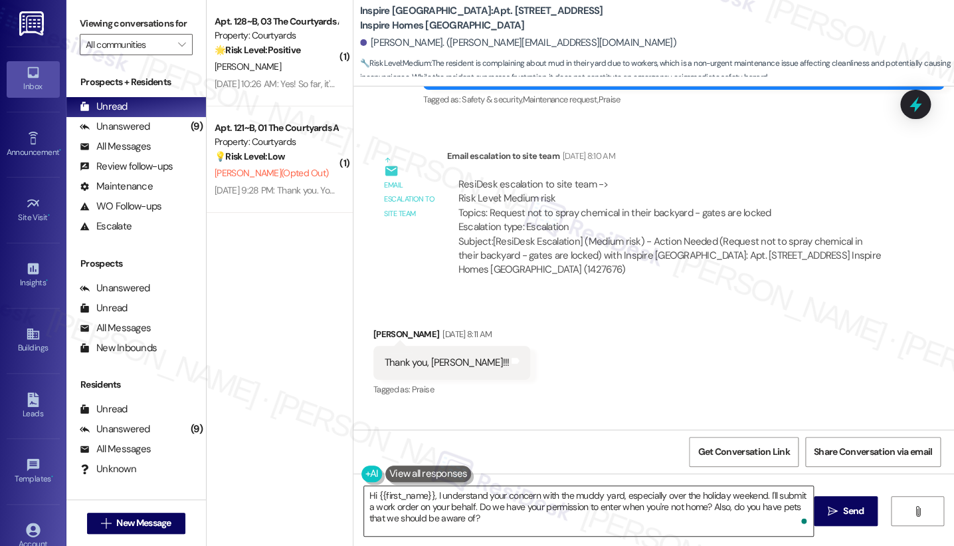
click at [627, 446] on textarea "Hi {{first_name}}, I understand your concern with the muddy yard, especially ov…" at bounding box center [588, 511] width 449 height 50
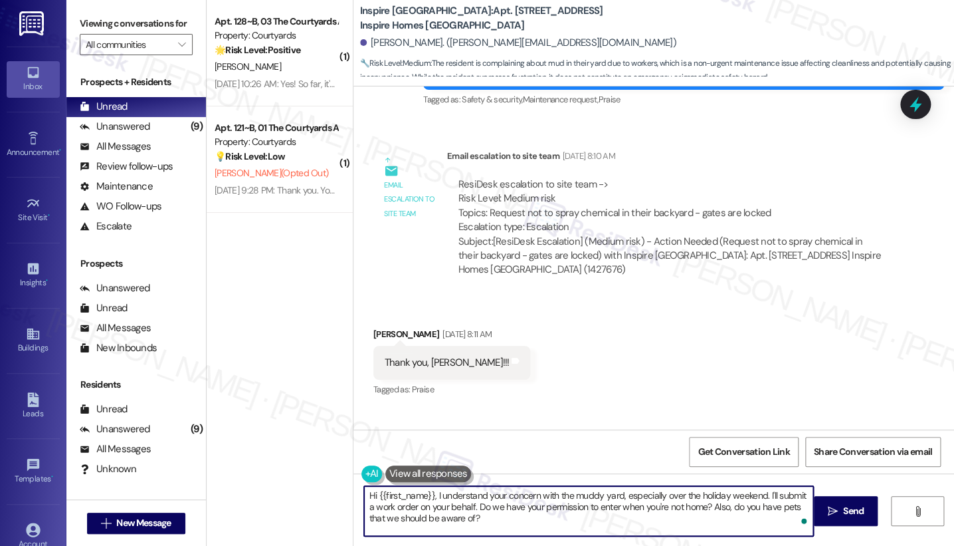
click at [627, 446] on textarea "Hi {{first_name}}, I understand your concern with the muddy yard, especially ov…" at bounding box center [588, 511] width 449 height 50
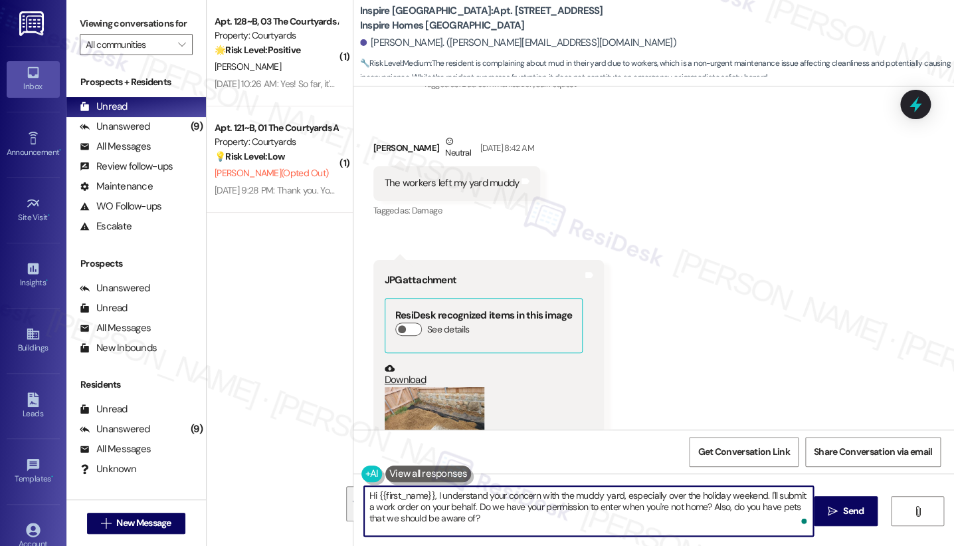
scroll to position [3356, 0]
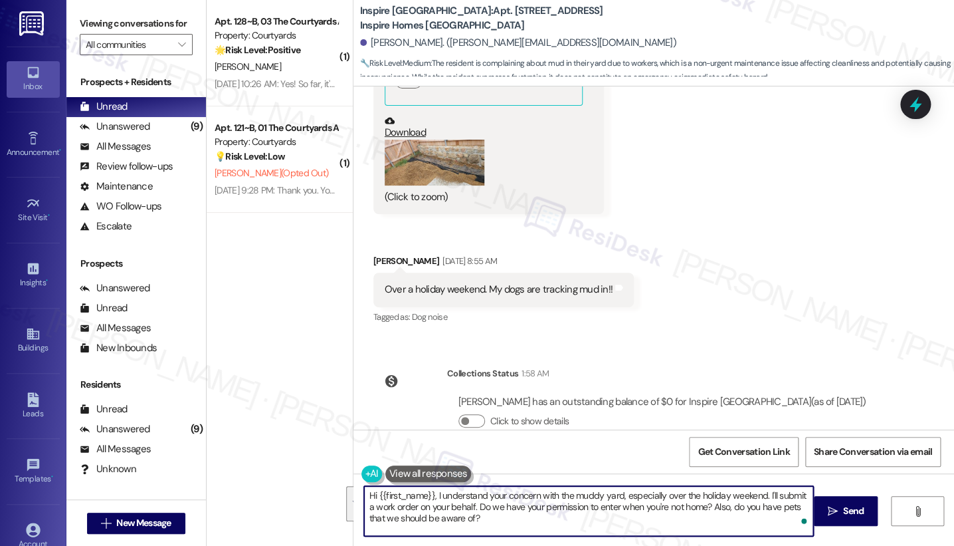
click at [589, 446] on textarea "Hi {{first_name}}, I understand your concern with the muddy yard, especially ov…" at bounding box center [588, 511] width 449 height 50
click at [759, 446] on textarea "Hi {{first_name}}, I understand your concern with the muddy yard, especially ov…" at bounding box center [588, 511] width 449 height 50
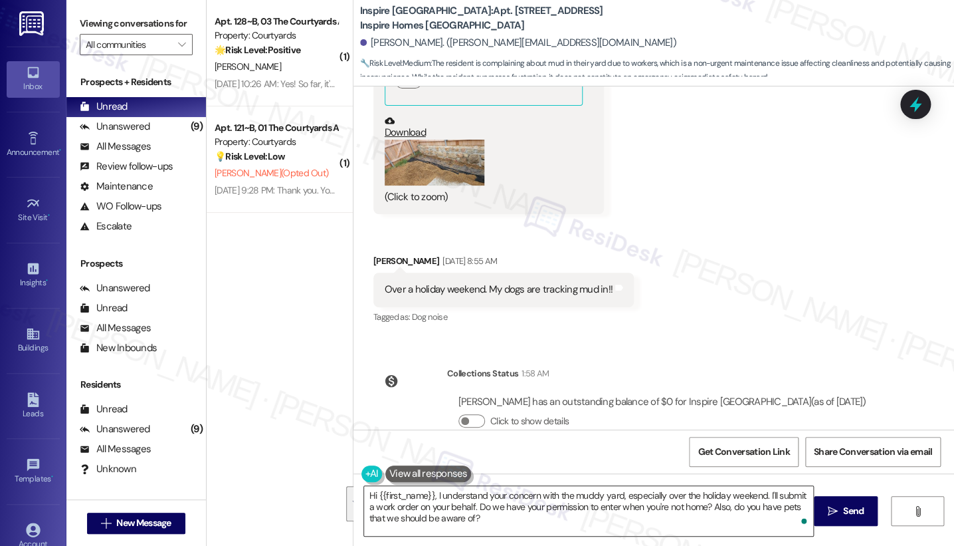
click at [686, 446] on textarea "Hi {{first_name}}, I understand your concern with the muddy yard, especially ov…" at bounding box center [588, 511] width 449 height 50
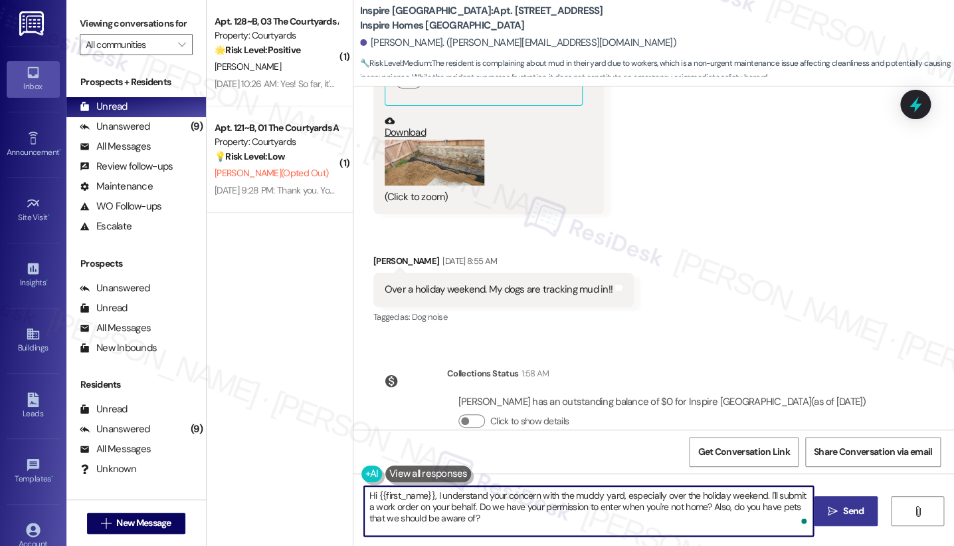
click at [779, 446] on span "Send" at bounding box center [854, 511] width 26 height 14
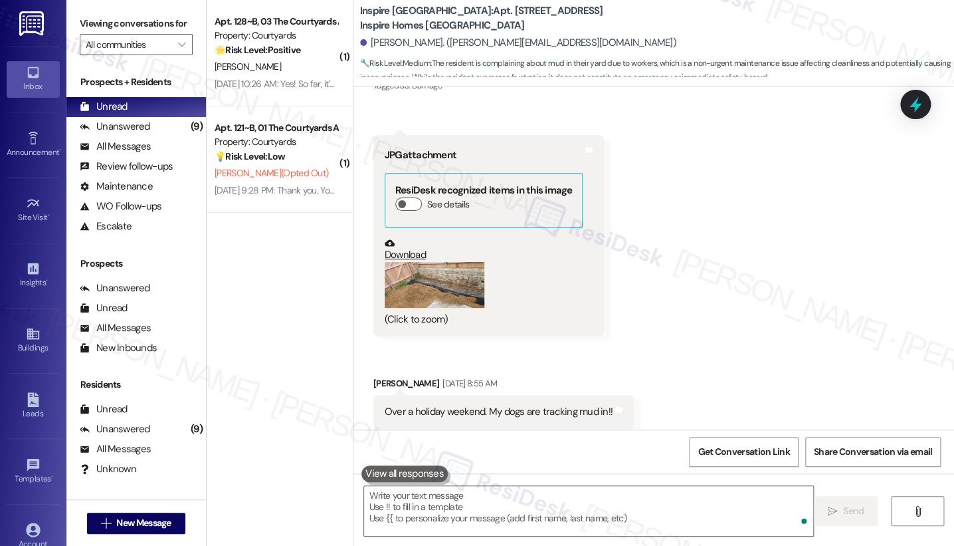
scroll to position [3477, 0]
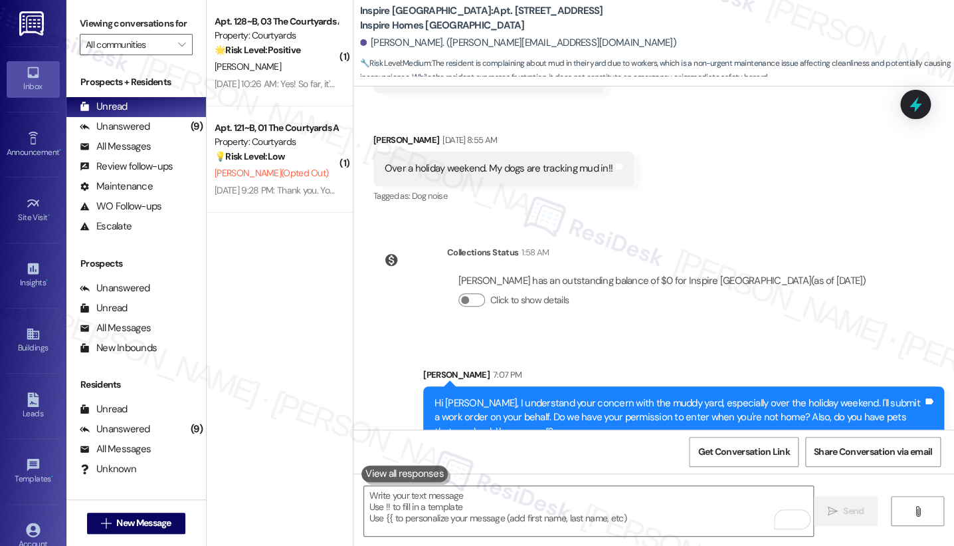
drag, startPoint x: 662, startPoint y: 224, endPoint x: 633, endPoint y: 174, distance: 57.4
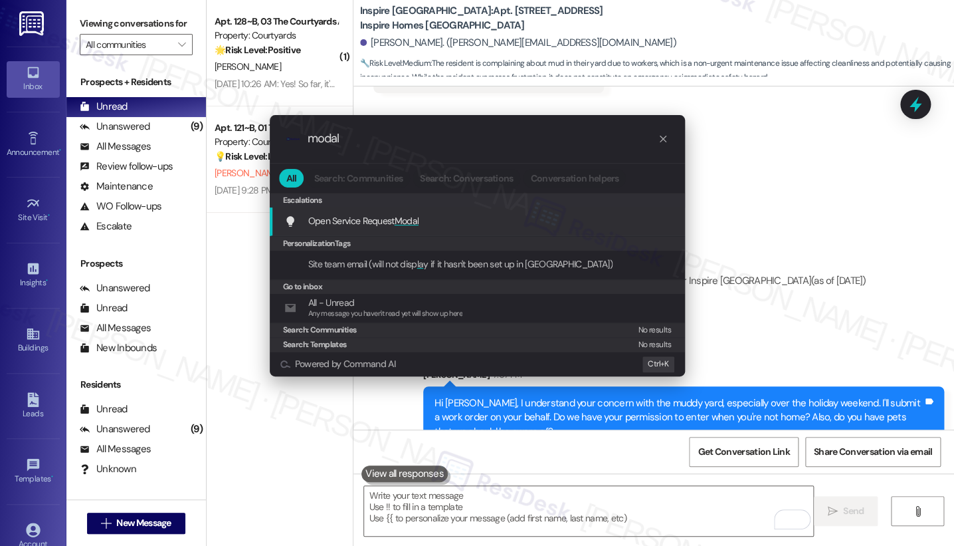
type input "modal"
click at [730, 135] on div ".cls-1{fill:#0a055f;}.cls-2{fill:#0cc4c4;} resideskLogoBlueOrange modal All Sea…" at bounding box center [477, 273] width 954 height 546
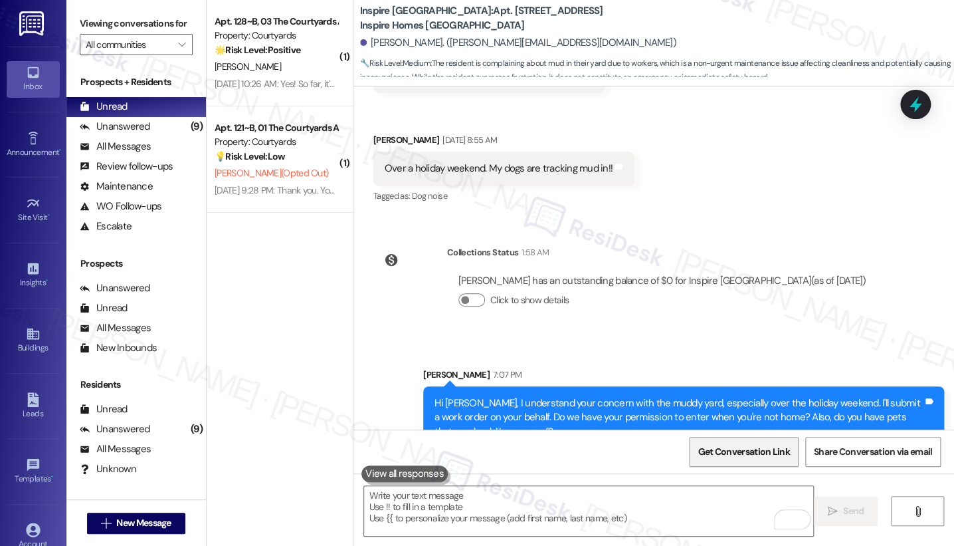
click at [763, 441] on span "Get Conversation Link" at bounding box center [743, 451] width 97 height 29
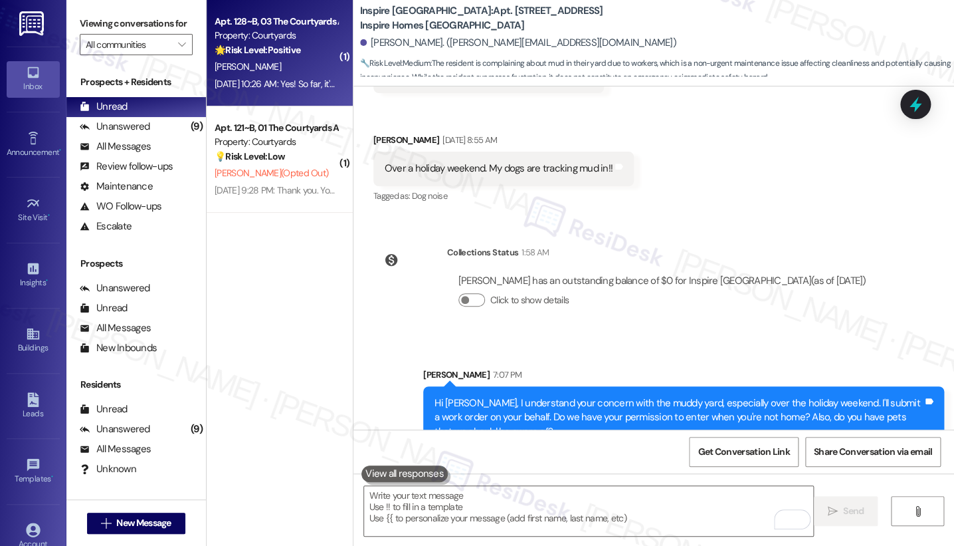
click at [314, 47] on div "🌟 Risk Level: Positive The resident responded positively to a satisfaction chec…" at bounding box center [276, 50] width 123 height 14
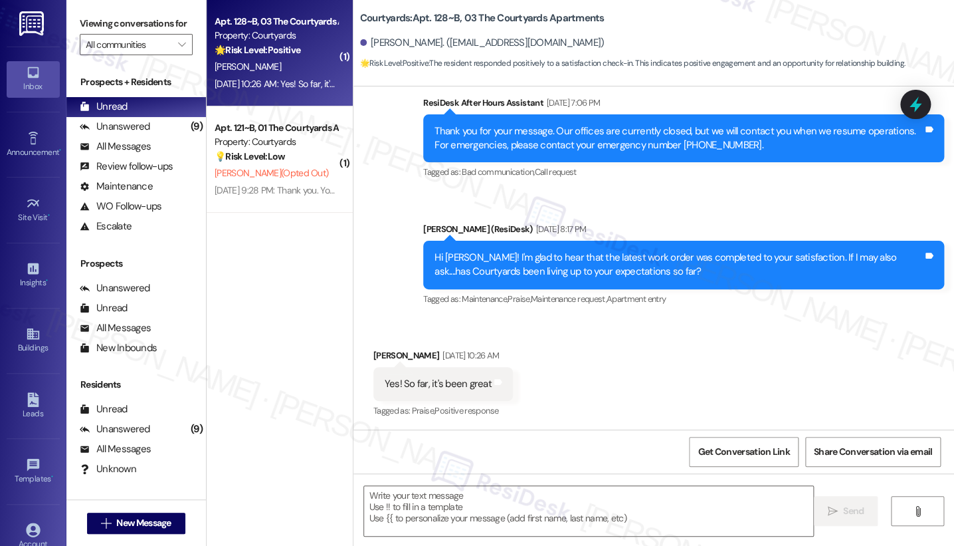
type textarea "Fetching suggested responses. Please feel free to read through the conversation…"
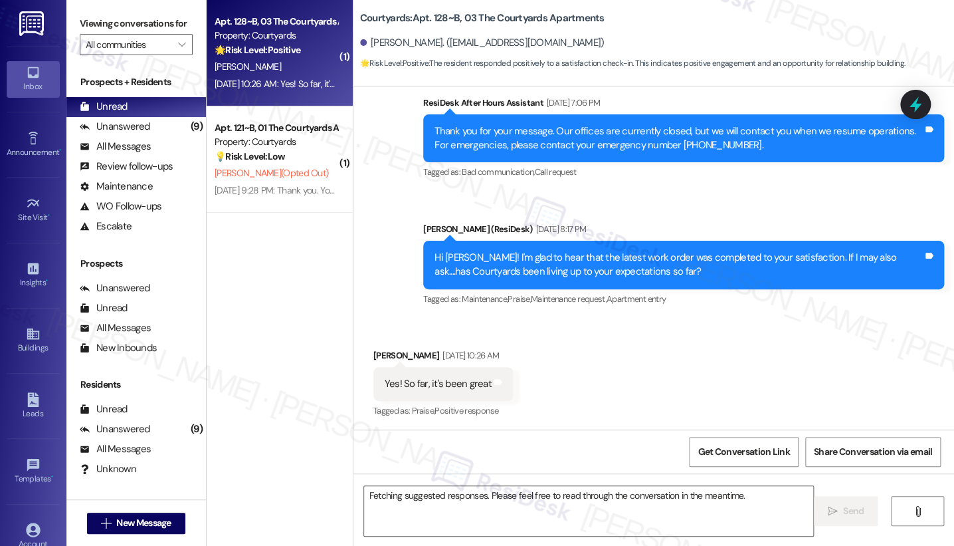
scroll to position [389, 0]
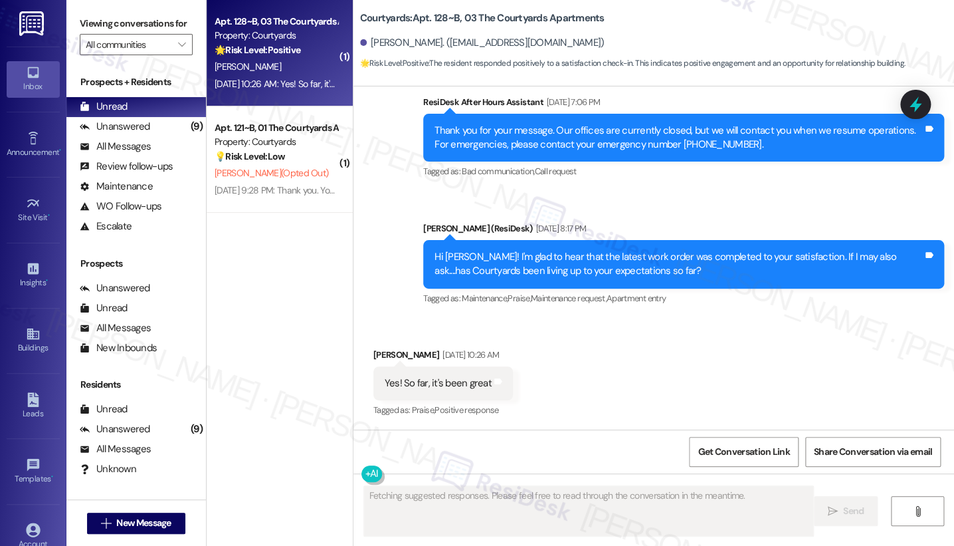
click at [597, 235] on div "[PERSON_NAME] (ResiDesk) [DATE] 8:17 PM" at bounding box center [683, 230] width 521 height 19
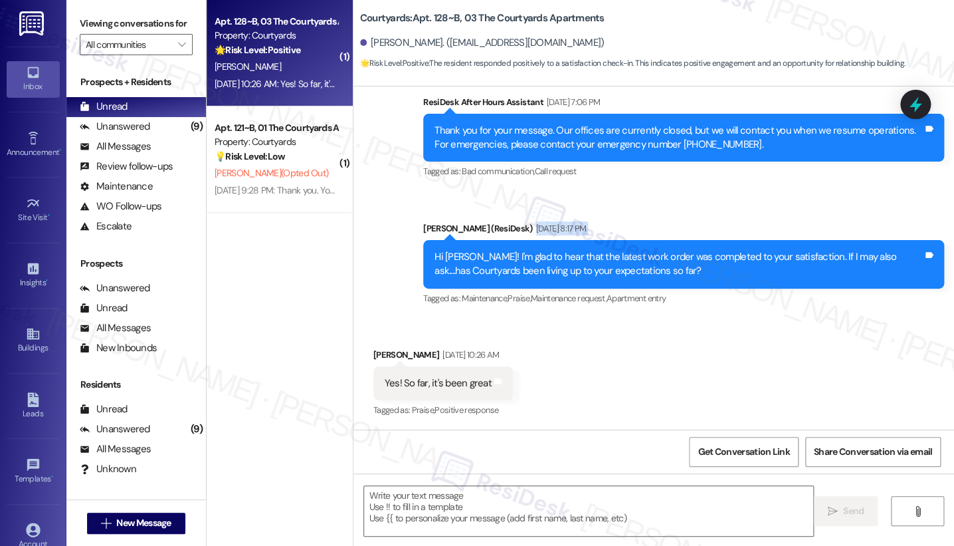
click at [585, 253] on div "Hi [PERSON_NAME]! I'm glad to hear that the latest work order was completed to …" at bounding box center [679, 264] width 488 height 29
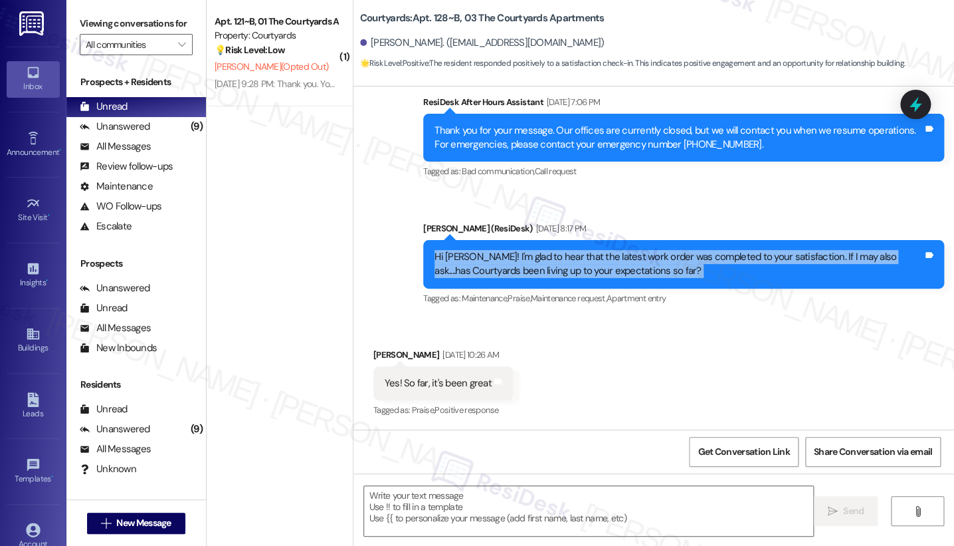
click at [585, 253] on div "Hi [PERSON_NAME]! I'm glad to hear that the latest work order was completed to …" at bounding box center [679, 264] width 488 height 29
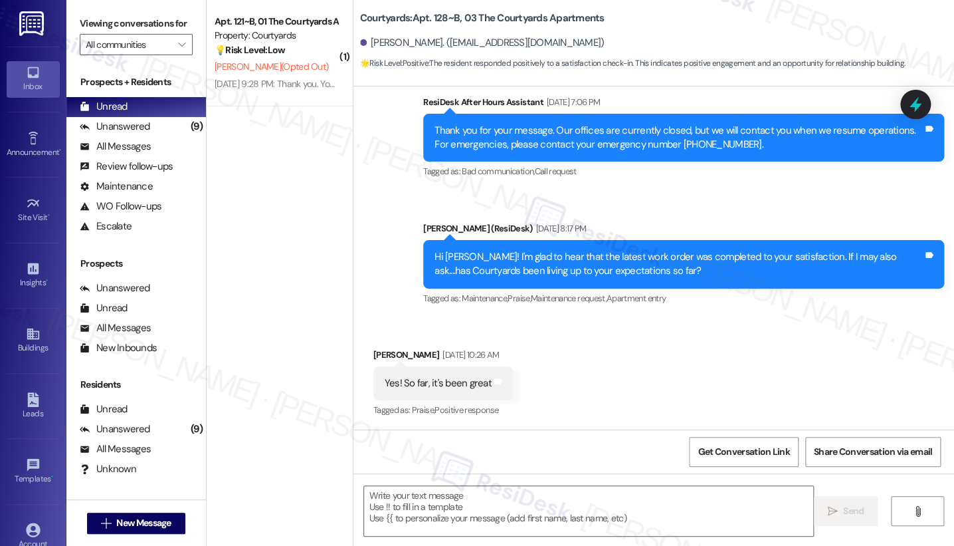
click at [140, 19] on label "Viewing conversations for" at bounding box center [136, 23] width 113 height 21
click at [476, 446] on textarea at bounding box center [588, 511] width 449 height 50
click at [122, 31] on label "Viewing conversations for" at bounding box center [136, 23] width 113 height 21
click at [497, 446] on textarea "To enrich screen reader interactions, please activate Accessibility in Grammarl…" at bounding box center [588, 511] width 449 height 50
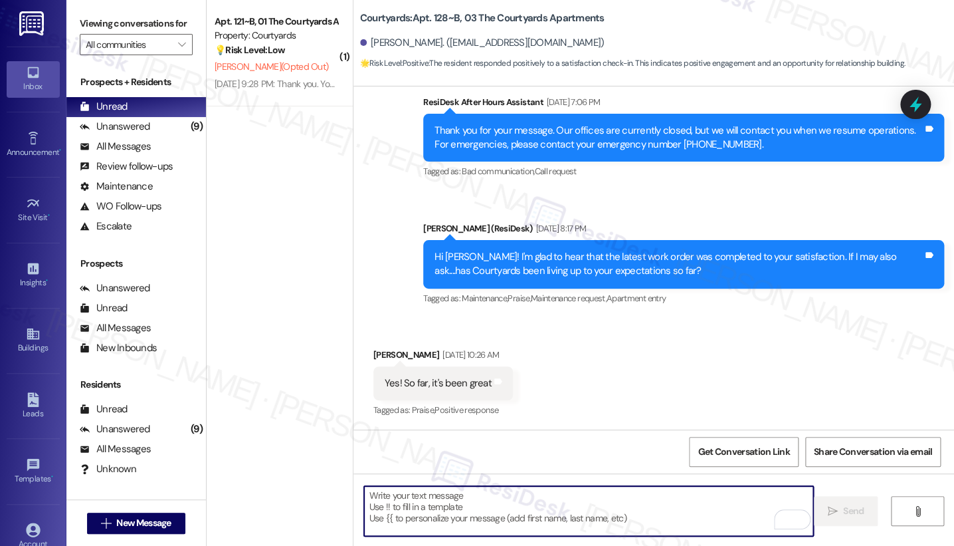
paste textarea "That’s wonderful to hear, [PERSON_NAME], thank you! 💛 If you’re comfortable, wo…"
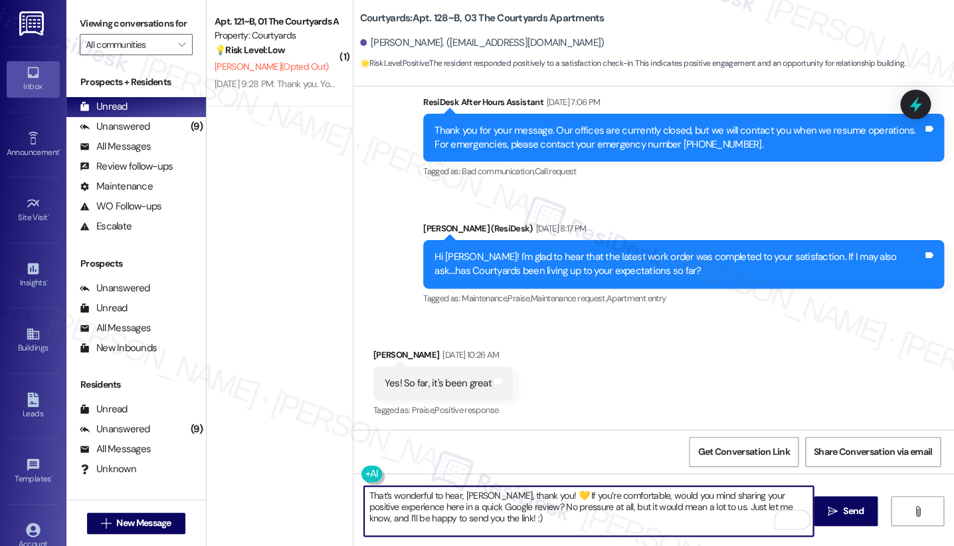
click at [388, 359] on div "[PERSON_NAME] [DATE] 10:26 AM" at bounding box center [443, 357] width 140 height 19
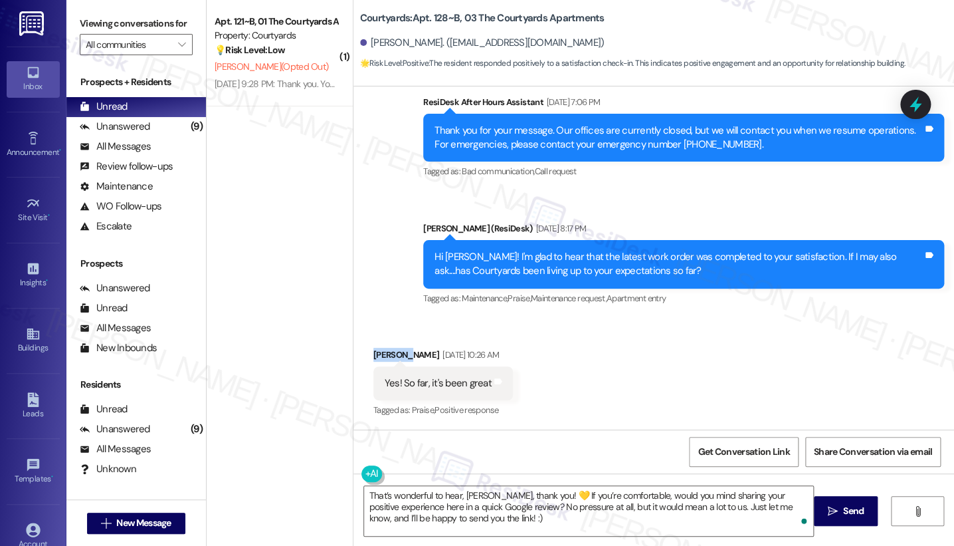
click at [388, 359] on div "[PERSON_NAME] [DATE] 10:26 AM" at bounding box center [443, 357] width 140 height 19
copy div "[PERSON_NAME]"
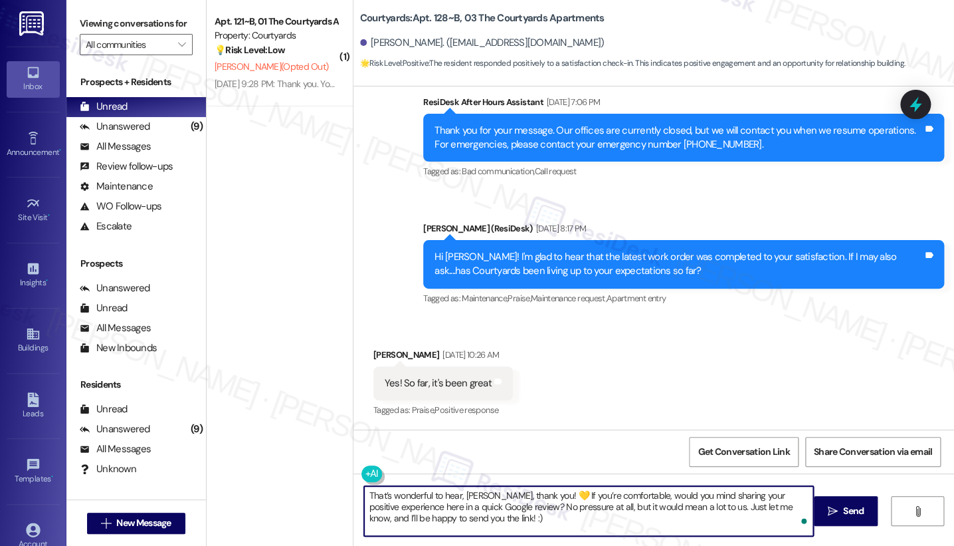
drag, startPoint x: 456, startPoint y: 490, endPoint x: 492, endPoint y: 482, distance: 36.8
click at [492, 446] on div "That’s wonderful to hear, [PERSON_NAME], thank you! 💛 If you’re comfortable, wo…" at bounding box center [654, 523] width 601 height 100
paste textarea "[PERSON_NAME]"
click at [561, 446] on textarea "That’s wonderful to hear, [PERSON_NAME], thank you! 💛 If you’re comfortable, wo…" at bounding box center [588, 511] width 449 height 50
type textarea "That’s wonderful to hear, [PERSON_NAME], thank you! 💛 If you’re comfortable, wo…"
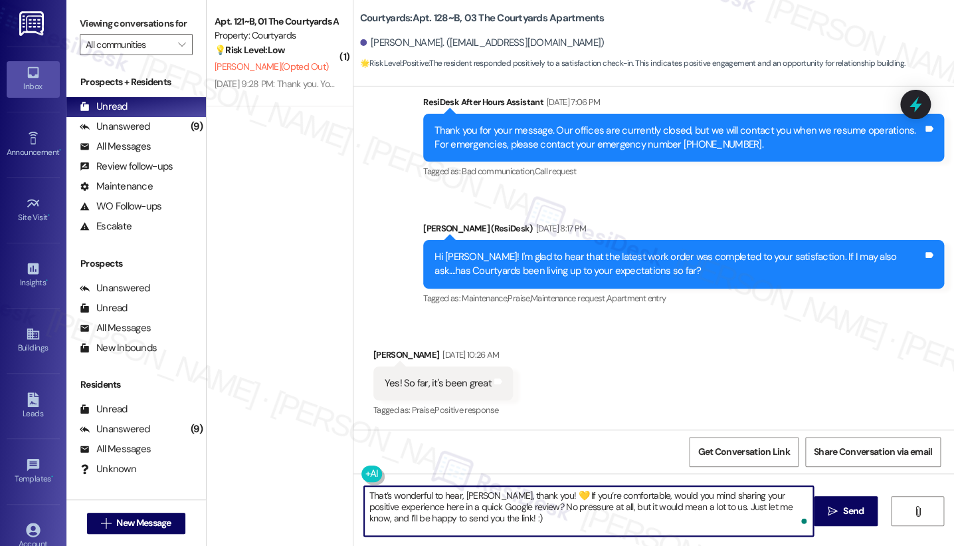
click at [645, 405] on div "Received via SMS [PERSON_NAME] [DATE] 10:26 AM Yes! So far, it's been great Tag…" at bounding box center [654, 374] width 601 height 112
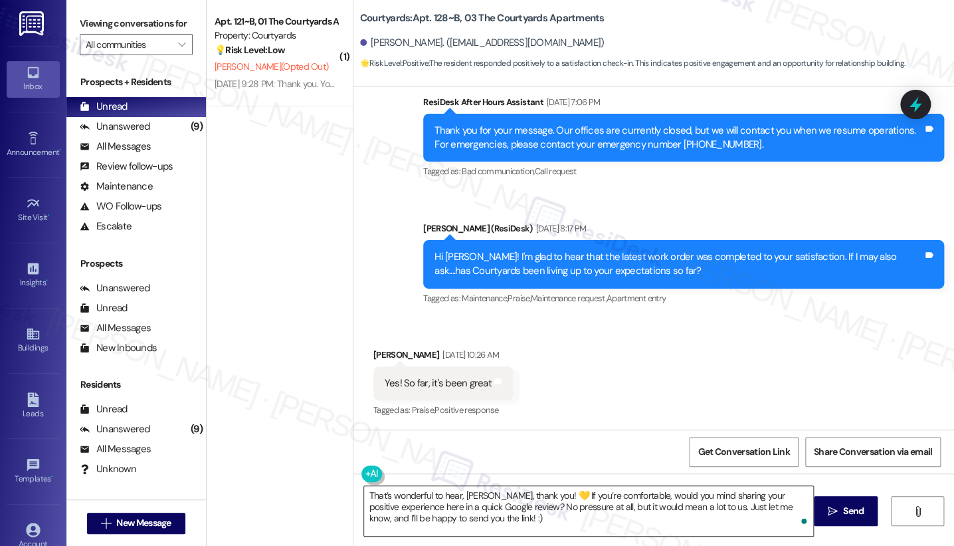
click at [505, 446] on textarea "That’s wonderful to hear, [PERSON_NAME], thank you! 💛 If you’re comfortable, wo…" at bounding box center [588, 511] width 449 height 50
click at [779, 446] on button " Send" at bounding box center [846, 511] width 64 height 30
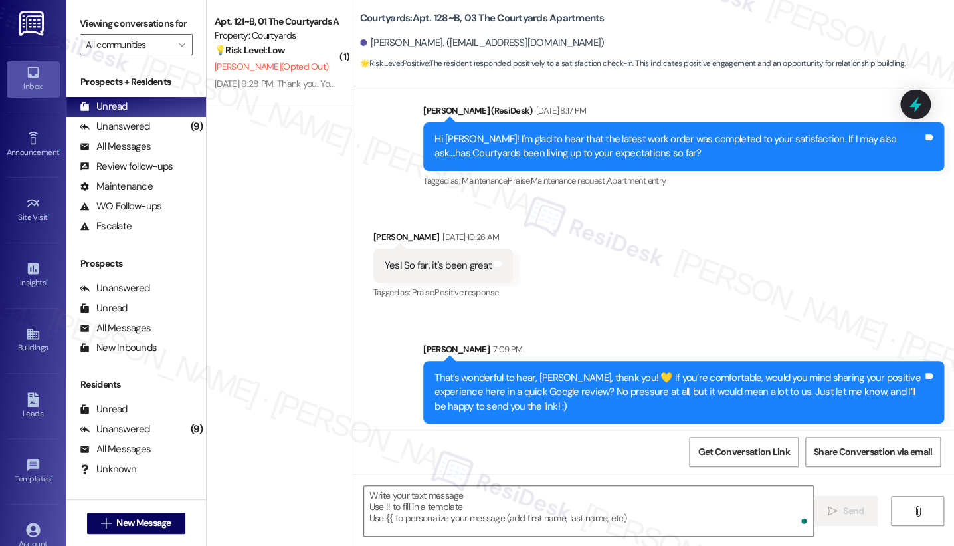
scroll to position [511, 0]
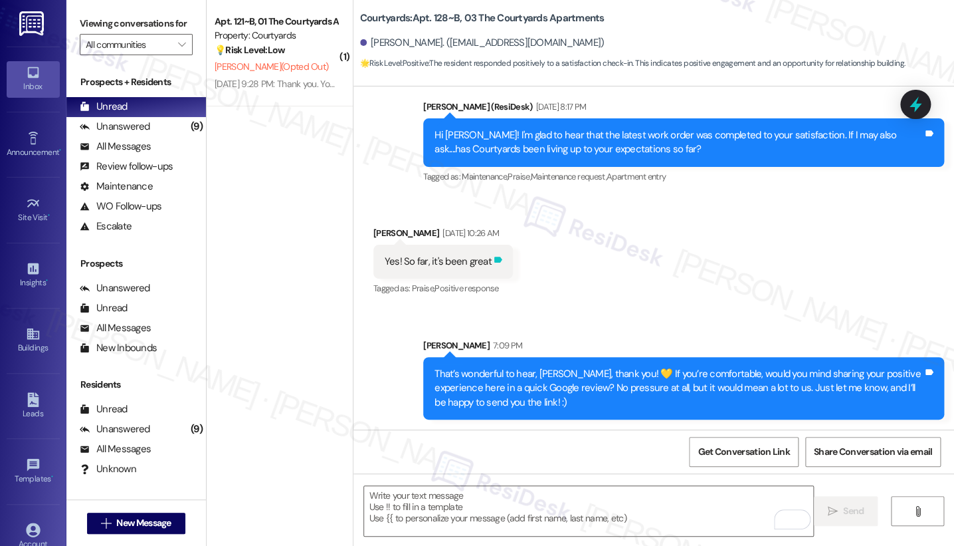
click at [496, 257] on icon at bounding box center [498, 260] width 8 height 6
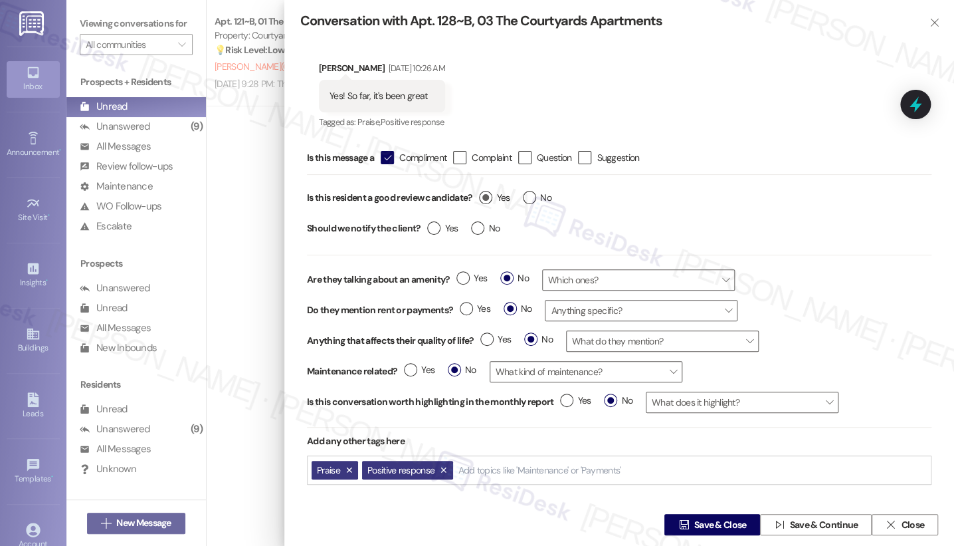
click at [489, 199] on label "Yes" at bounding box center [494, 198] width 31 height 14
click at [489, 199] on input "Yes" at bounding box center [494, 199] width 31 height 17
radio input "true"
click at [480, 225] on label "No" at bounding box center [485, 228] width 29 height 14
click at [480, 225] on input "No" at bounding box center [485, 229] width 29 height 17
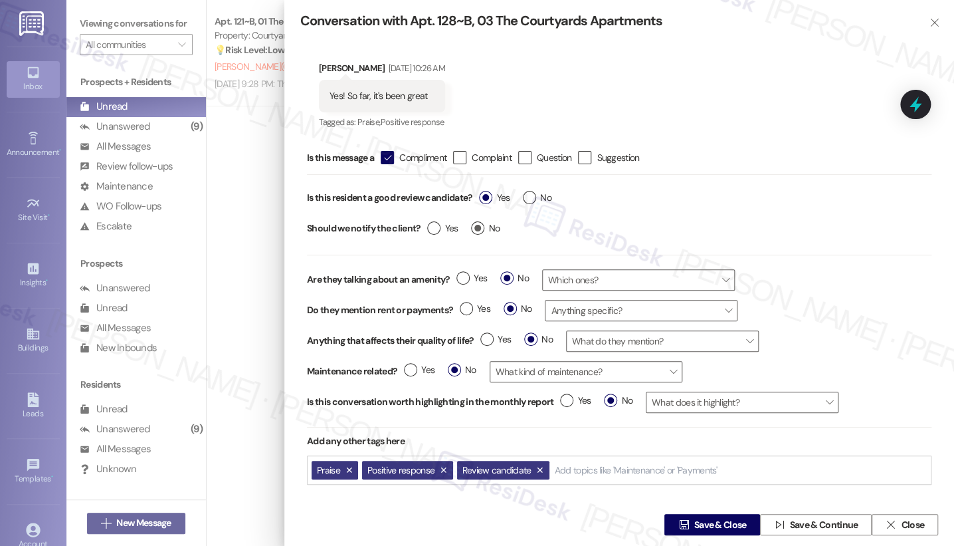
radio input "true"
click at [708, 446] on span "Save & Close" at bounding box center [720, 525] width 52 height 14
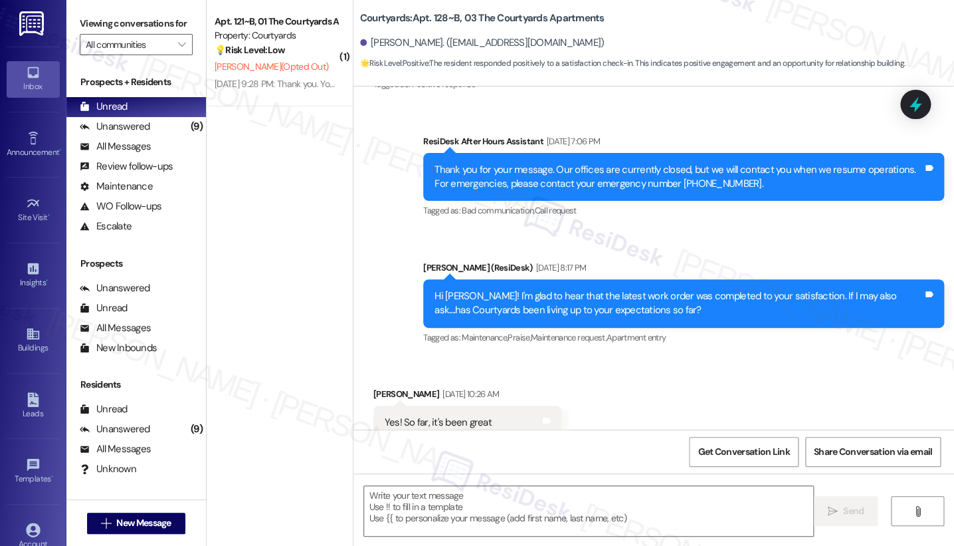
scroll to position [389, 0]
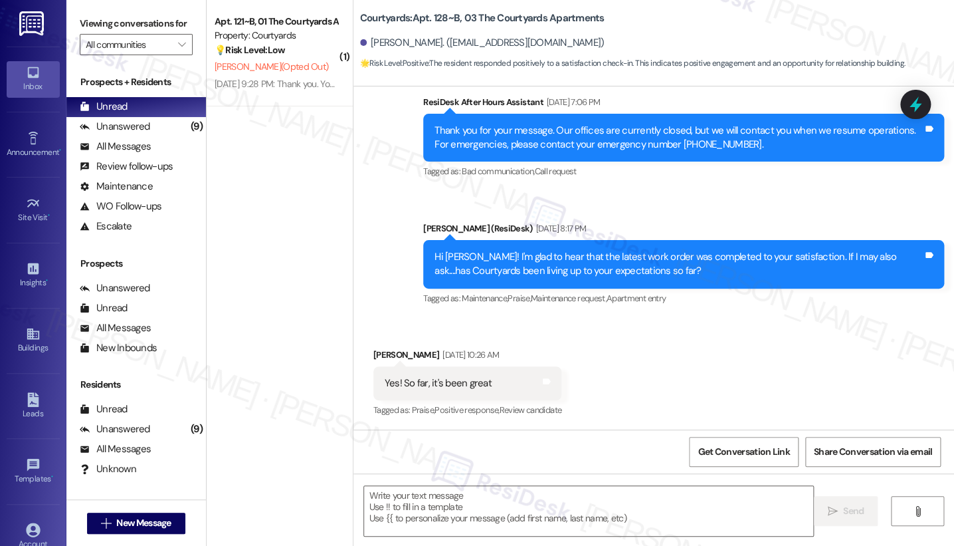
type textarea "Fetching suggested responses. Please feel free to read through the conversation…"
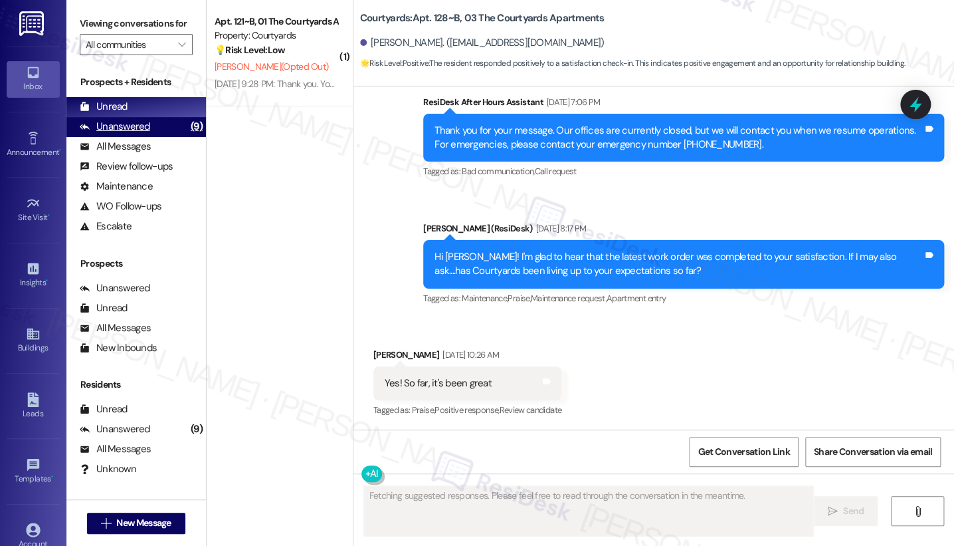
click at [112, 133] on div "Unanswered (9)" at bounding box center [136, 127] width 140 height 20
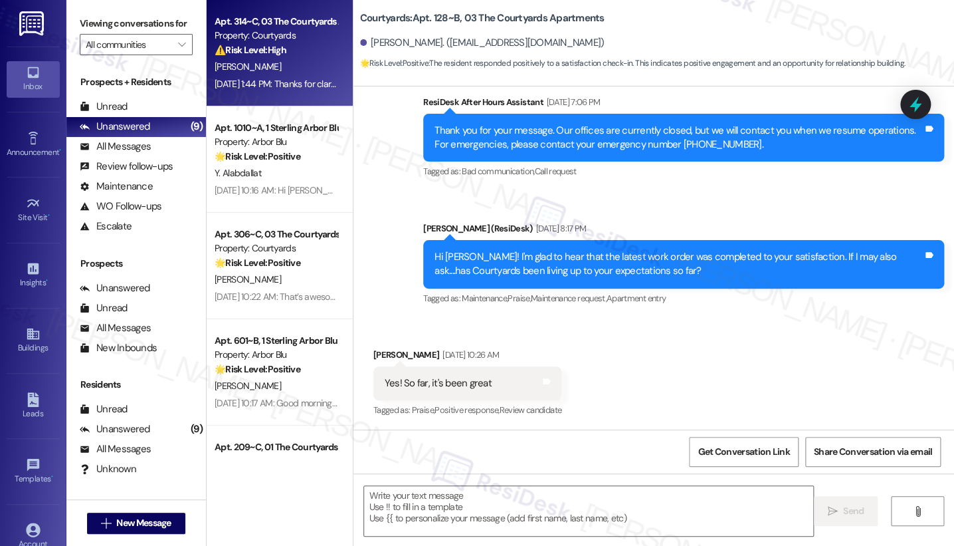
click at [282, 94] on div "Apt. 314~C, 03 The Courtyards Apartments Property: Courtyards ⚠️ Risk Level: Hi…" at bounding box center [280, 53] width 146 height 106
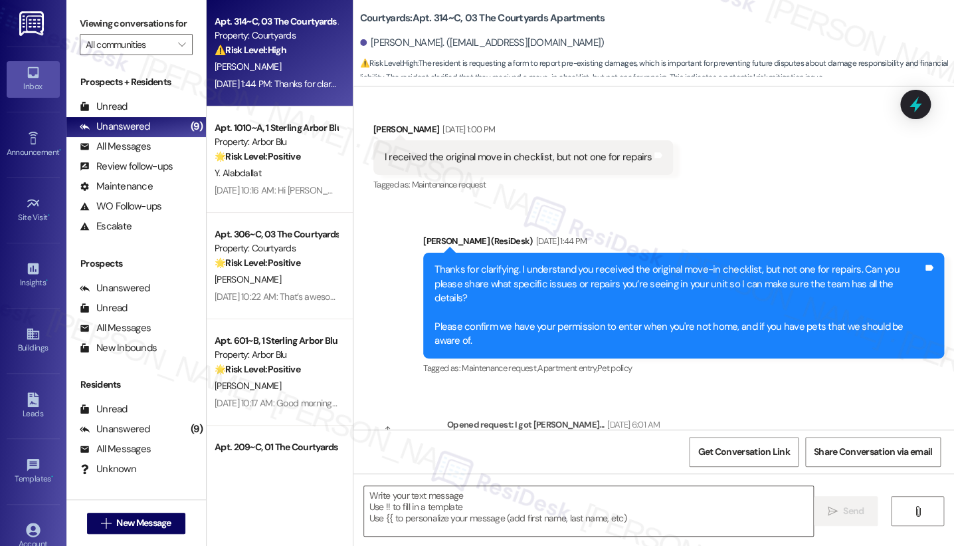
type textarea "Fetching suggested responses. Please feel free to read through the conversation…"
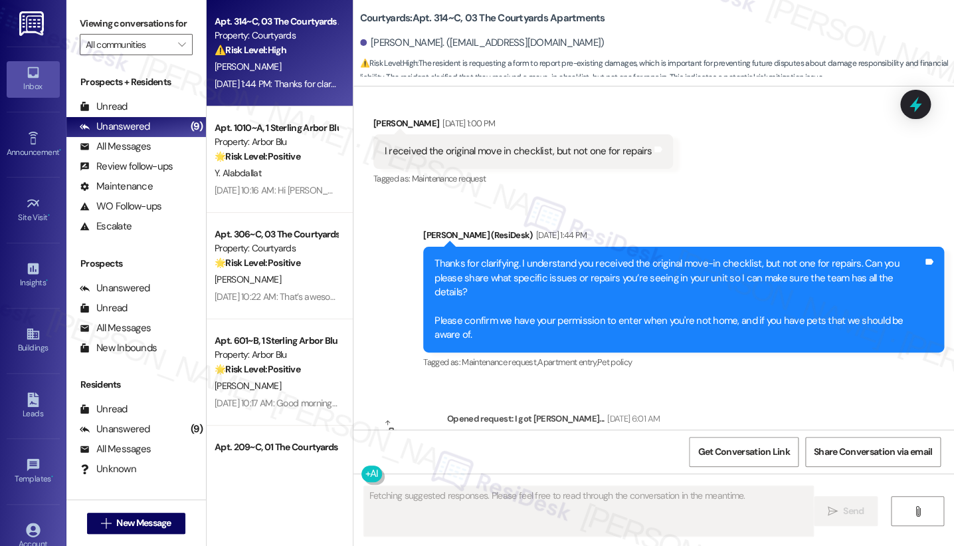
scroll to position [1175, 0]
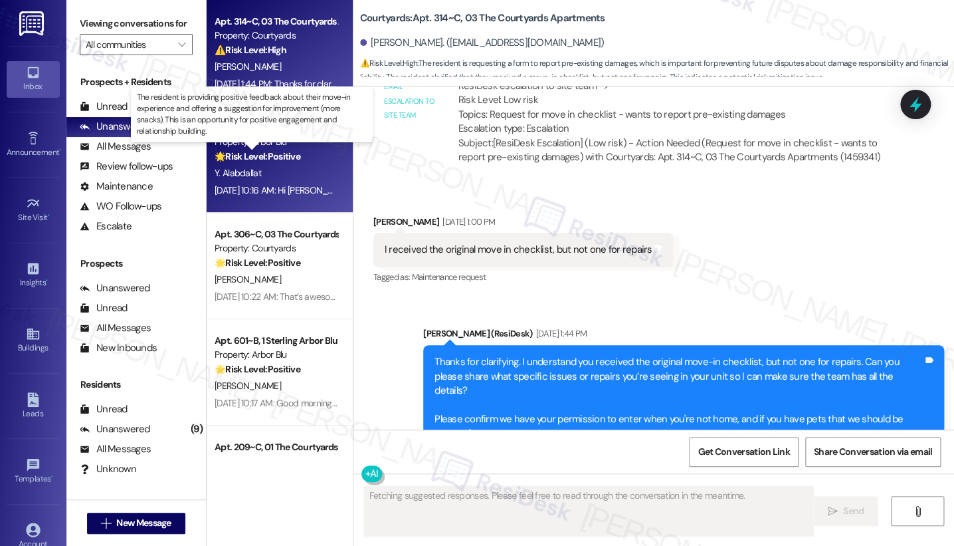
click at [280, 157] on strong "🌟 Risk Level: Positive" at bounding box center [258, 156] width 86 height 12
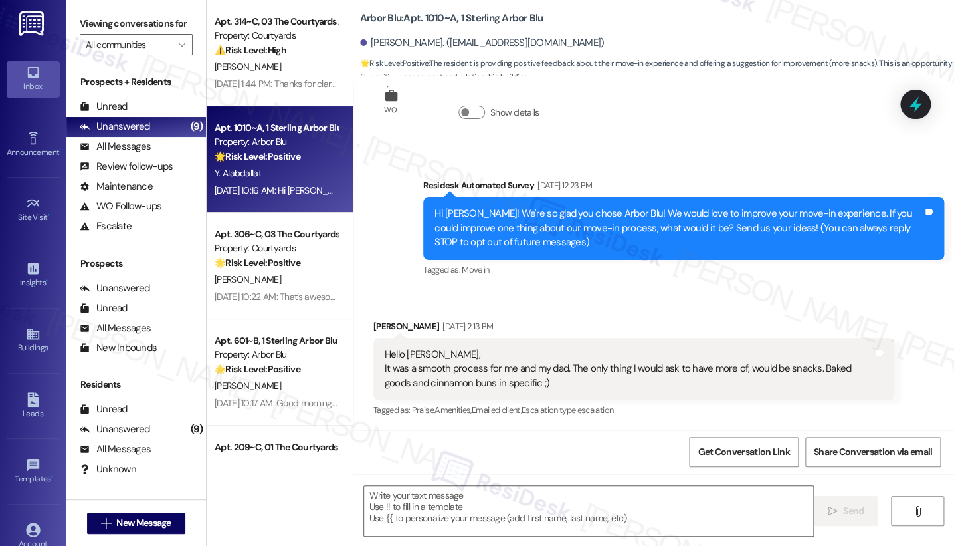
type textarea "Fetching suggested responses. Please feel free to read through the conversation…"
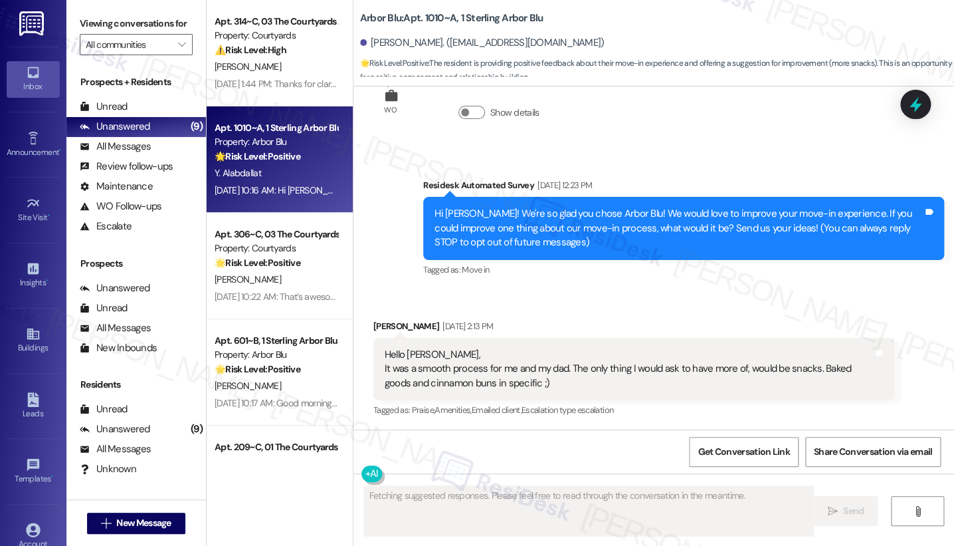
scroll to position [372, 0]
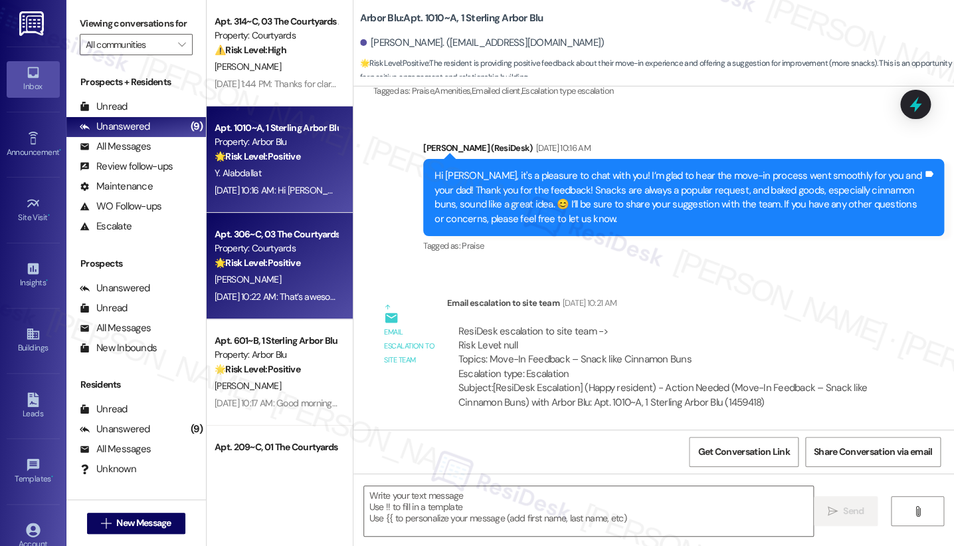
click at [306, 300] on div "[DATE] 10:22 AM: That’s awesome to hear, [PERSON_NAME]! Thank you! If you don’t…" at bounding box center [848, 296] width 1267 height 12
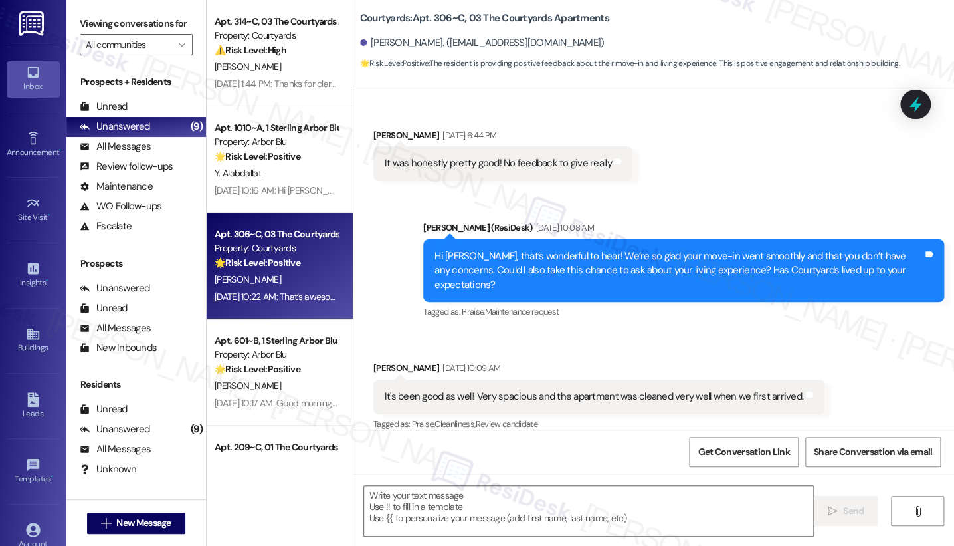
type textarea "Fetching suggested responses. Please feel free to read through the conversation…"
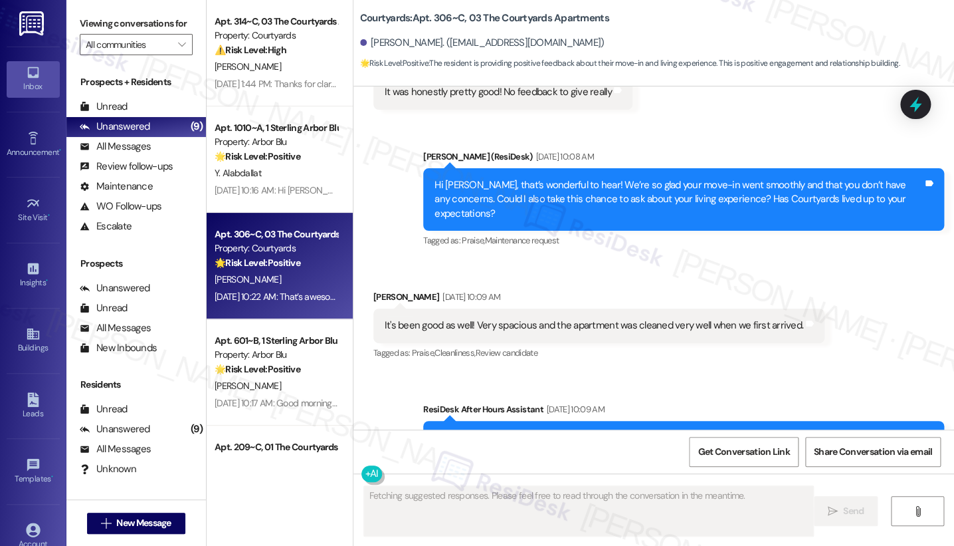
scroll to position [636, 0]
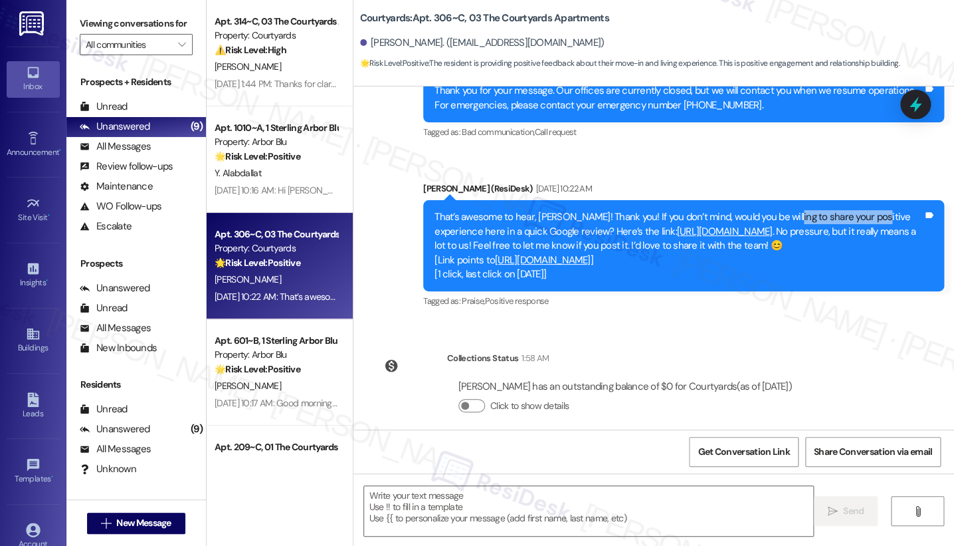
drag, startPoint x: 777, startPoint y: 199, endPoint x: 865, endPoint y: 197, distance: 87.7
click at [779, 210] on div "That’s awesome to hear, [PERSON_NAME]! Thank you! If you don’t mind, would you …" at bounding box center [679, 245] width 488 height 71
click at [573, 217] on div "That’s awesome to hear, [PERSON_NAME]! Thank you! If you don’t mind, would you …" at bounding box center [679, 245] width 488 height 71
click at [550, 233] on div "That’s awesome to hear, [PERSON_NAME]! Thank you! If you don’t mind, would you …" at bounding box center [679, 245] width 488 height 71
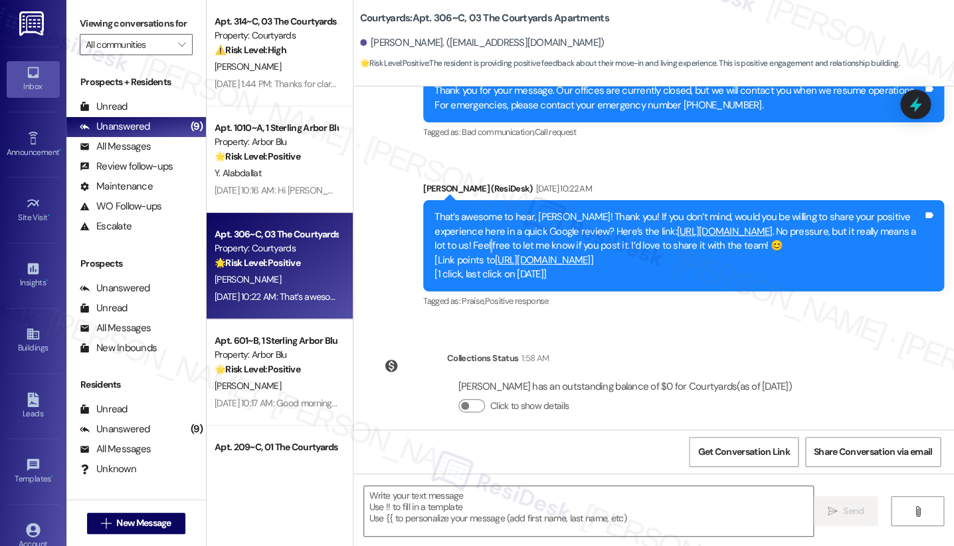
click at [550, 233] on div "That’s awesome to hear, [PERSON_NAME]! Thank you! If you don’t mind, would you …" at bounding box center [679, 245] width 488 height 71
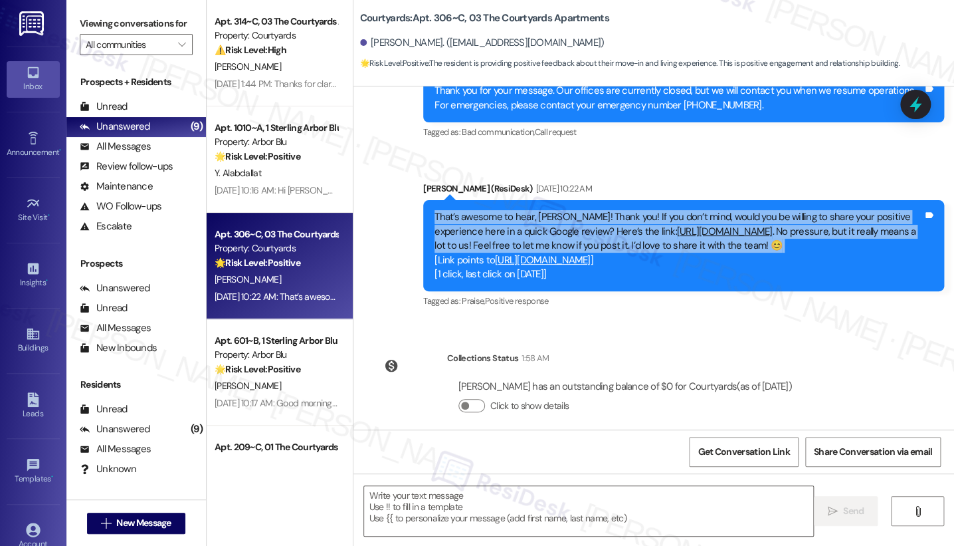
click at [550, 233] on div "That’s awesome to hear, [PERSON_NAME]! Thank you! If you don’t mind, would you …" at bounding box center [679, 245] width 488 height 71
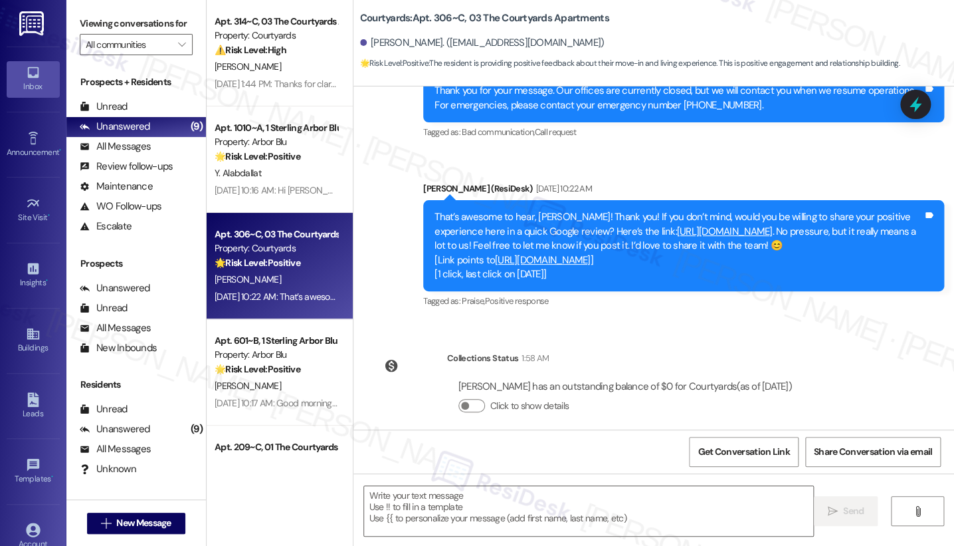
click at [680, 291] on div "Tagged as: Praise , Click to highlight conversations about Praise Positive resp…" at bounding box center [683, 300] width 521 height 19
click at [692, 225] on link "[URL][DOMAIN_NAME]" at bounding box center [725, 231] width 96 height 13
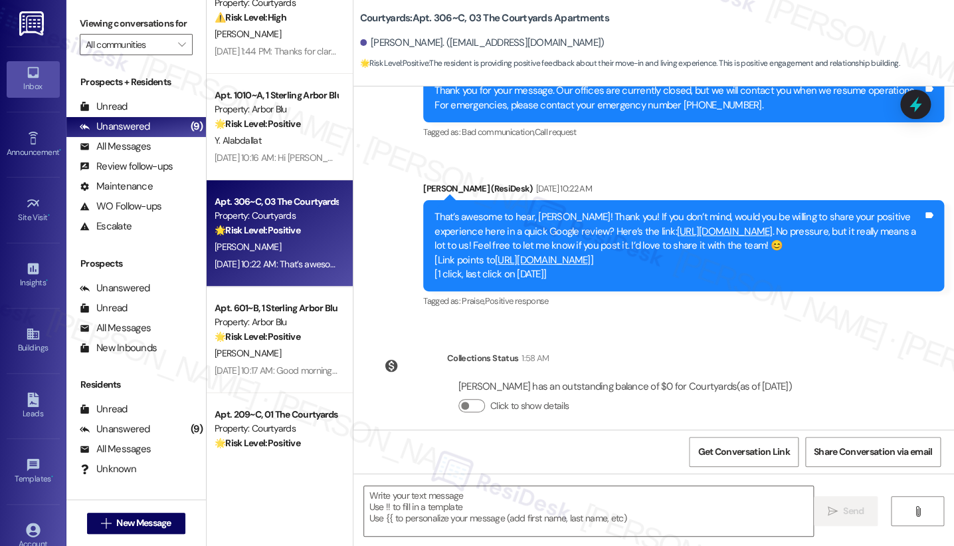
scroll to position [0, 0]
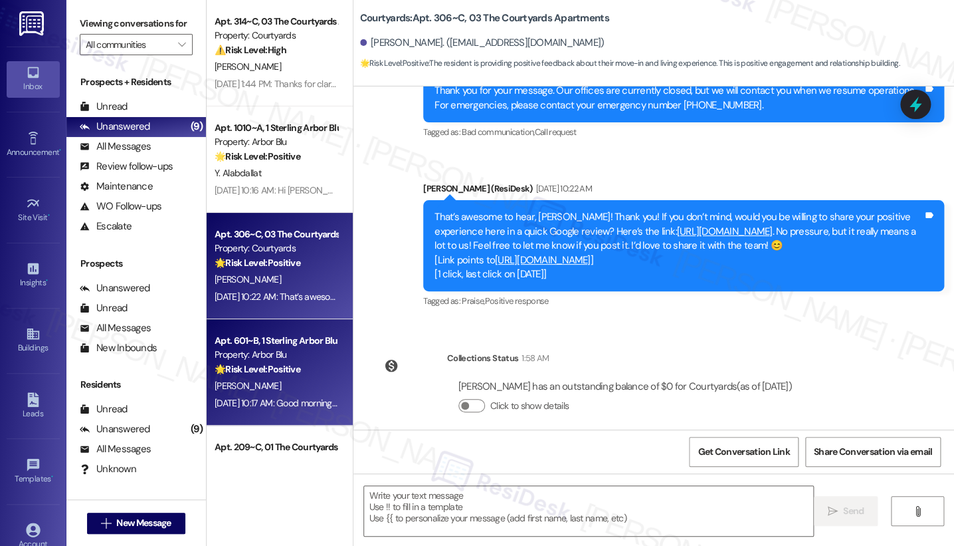
click at [245, 330] on div "Apt. 601~B, 1 Sterling Arbor Blu Property: Arbor Blu 🌟 Risk Level: Positive The…" at bounding box center [280, 372] width 146 height 106
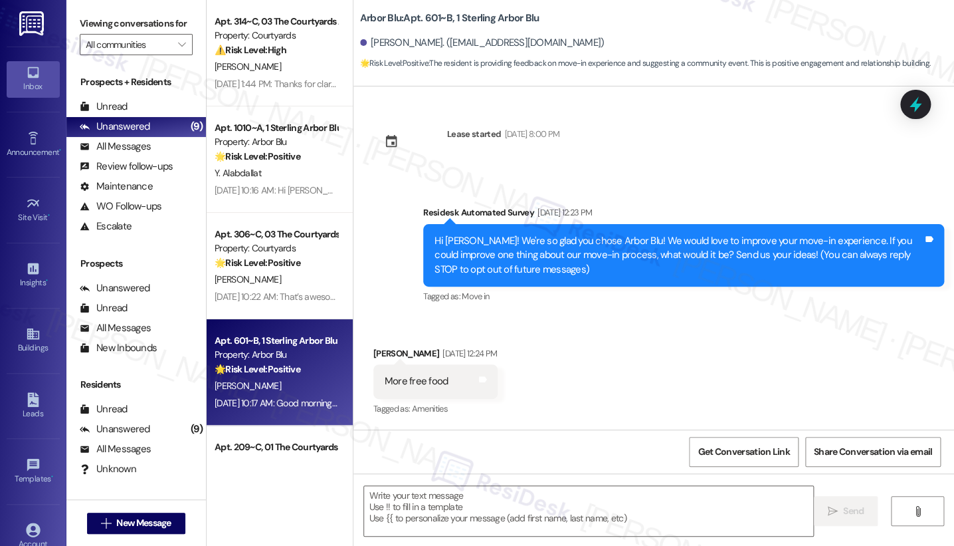
scroll to position [138, 0]
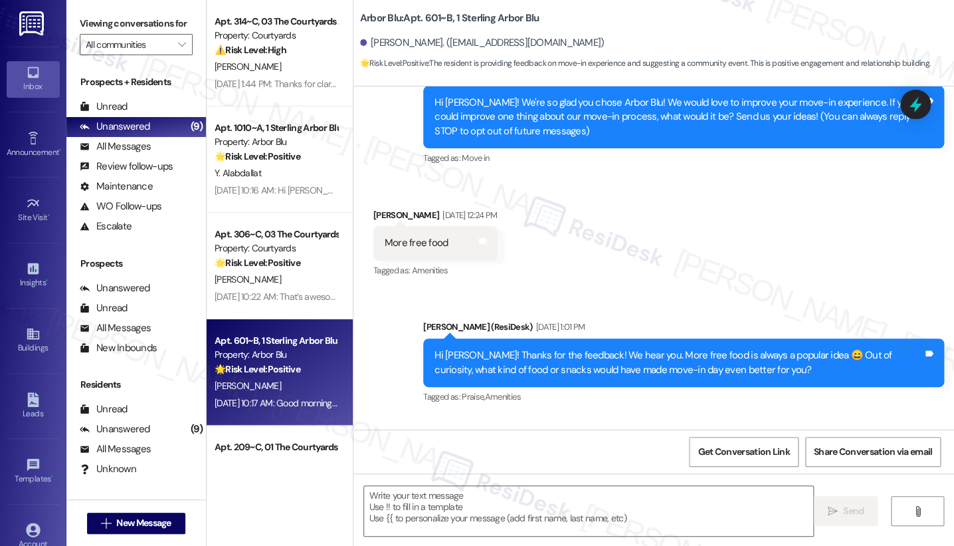
type textarea "Fetching suggested responses. Please feel free to read through the conversation…"
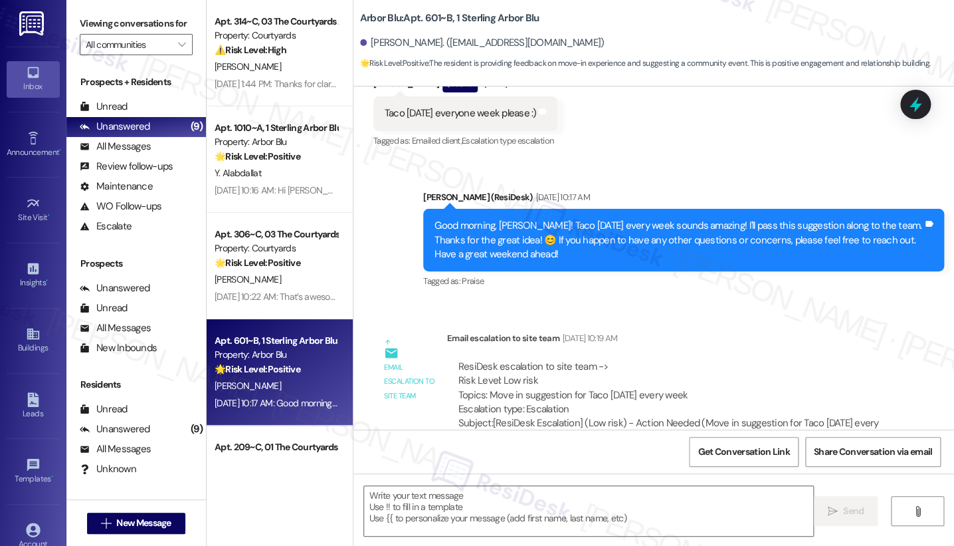
scroll to position [545, 0]
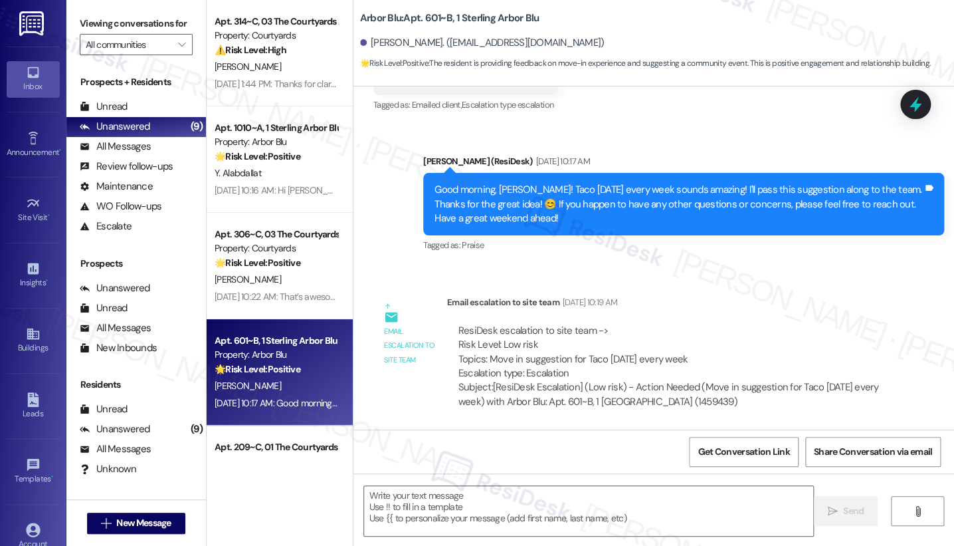
click at [542, 175] on div "Good morning, [PERSON_NAME]! Taco [DATE] every week sounds amazing! I'll pass t…" at bounding box center [683, 204] width 521 height 62
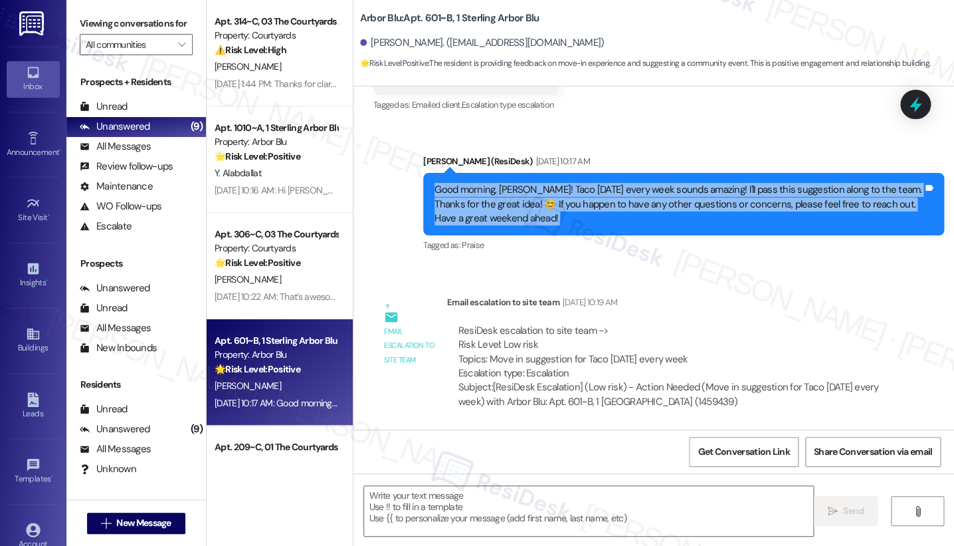
click at [542, 175] on div "Good morning, [PERSON_NAME]! Taco [DATE] every week sounds amazing! I'll pass t…" at bounding box center [683, 204] width 521 height 62
